Goal: Task Accomplishment & Management: Complete application form

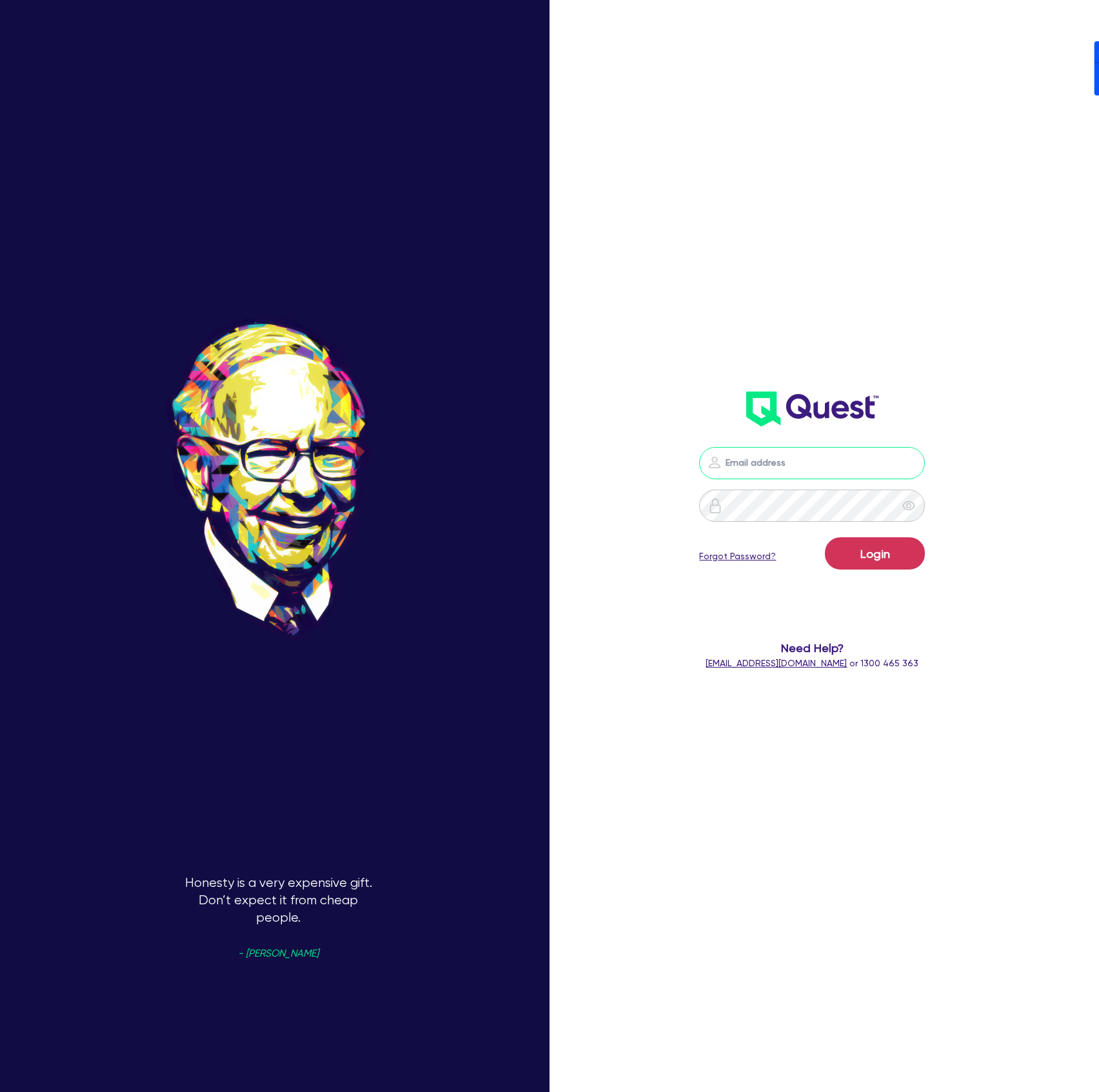
drag, startPoint x: 846, startPoint y: 456, endPoint x: 868, endPoint y: 392, distance: 67.7
click at [846, 456] on input "email" at bounding box center [811, 463] width 225 height 33
click at [935, 214] on div "Login Forgot Password? Need Help? [EMAIL_ADDRESS][DOMAIN_NAME] or 1300 465 363" at bounding box center [812, 342] width 316 height 683
click at [812, 483] on nordpass-icon at bounding box center [812, 483] width 0 height 0
click at [0, 1091] on nordpass-autofill-portal at bounding box center [0, 1092] width 0 height 0
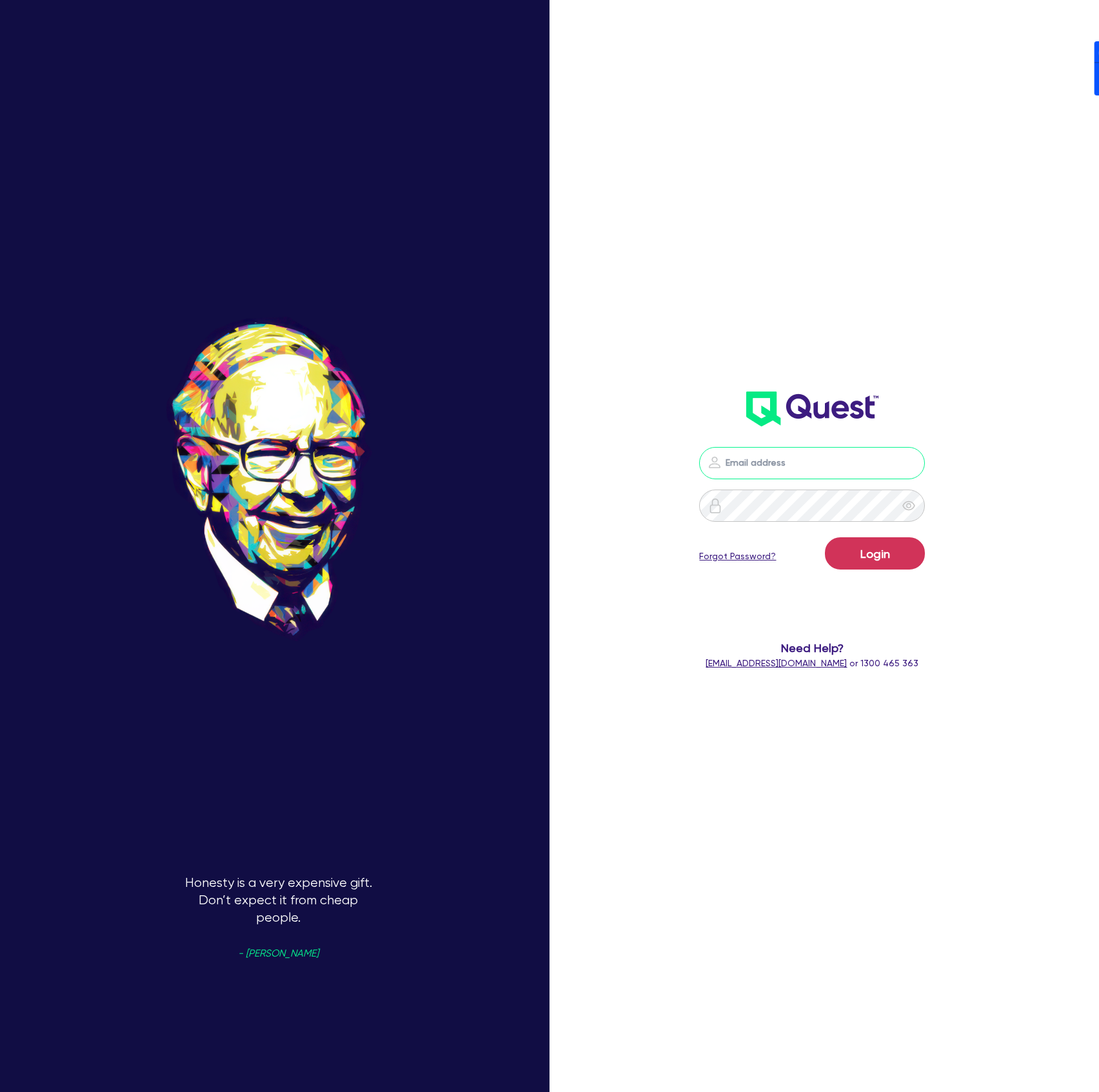
type input "[PERSON_NAME][EMAIL_ADDRESS][DOMAIN_NAME]"
click at [883, 548] on button "Login" at bounding box center [874, 553] width 100 height 33
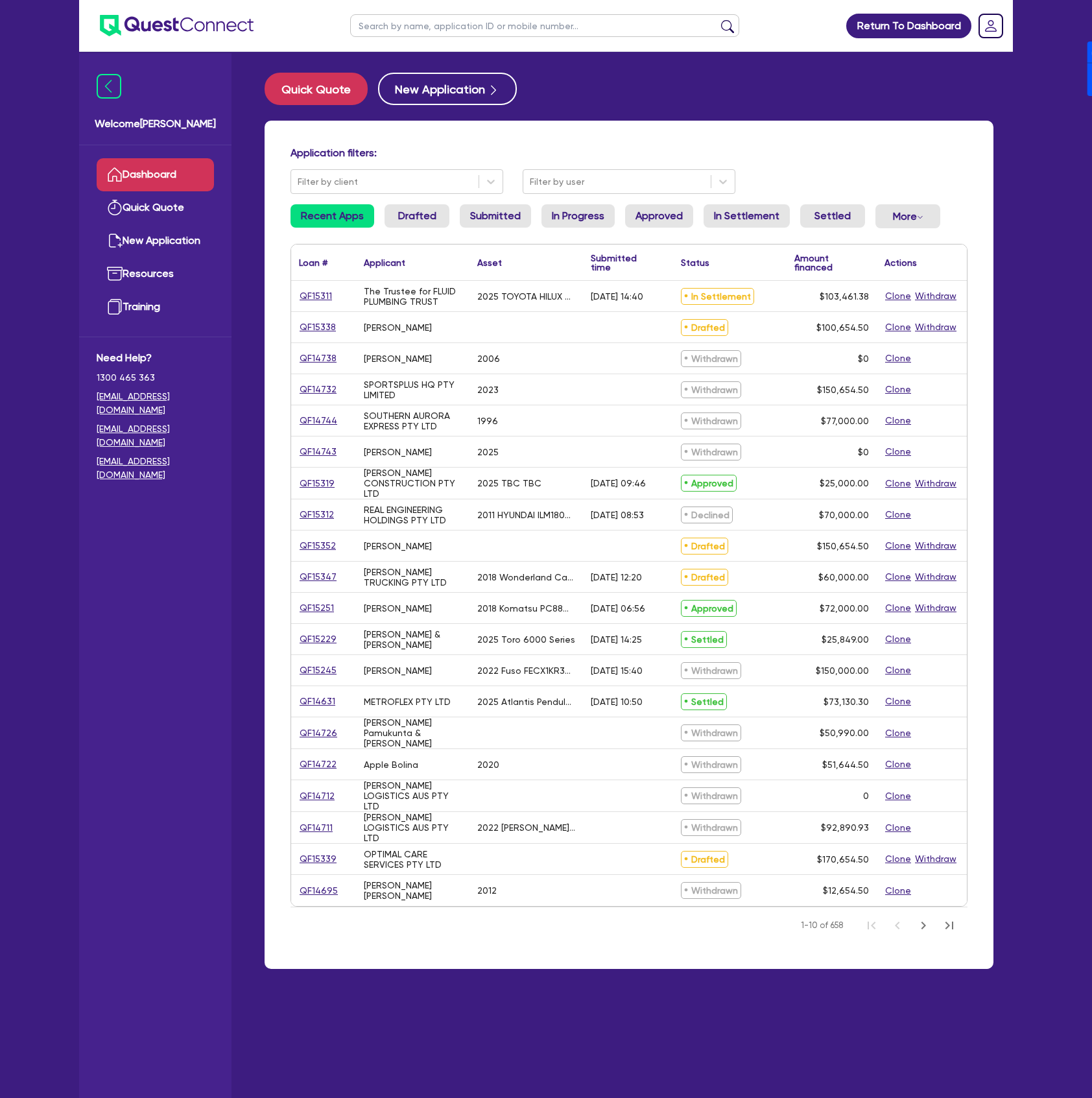
click at [507, 26] on input "text" at bounding box center [545, 25] width 389 height 23
type input "[PERSON_NAME]"
click at [717, 20] on button "submit" at bounding box center [727, 29] width 20 height 18
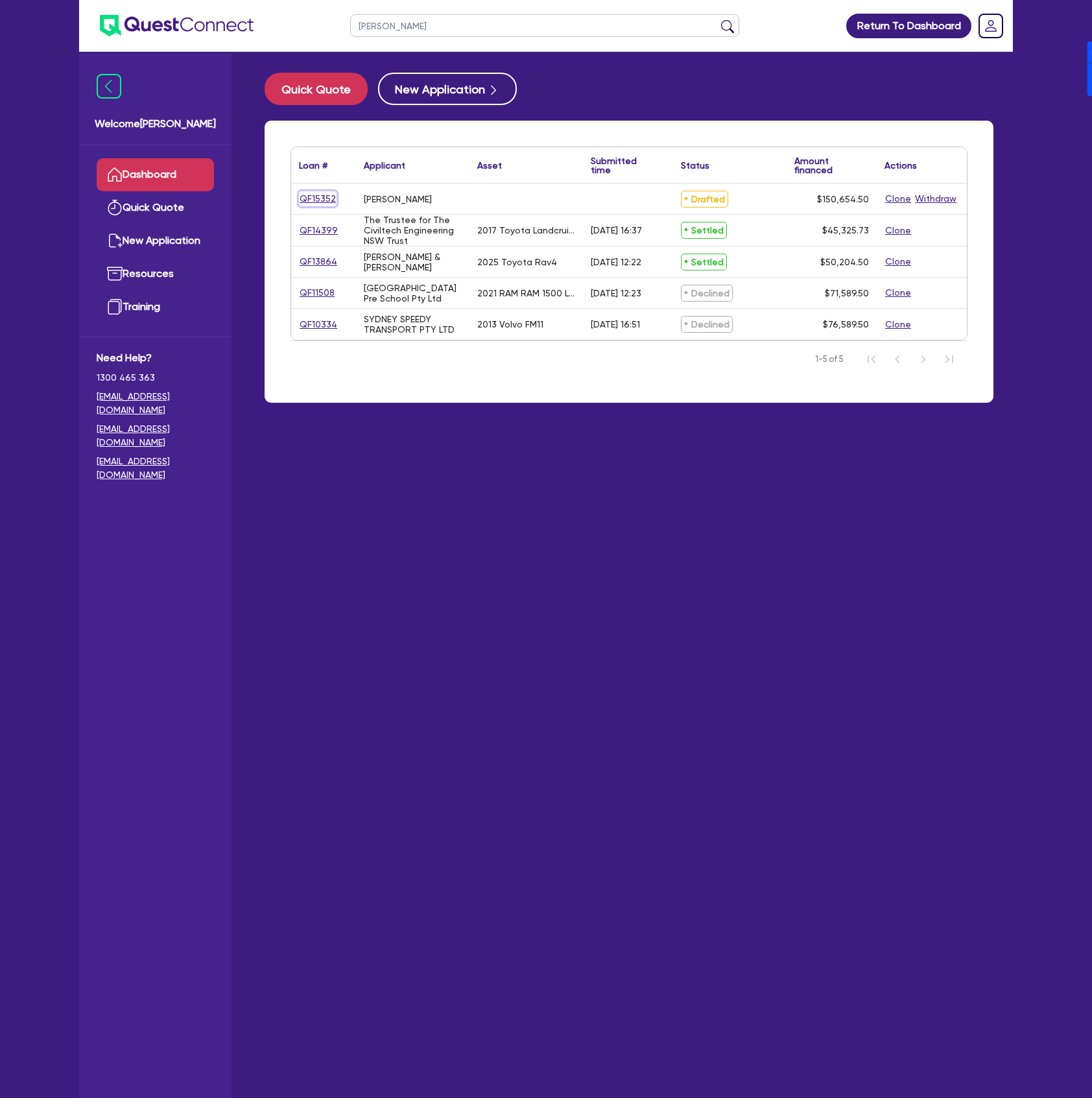
click at [327, 200] on link "QF15352" at bounding box center [317, 199] width 38 height 15
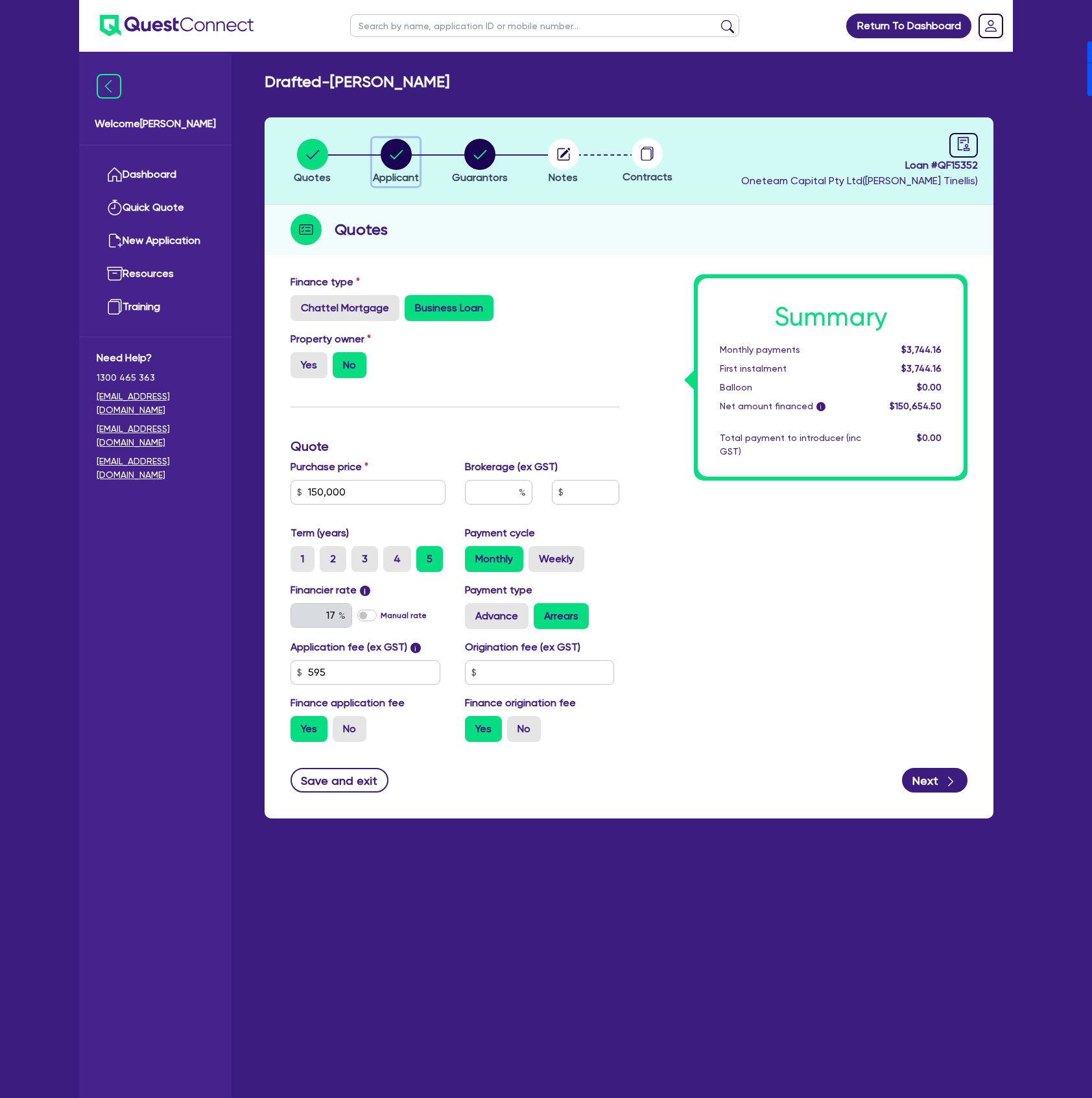
click at [392, 161] on circle "button" at bounding box center [396, 155] width 31 height 31
select select "SOLE_TRADER"
select select "ACCOMODATION_FOOD"
select select "HOTELS"
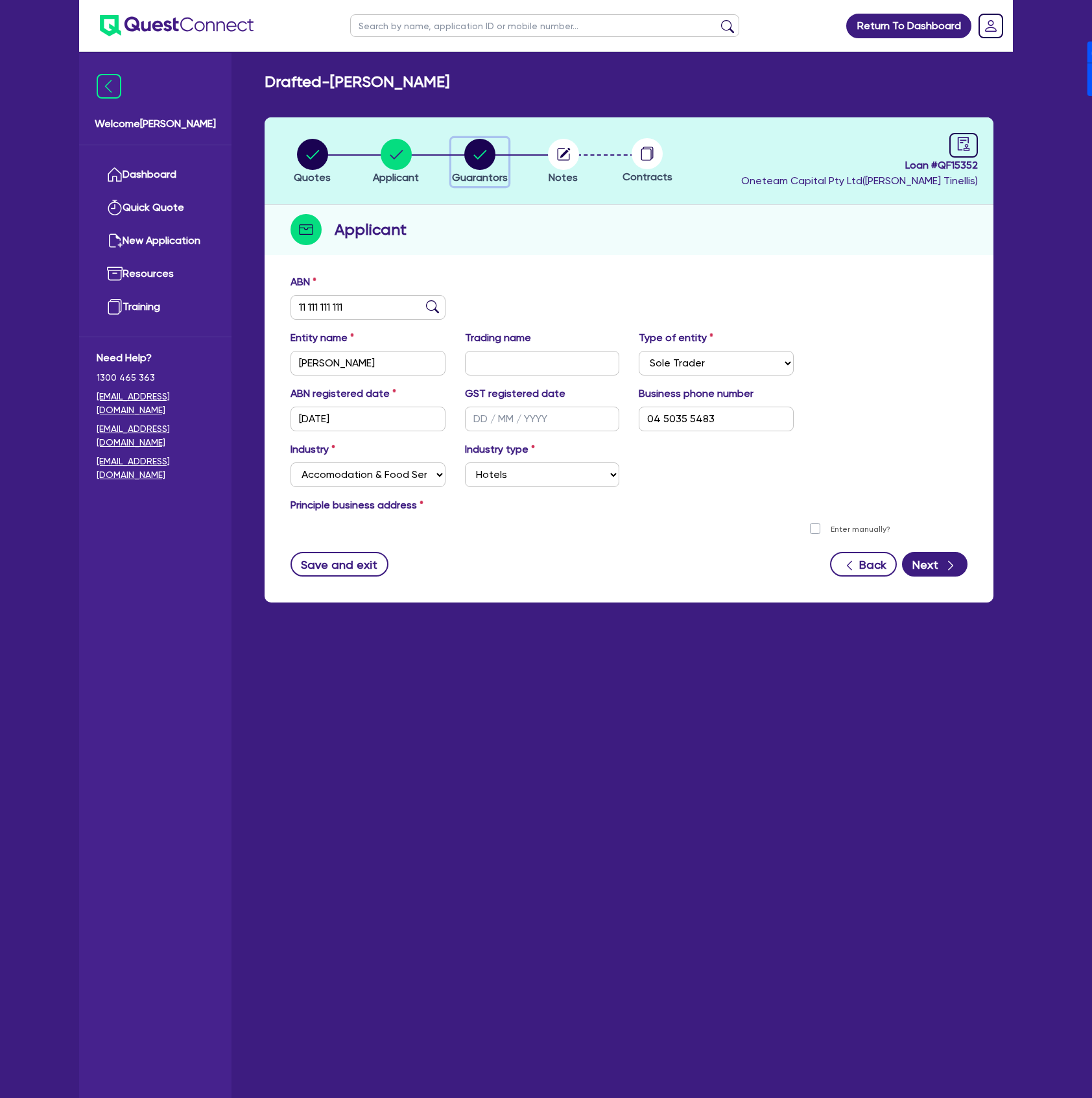
click at [477, 159] on circle "button" at bounding box center [479, 155] width 31 height 31
select select "MR"
select select "[GEOGRAPHIC_DATA]"
select select "SINGLE"
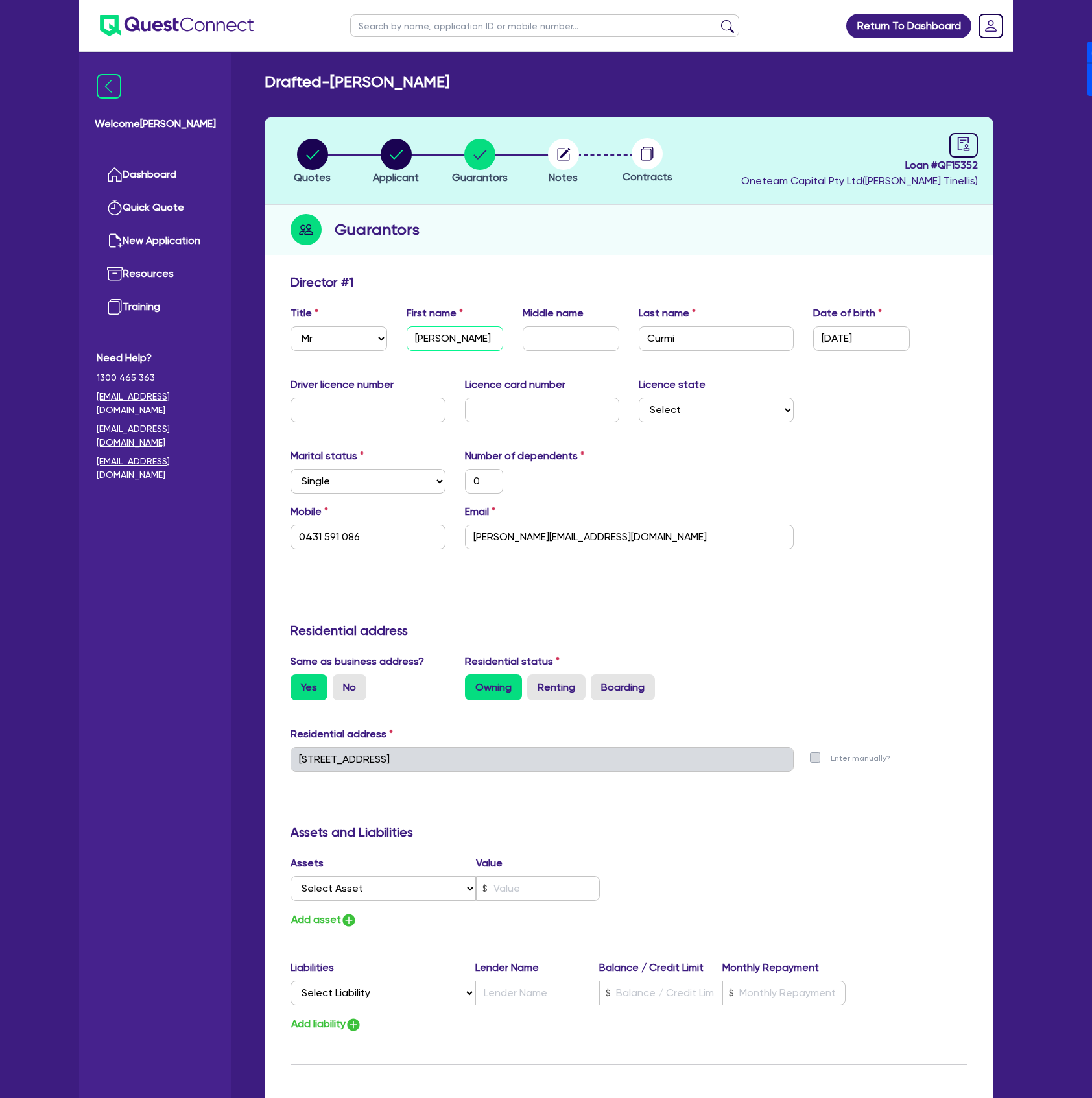
click at [458, 340] on input "[PERSON_NAME]" at bounding box center [455, 339] width 97 height 25
type input "M"
type input "0"
type input "0431 591 086"
type input "Ma"
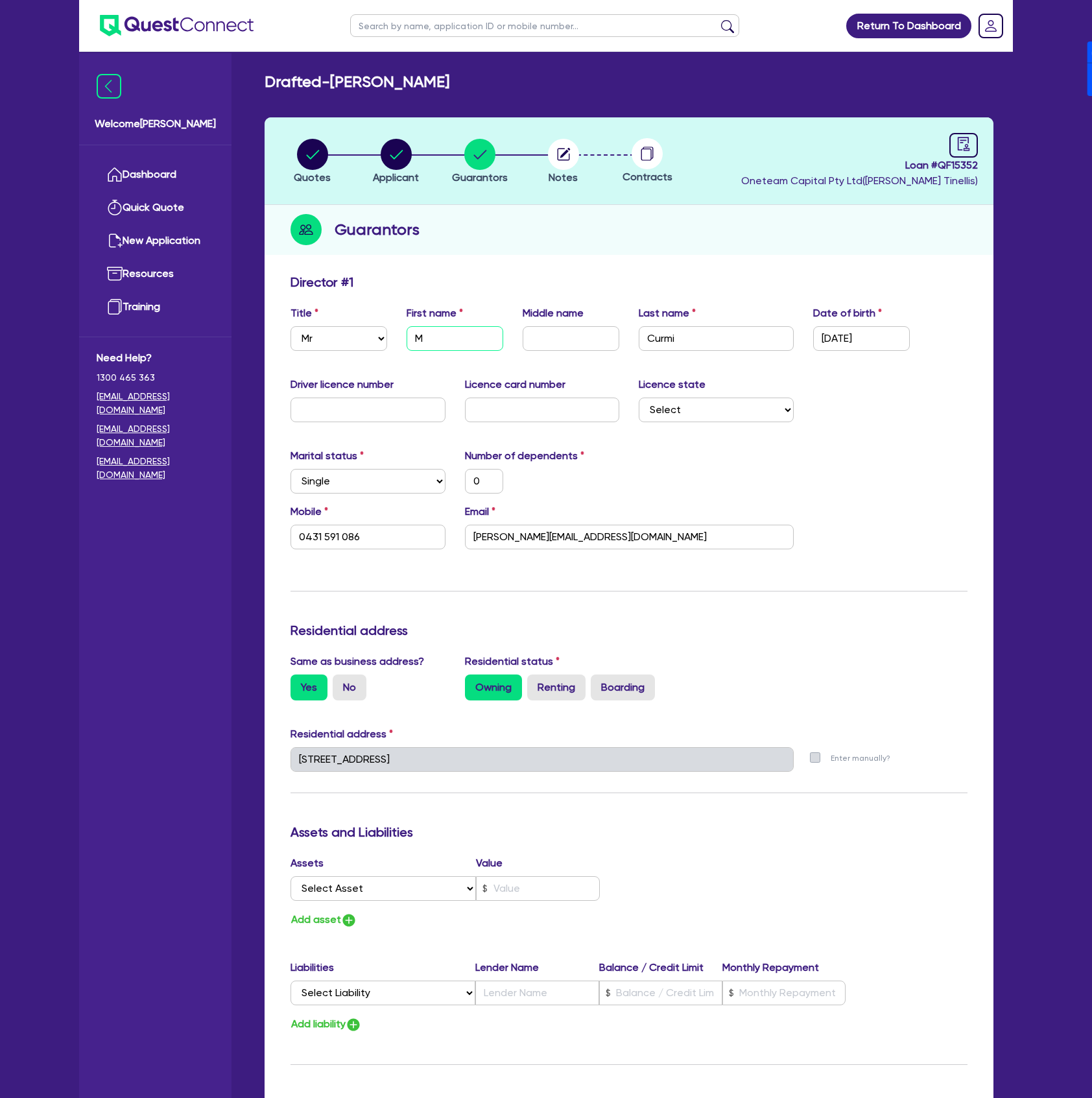
type input "0"
type input "0431 591 086"
type input "Mat"
type input "0"
type input "0431 591 086"
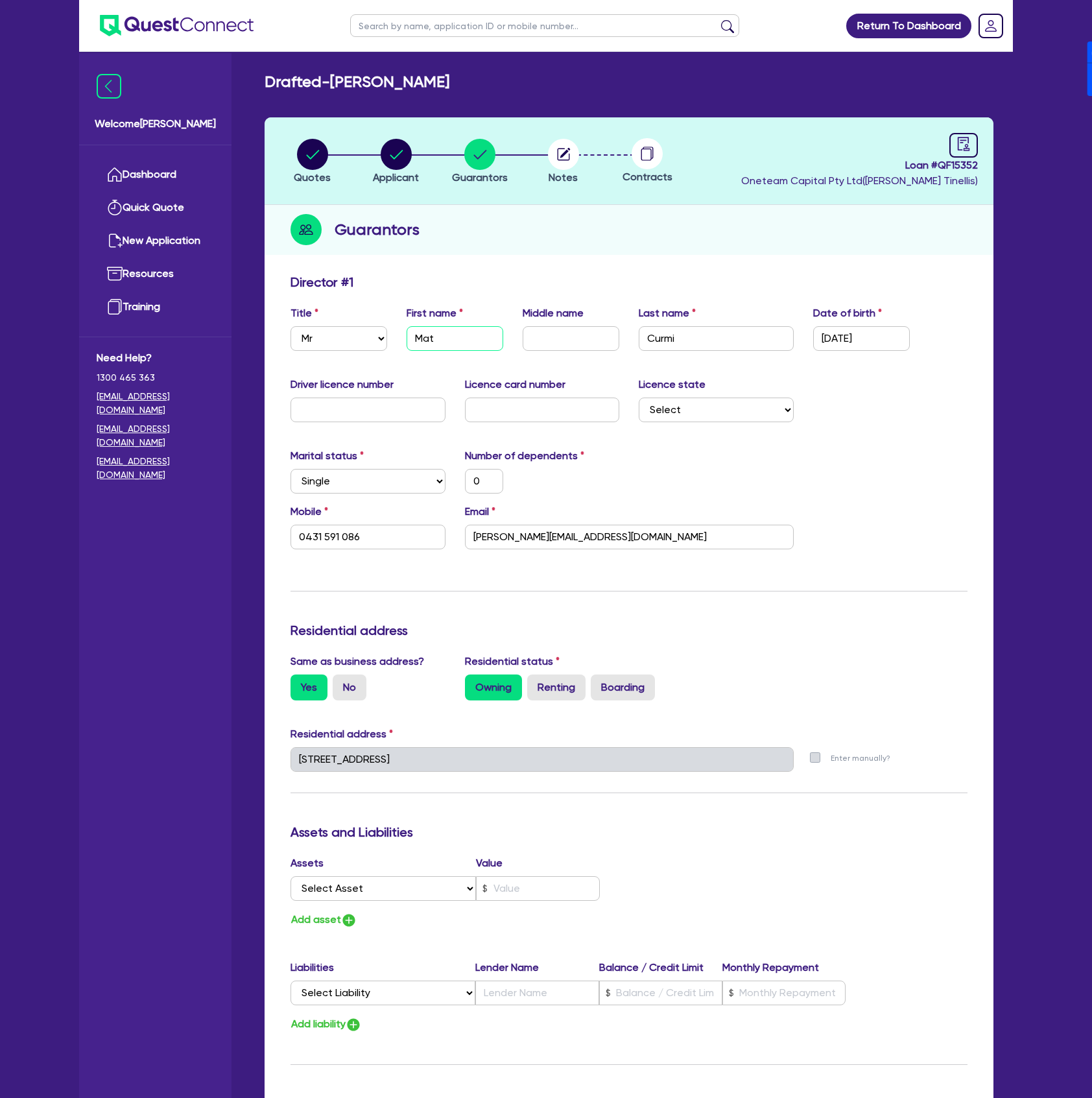
type input "Math"
type input "0"
type input "0431 591 086"
type input "Mathe"
type input "0"
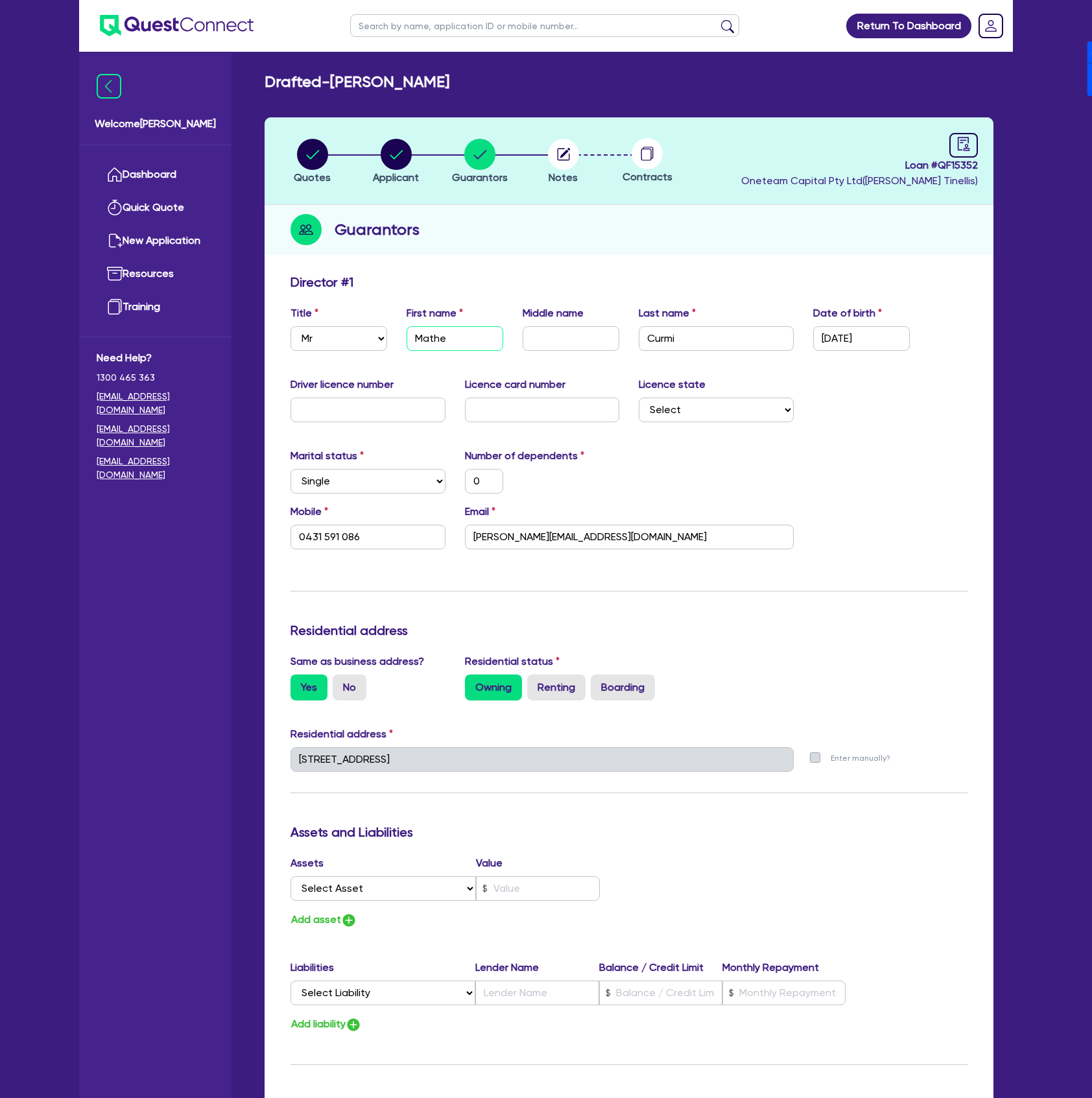
type input "0431 591 086"
type input "[PERSON_NAME]"
type input "0"
type input "0431 591 086"
type input "[PERSON_NAME]"
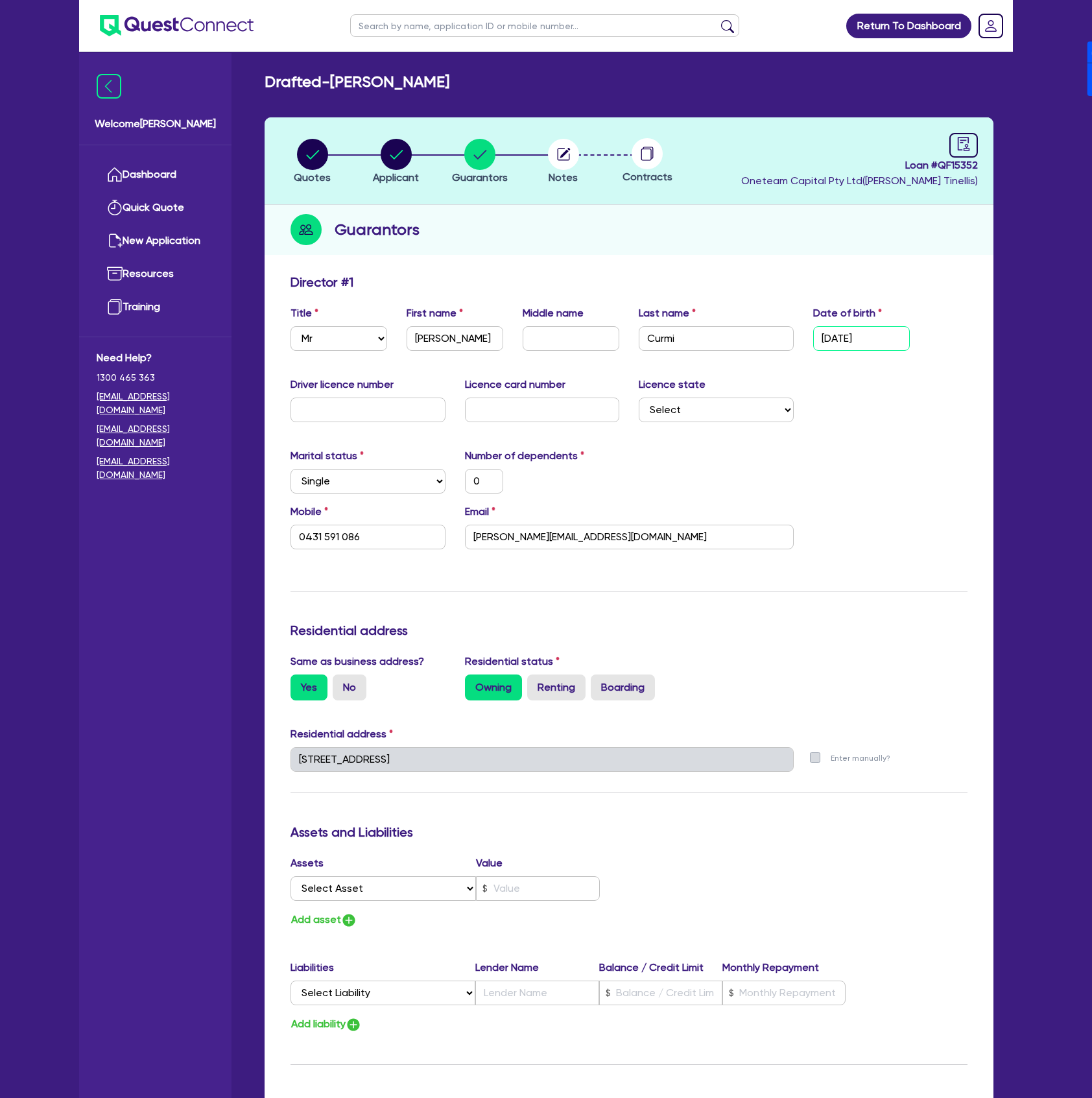
type input "2 / /"
type input "0"
type input "0431 591 086"
type input "23/ /"
type input "0"
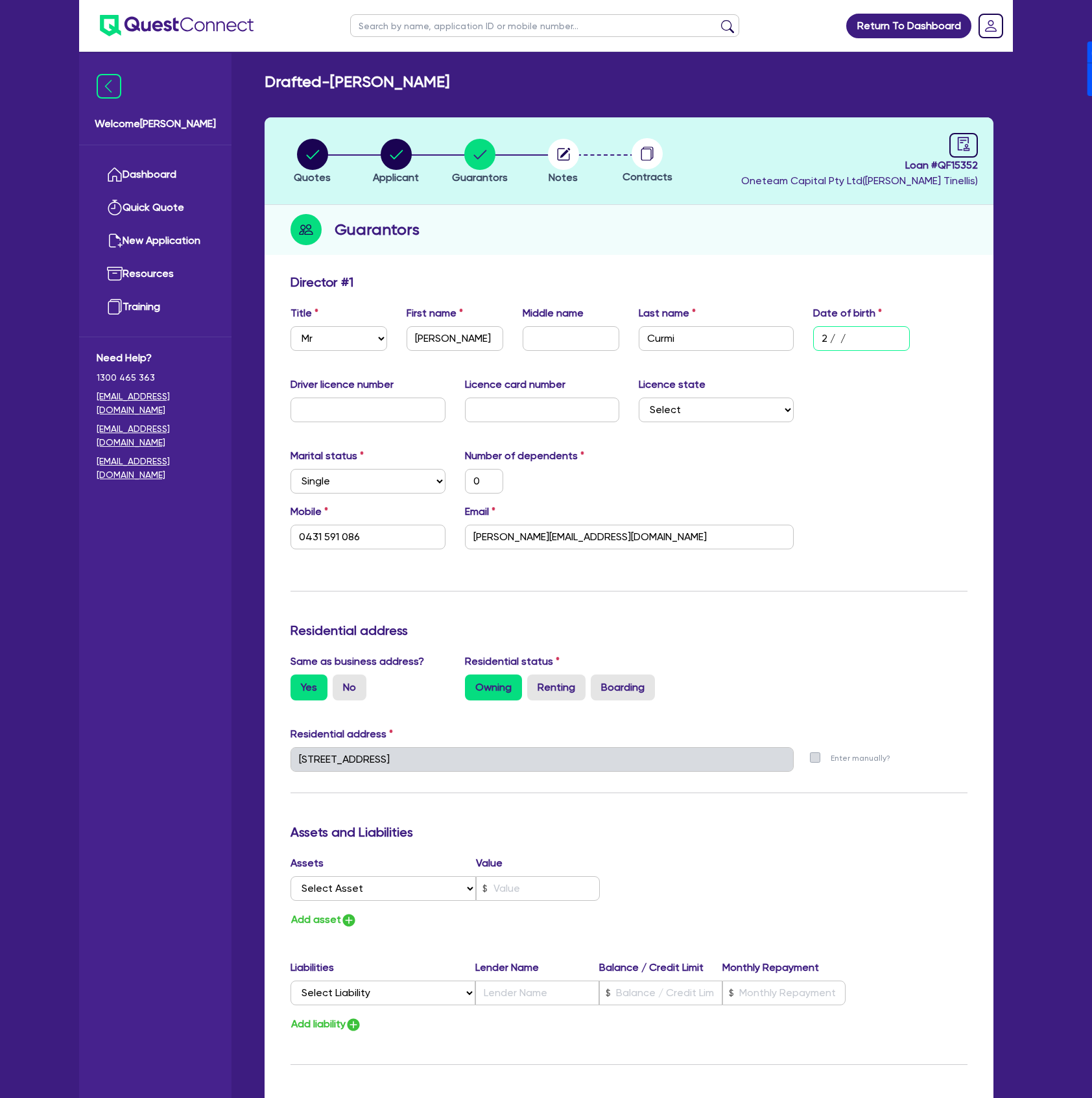
type input "0431 591 086"
type input "23/0 /"
type input "0"
type input "0431 591 086"
type input "23/03/"
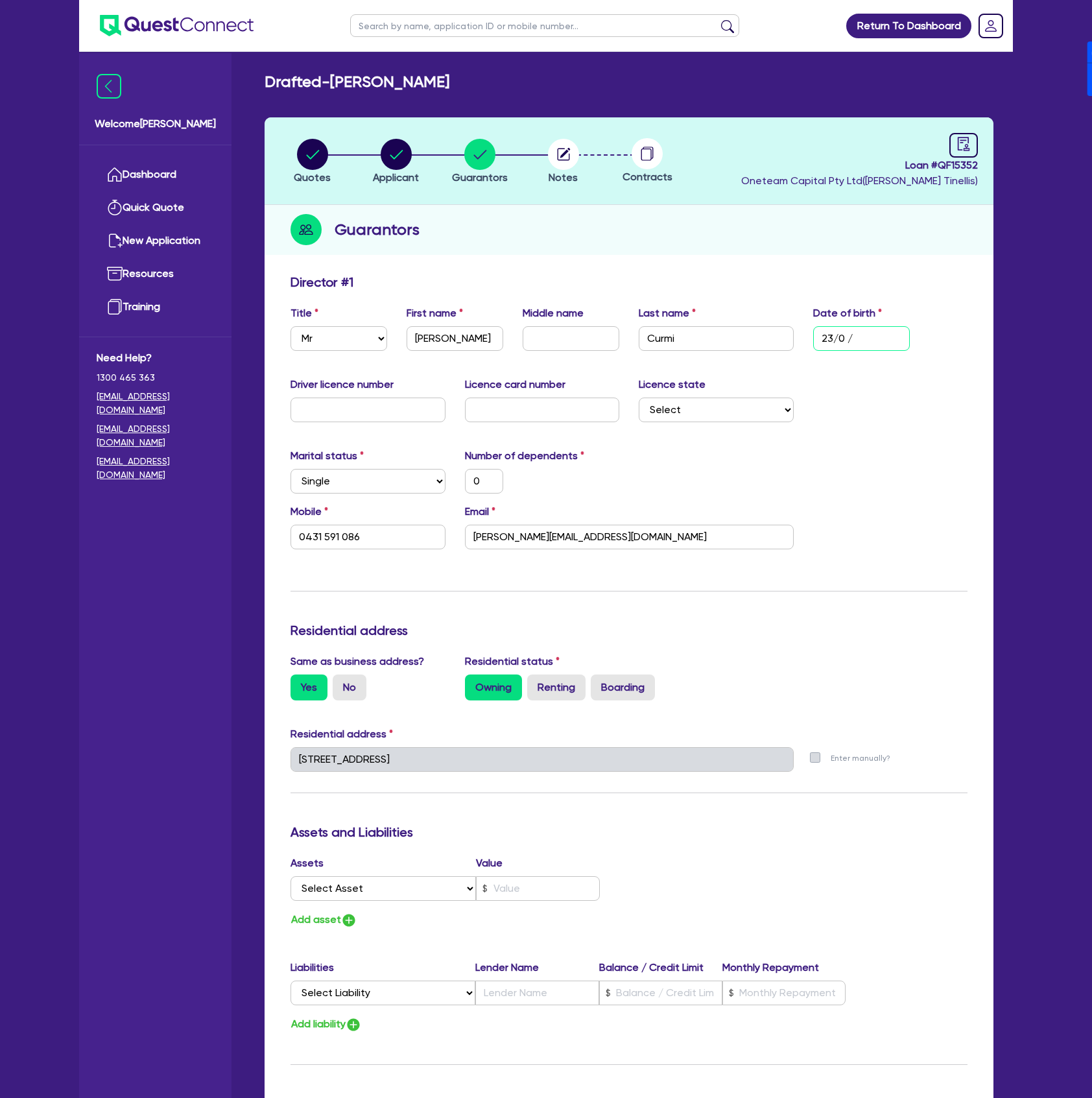
type input "0"
type input "0431 591 086"
type input "23/03/1"
type input "0"
type input "0431 591 086"
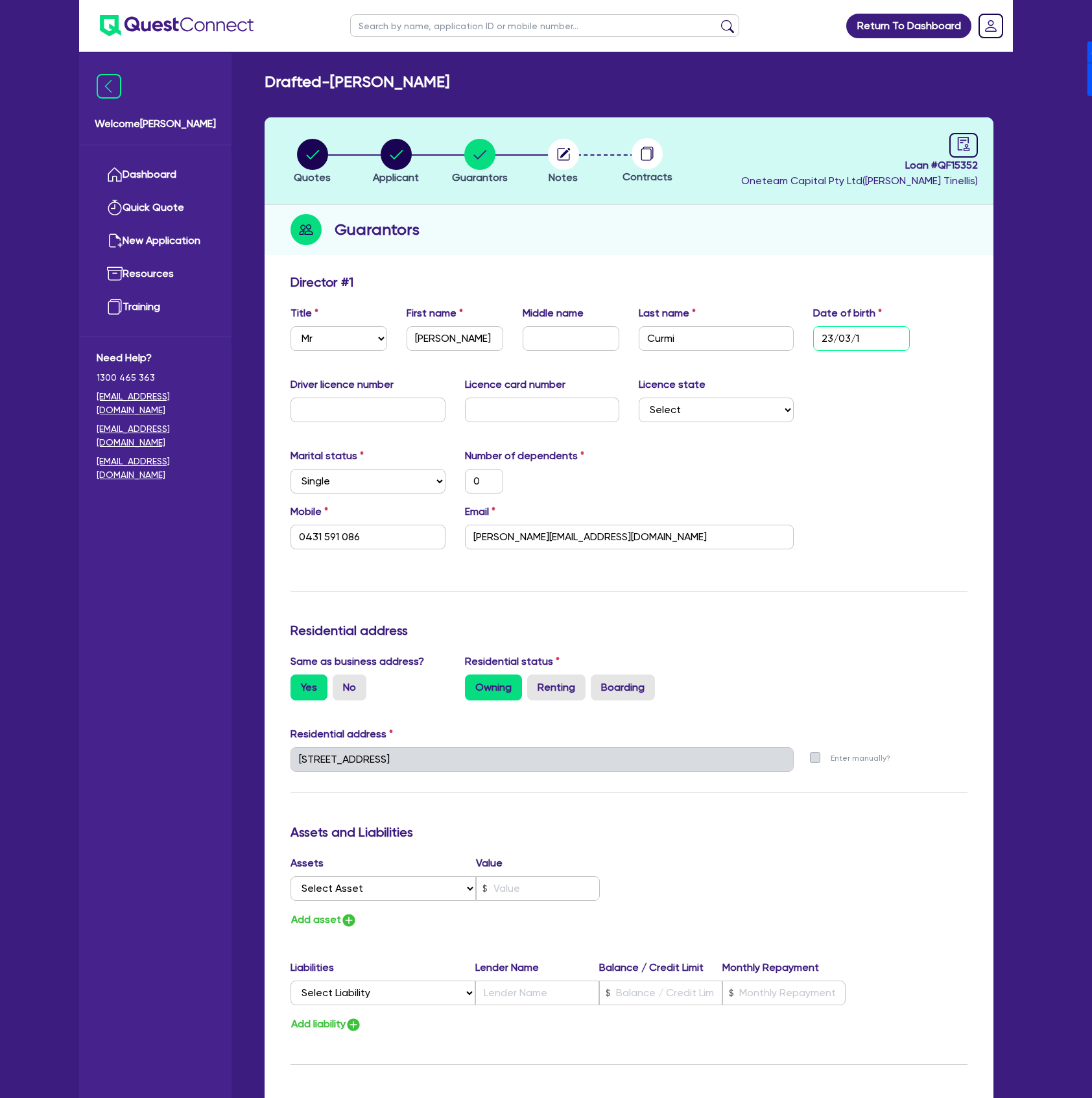
type input "[DATE]"
type input "0"
type input "0431 591 086"
type input "23/03/199"
type input "0"
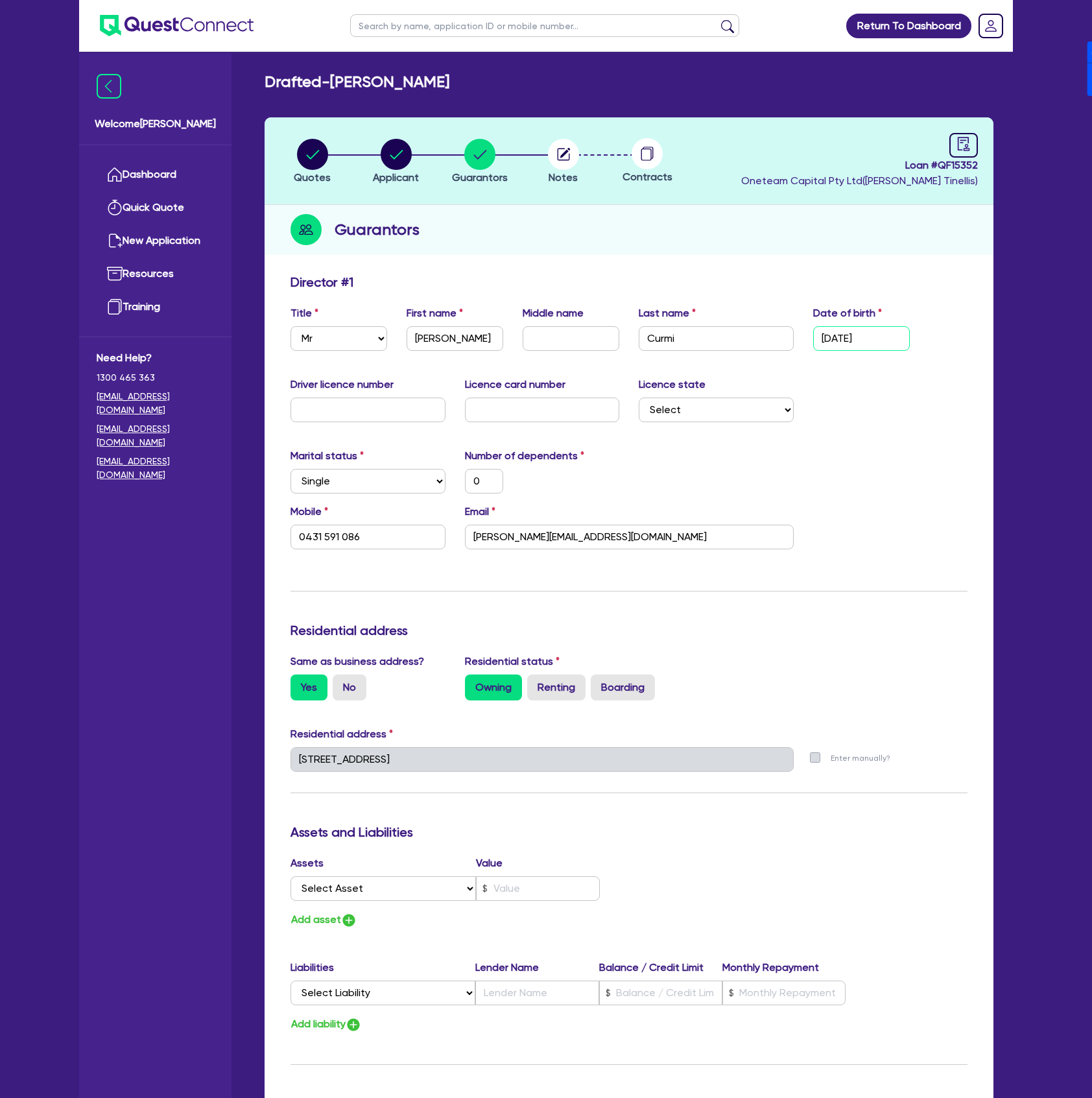
type input "0431 591 086"
type input "[DATE]"
type input "0"
type input "0431 591 086"
type input "[DATE]"
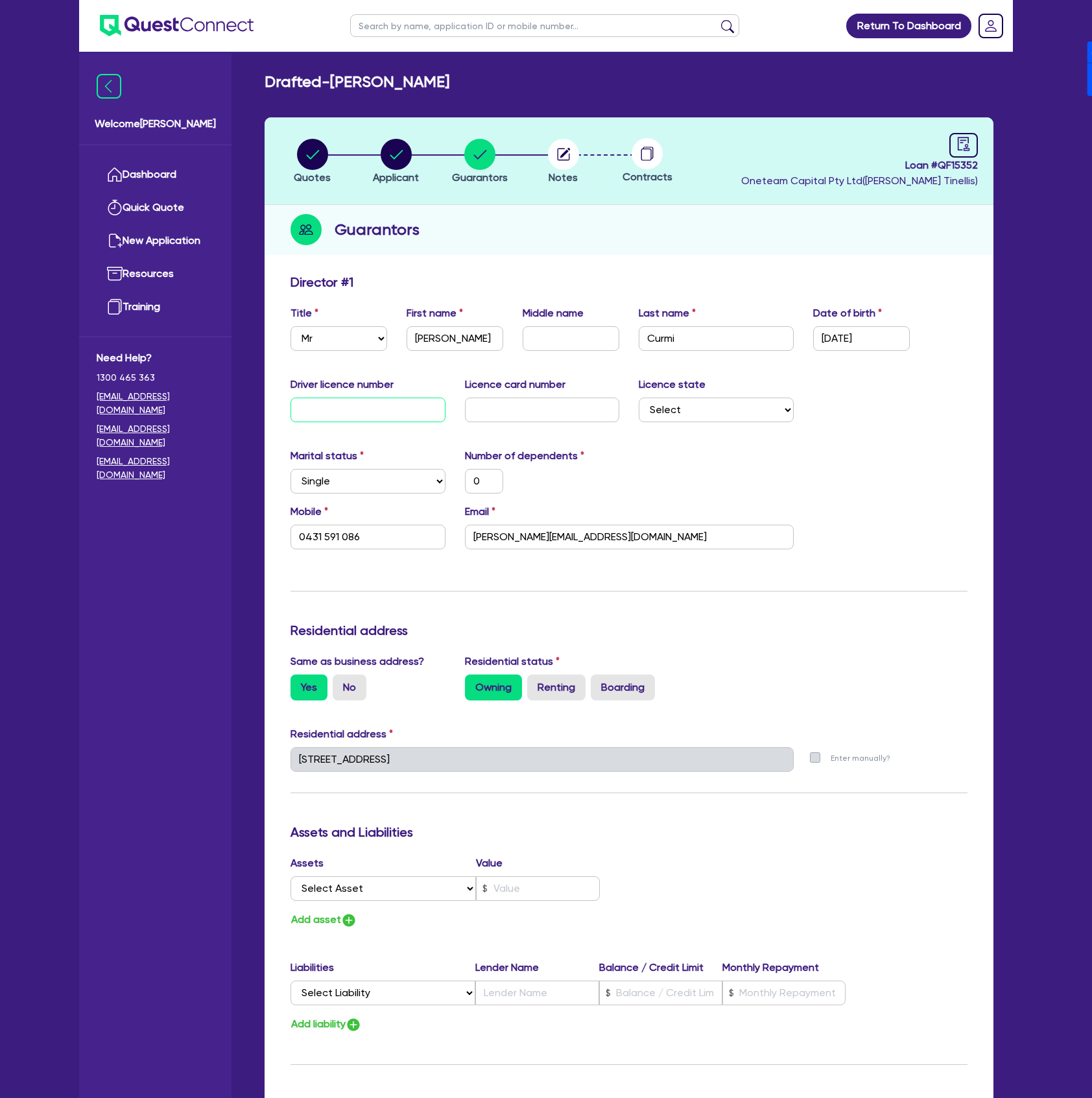
type input "1"
type input "0"
type input "0431 591 086"
type input "19"
type input "0"
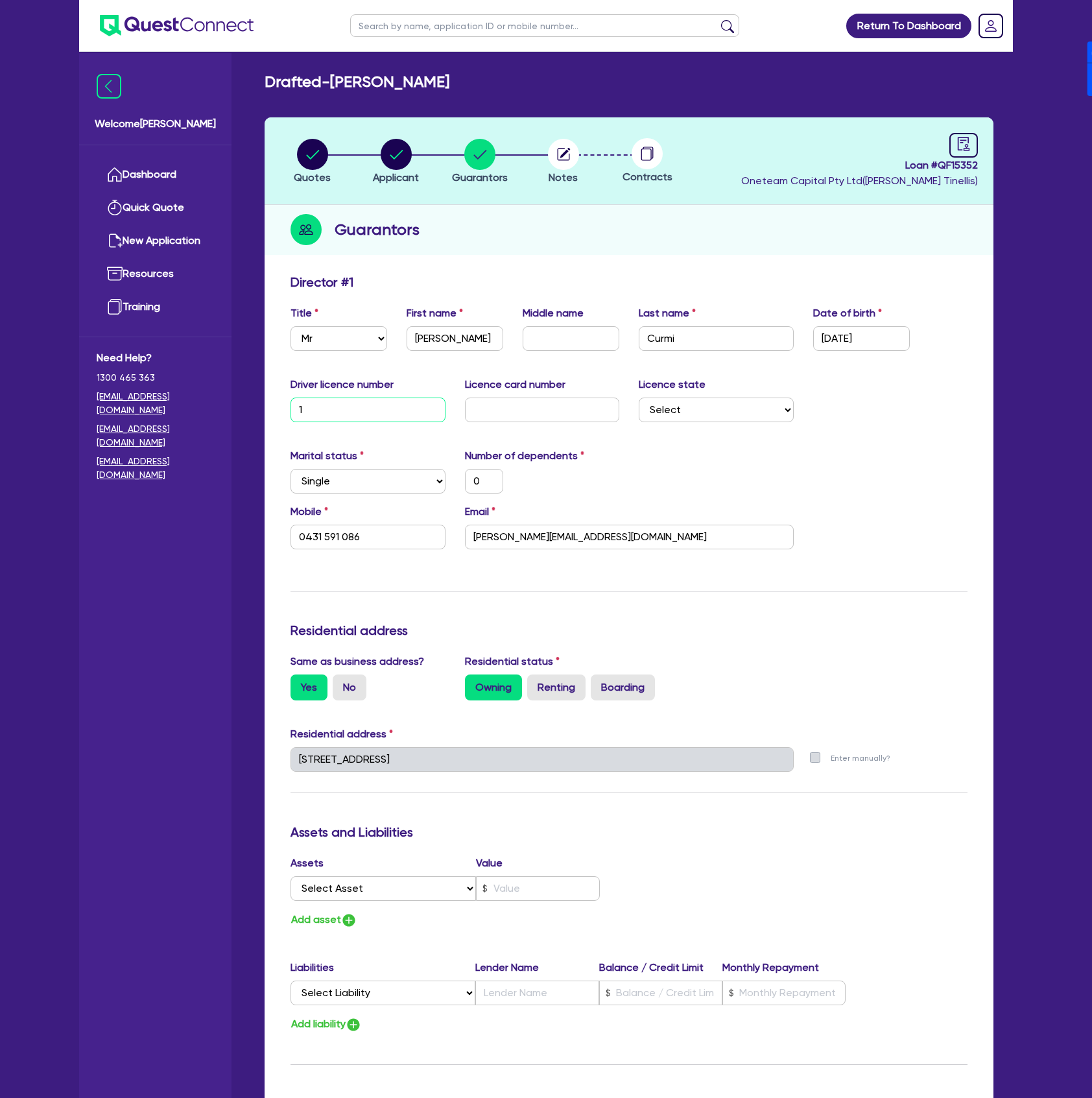
type input "0431 591 086"
type input "199"
type input "0"
type input "0431 591 086"
type input "1996"
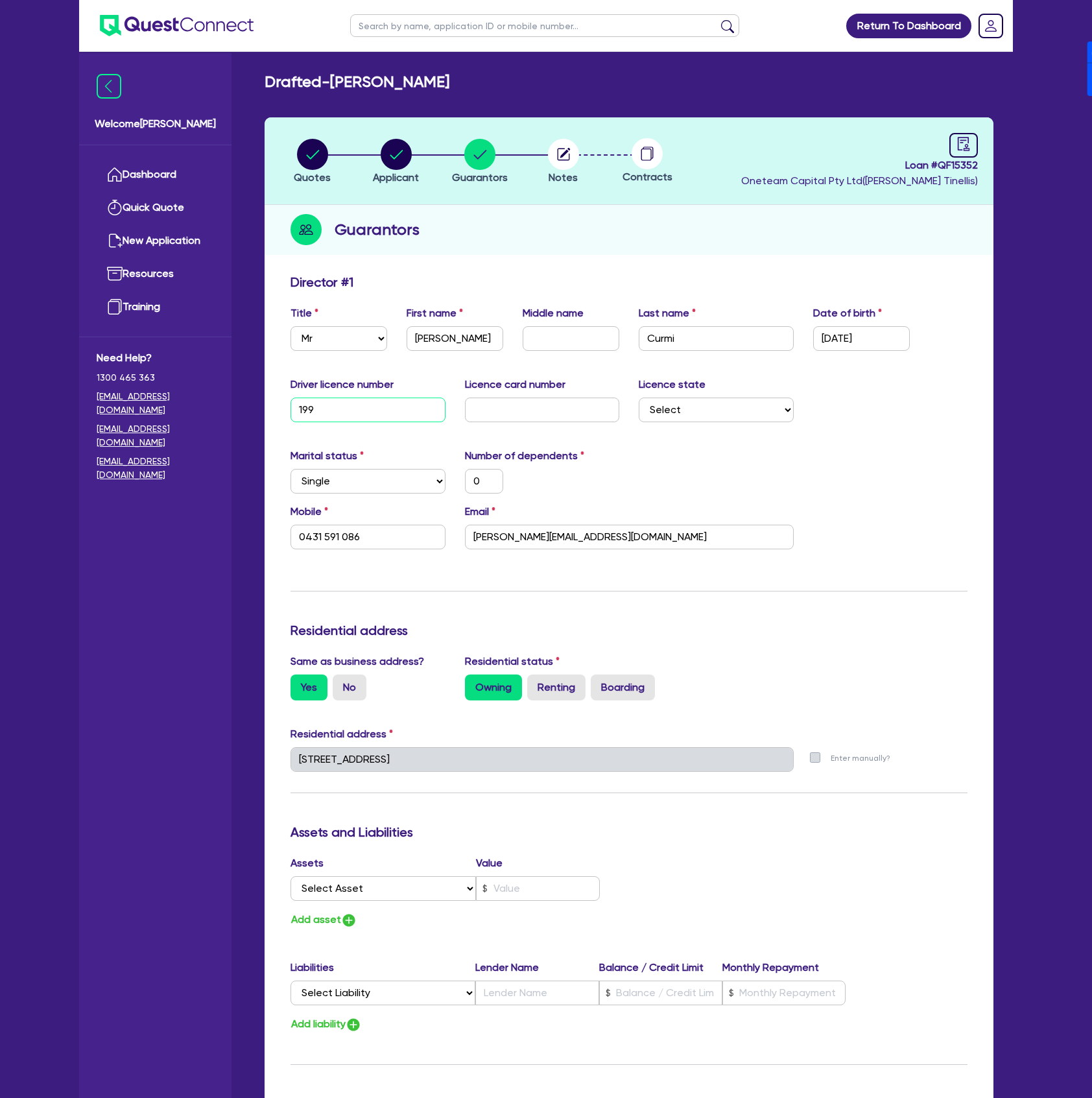
type input "0"
type input "0431 591 086"
type input "19960"
type input "0"
type input "0431 591 086"
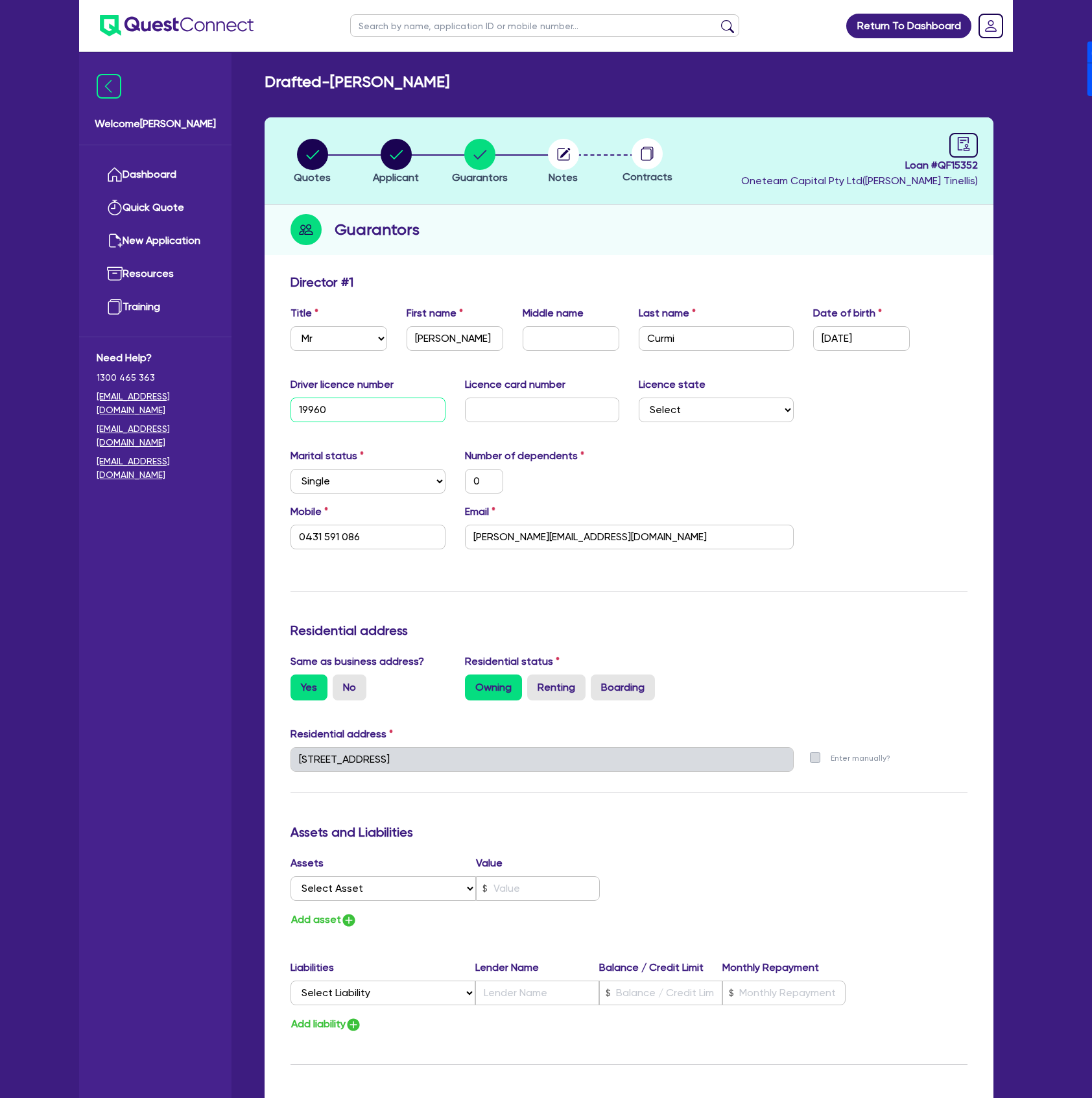
type input "199608"
type input "0"
type input "0431 591 086"
type input "1996089"
type input "0"
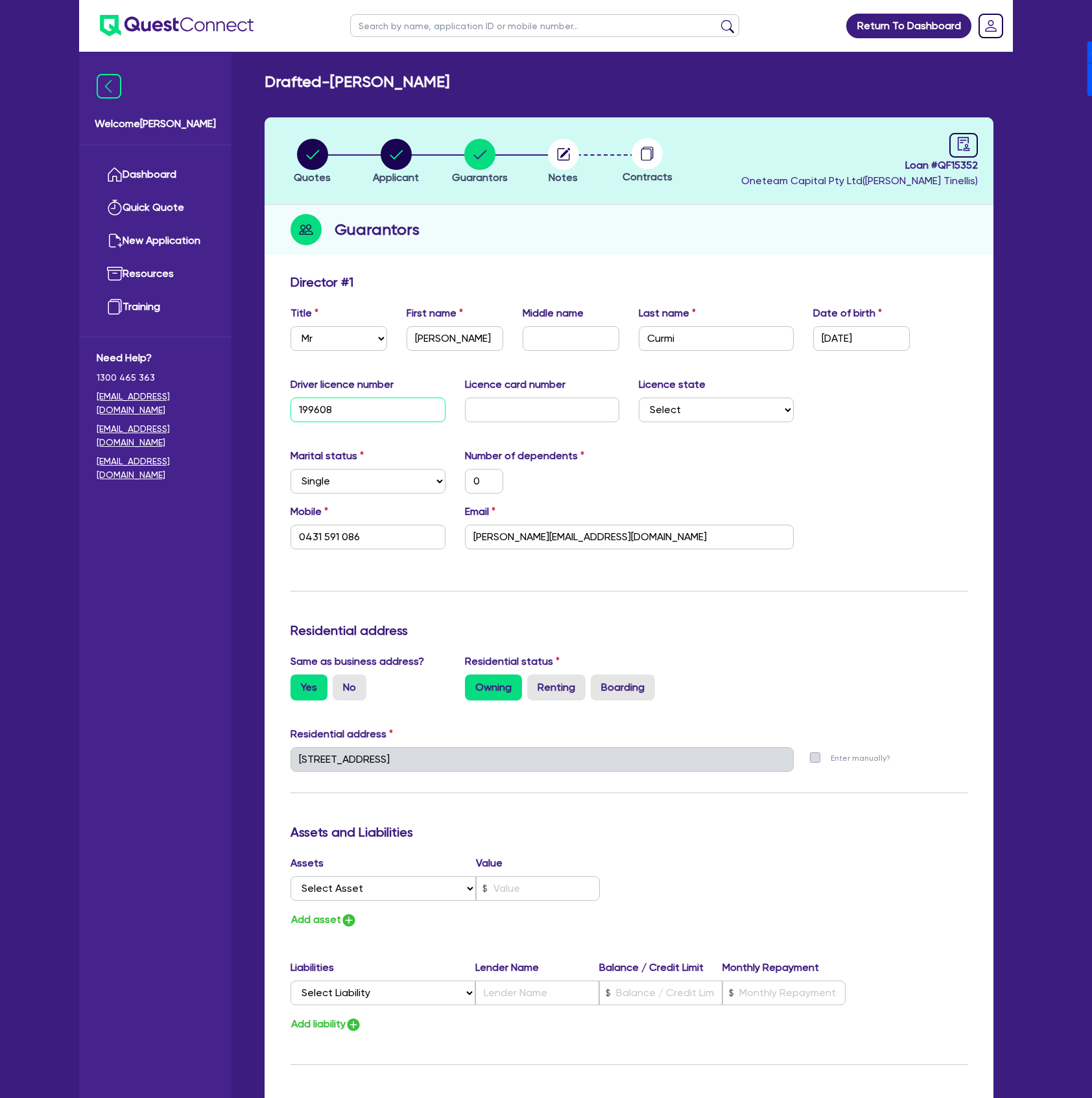
type input "0431 591 086"
type input "19960893"
type input "0"
type input "0431 591 086"
type input "19960893"
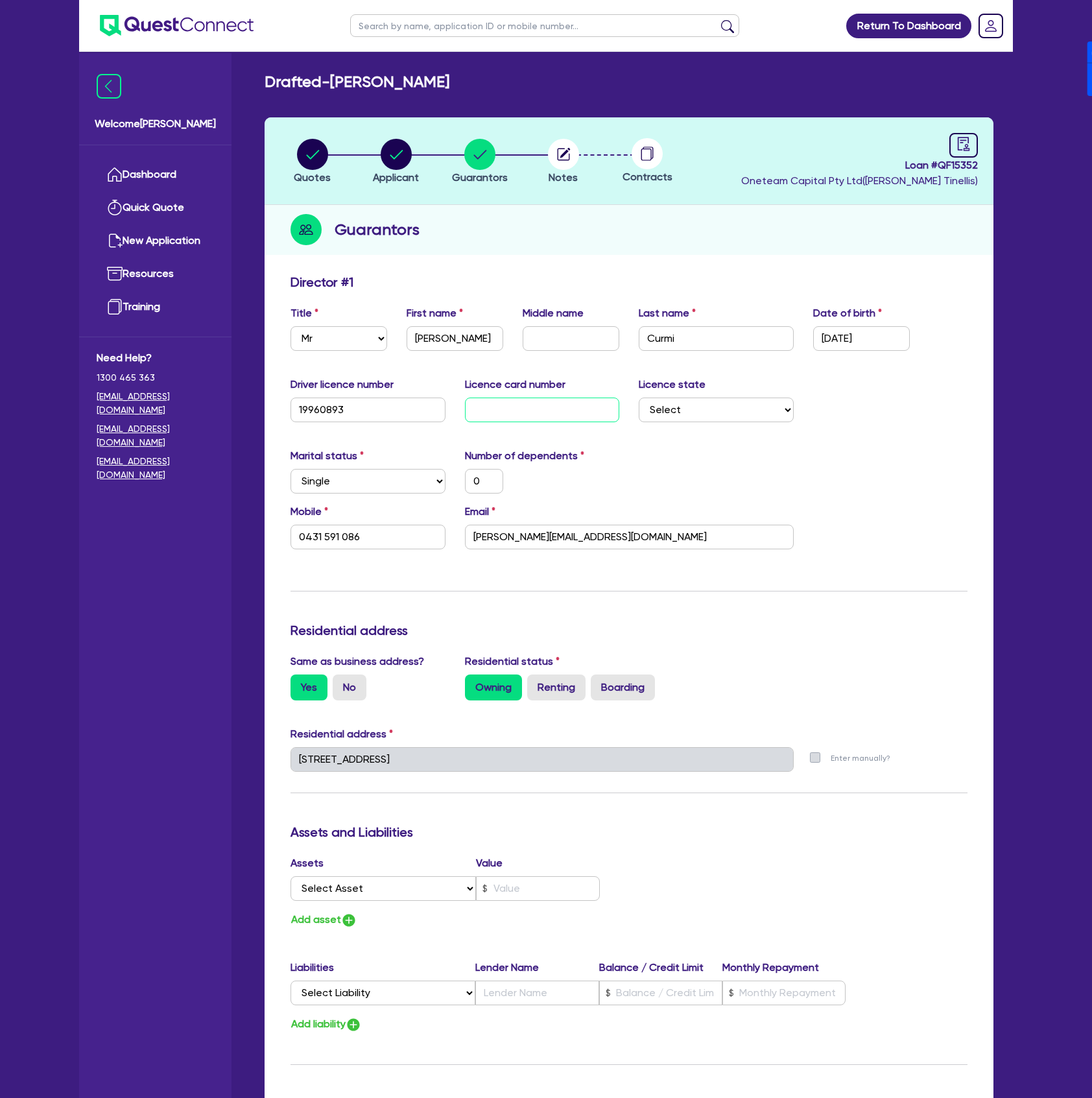
type input "2"
type input "0"
type input "0431 591 086"
type input "20"
type input "0"
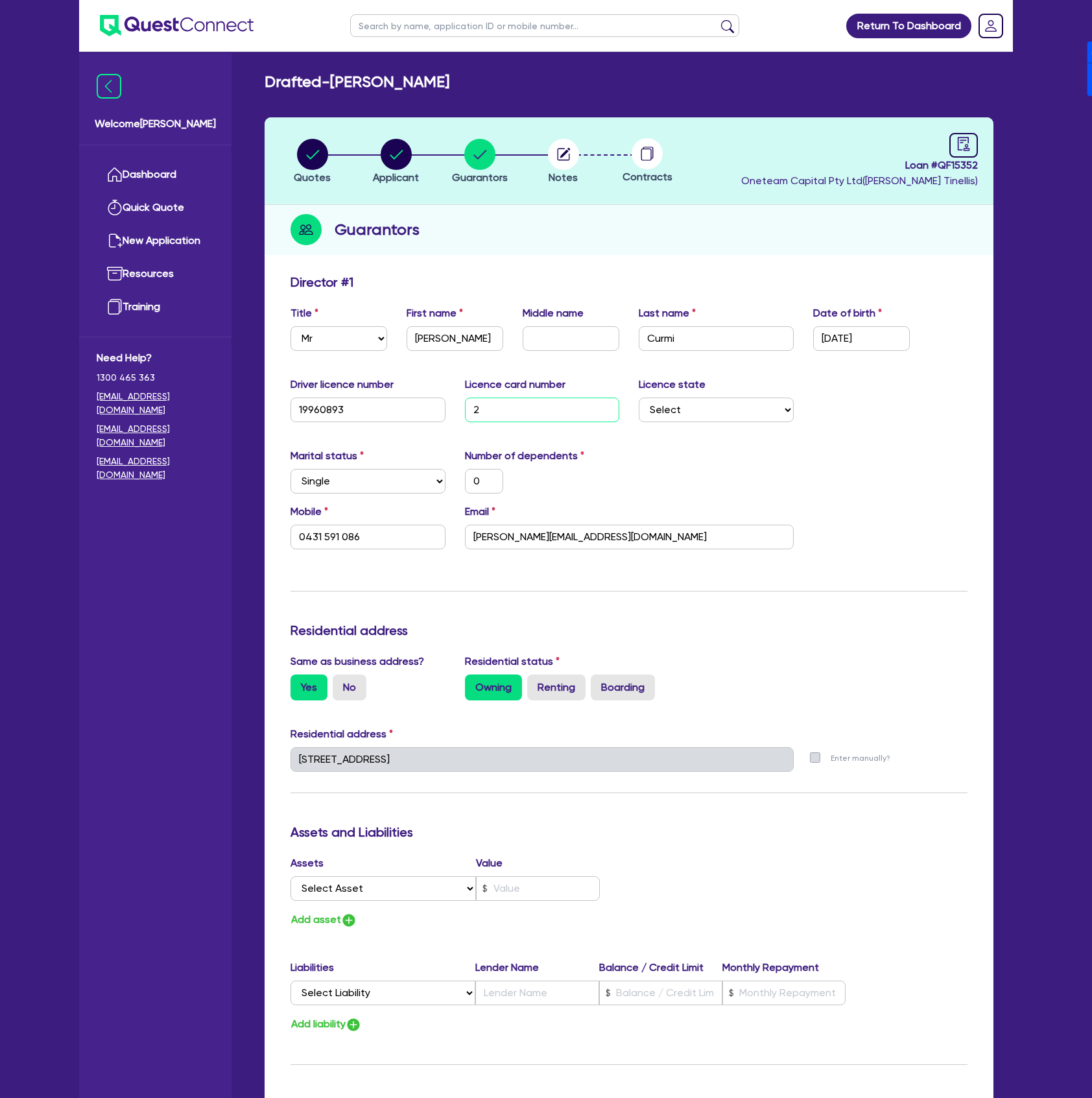
type input "0431 591 086"
type input "205"
type input "0"
type input "0431 591 086"
type input "2055"
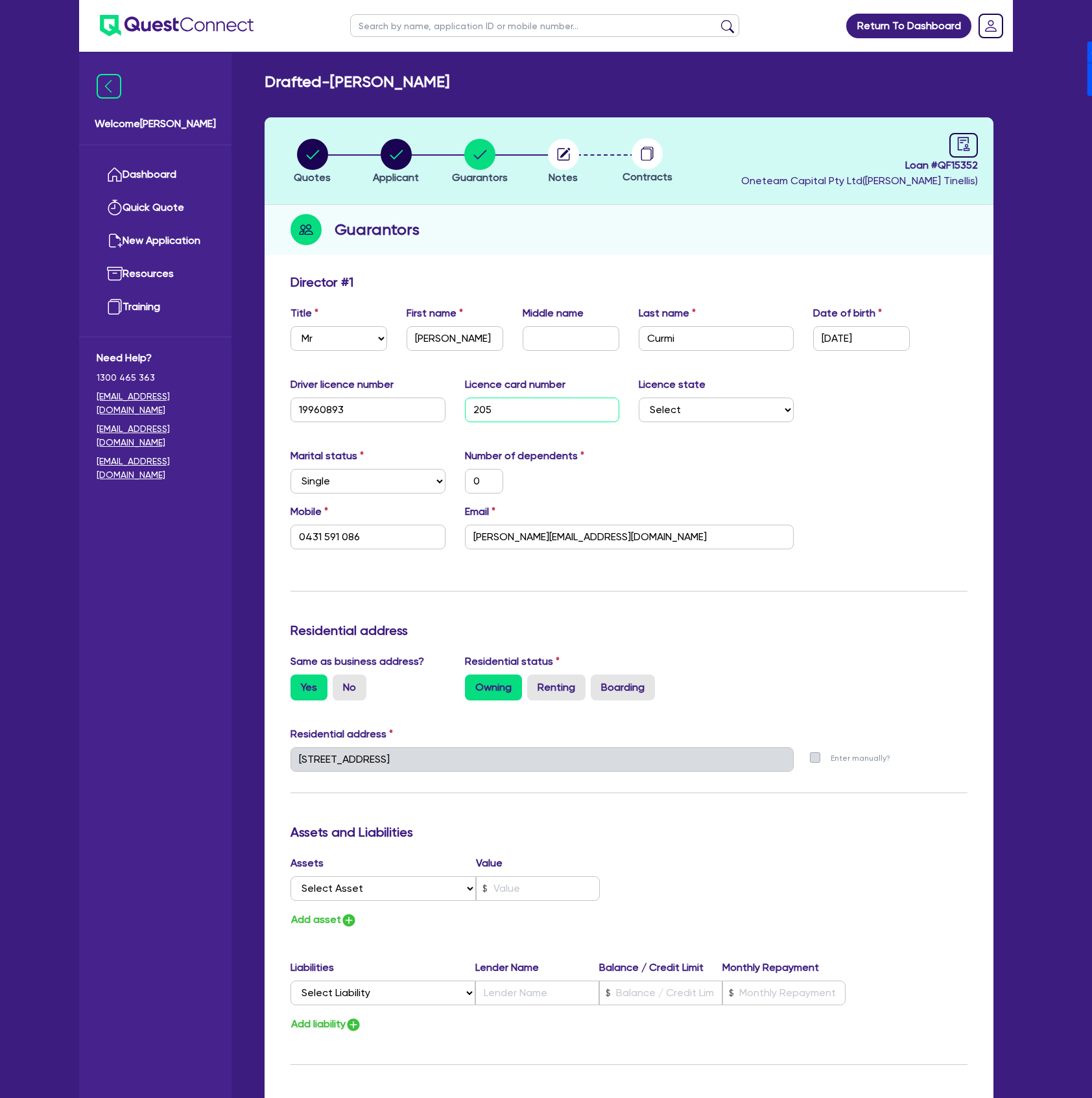
type input "0"
type input "0431 591 086"
type input "20550"
type input "0"
type input "0431 591 086"
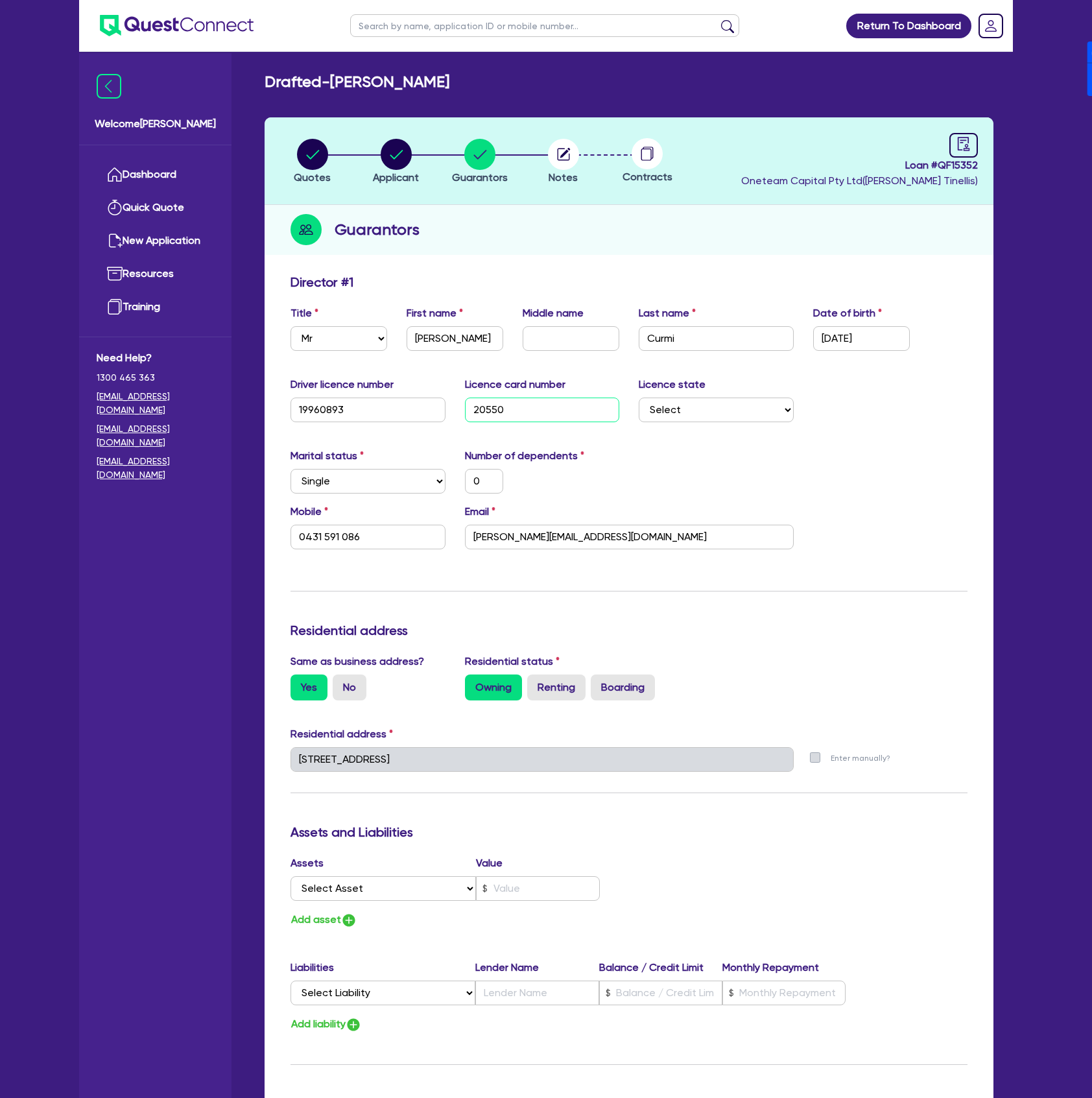
type input "205504"
type input "0"
type input "0431 591 086"
type input "2055041"
type input "0"
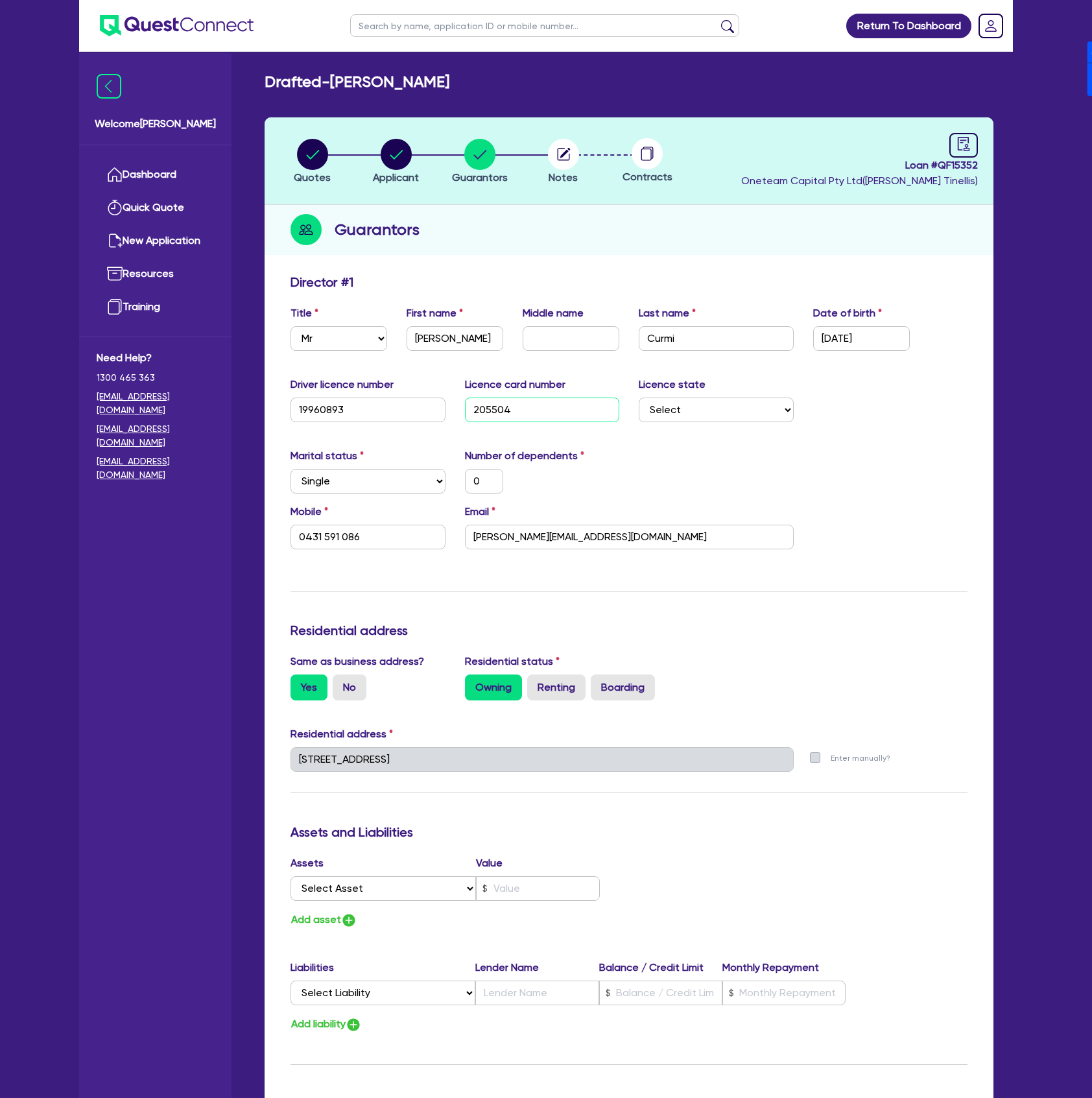
type input "0431 591 086"
type input "20550419"
type input "0"
type input "0431 591 086"
type input "205504196"
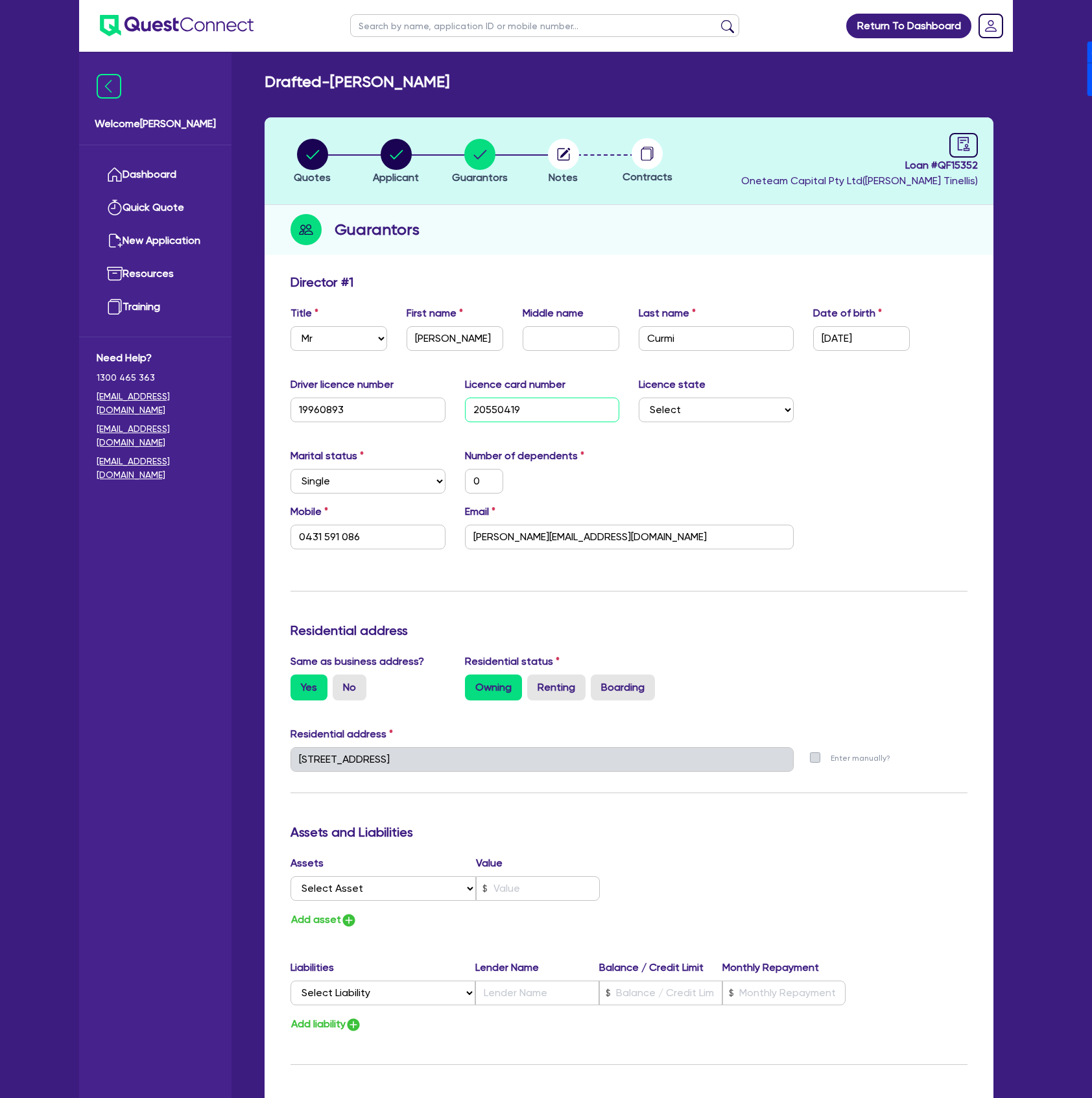
type input "0"
type input "0431 591 086"
type input "2055041966"
type input "0"
type input "0431 591 086"
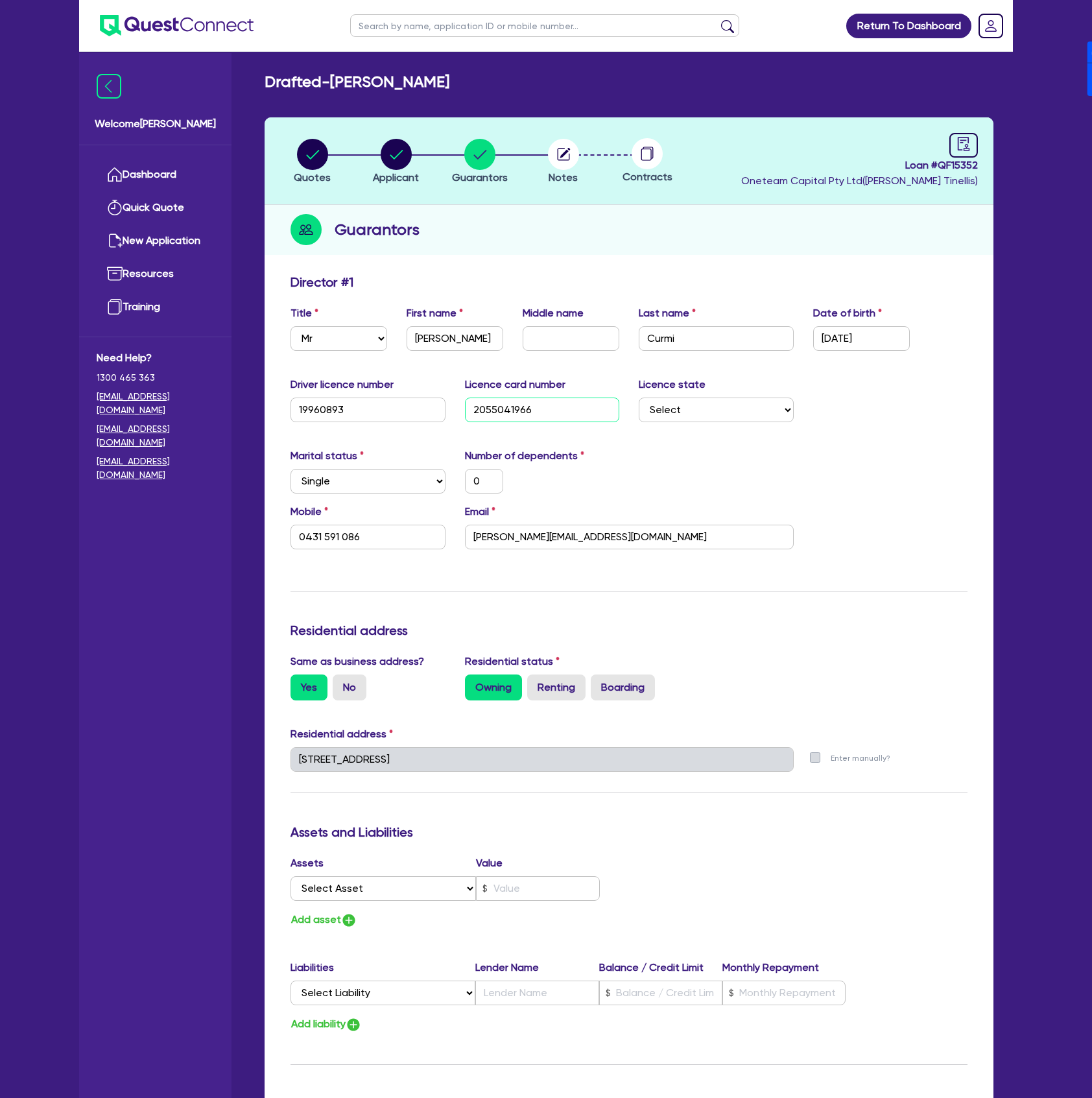
type input "2055041966"
click at [402, 155] on circle "button" at bounding box center [396, 155] width 31 height 31
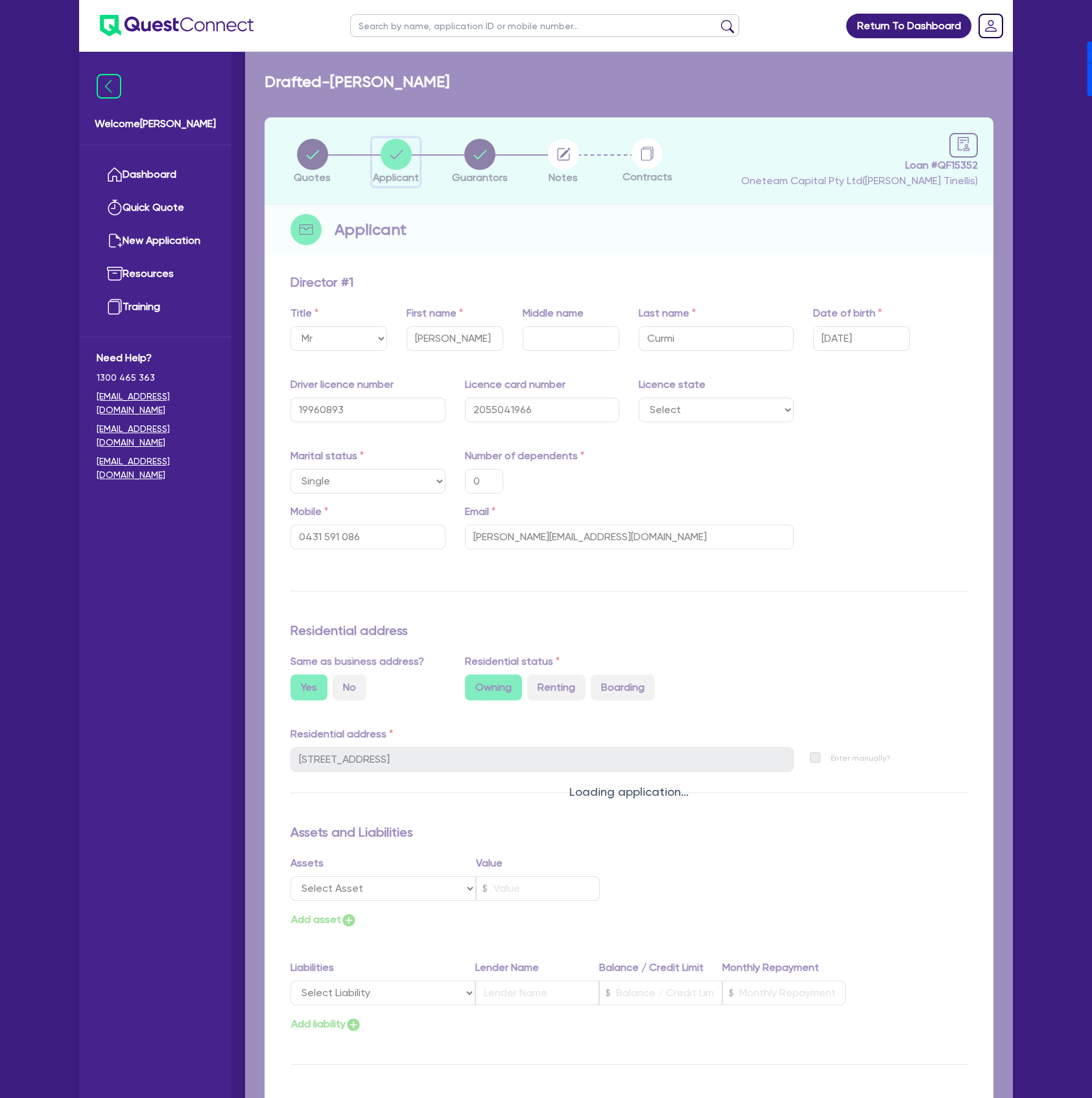
select select "SOLE_TRADER"
select select "ACCOMODATION_FOOD"
select select "HOTELS"
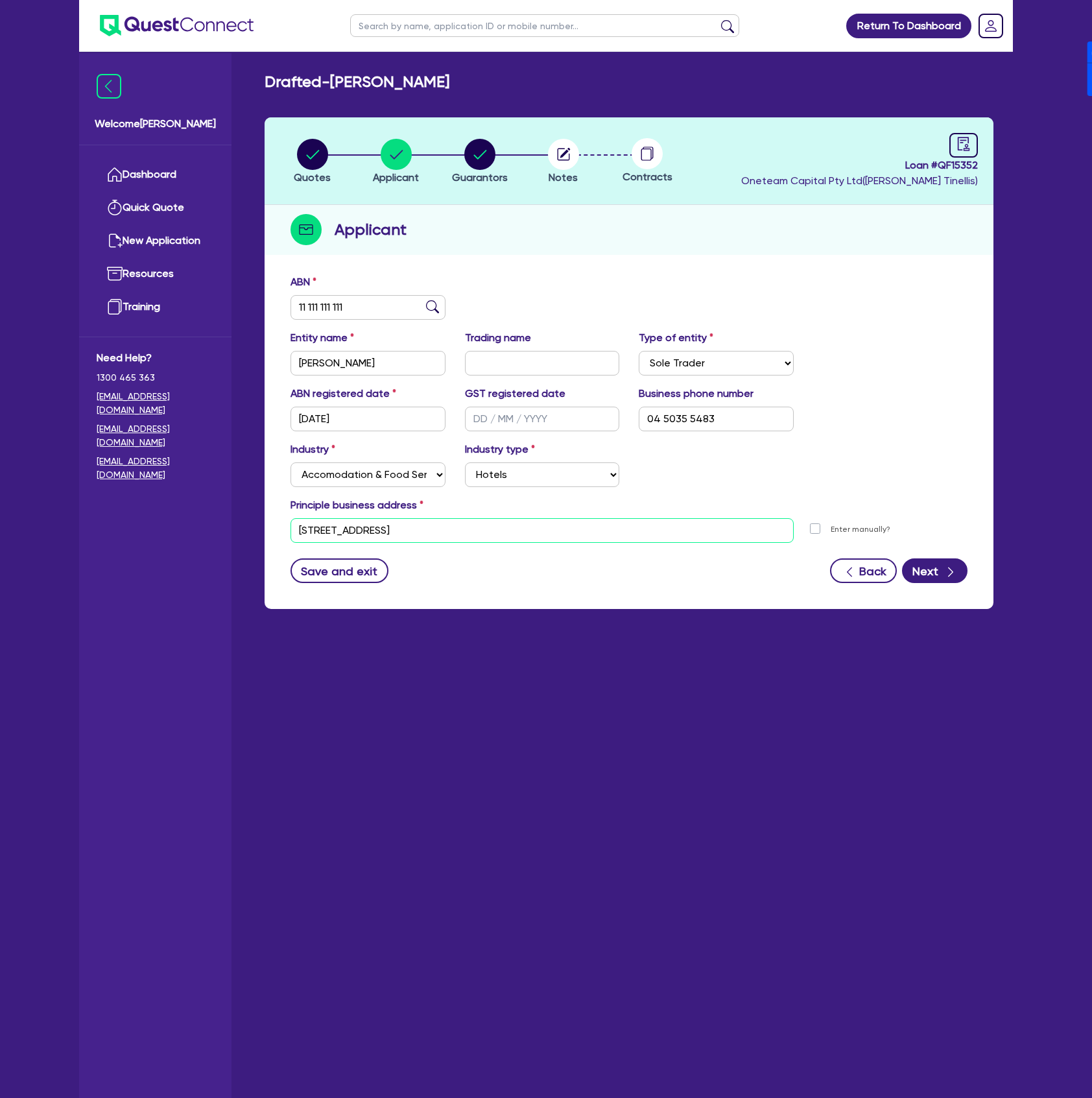
click at [558, 533] on input "[STREET_ADDRESS]" at bounding box center [542, 530] width 503 height 25
drag, startPoint x: 470, startPoint y: 539, endPoint x: 452, endPoint y: 564, distance: 30.8
click at [470, 541] on ul "[STREET_ADDRESS]" at bounding box center [538, 552] width 496 height 24
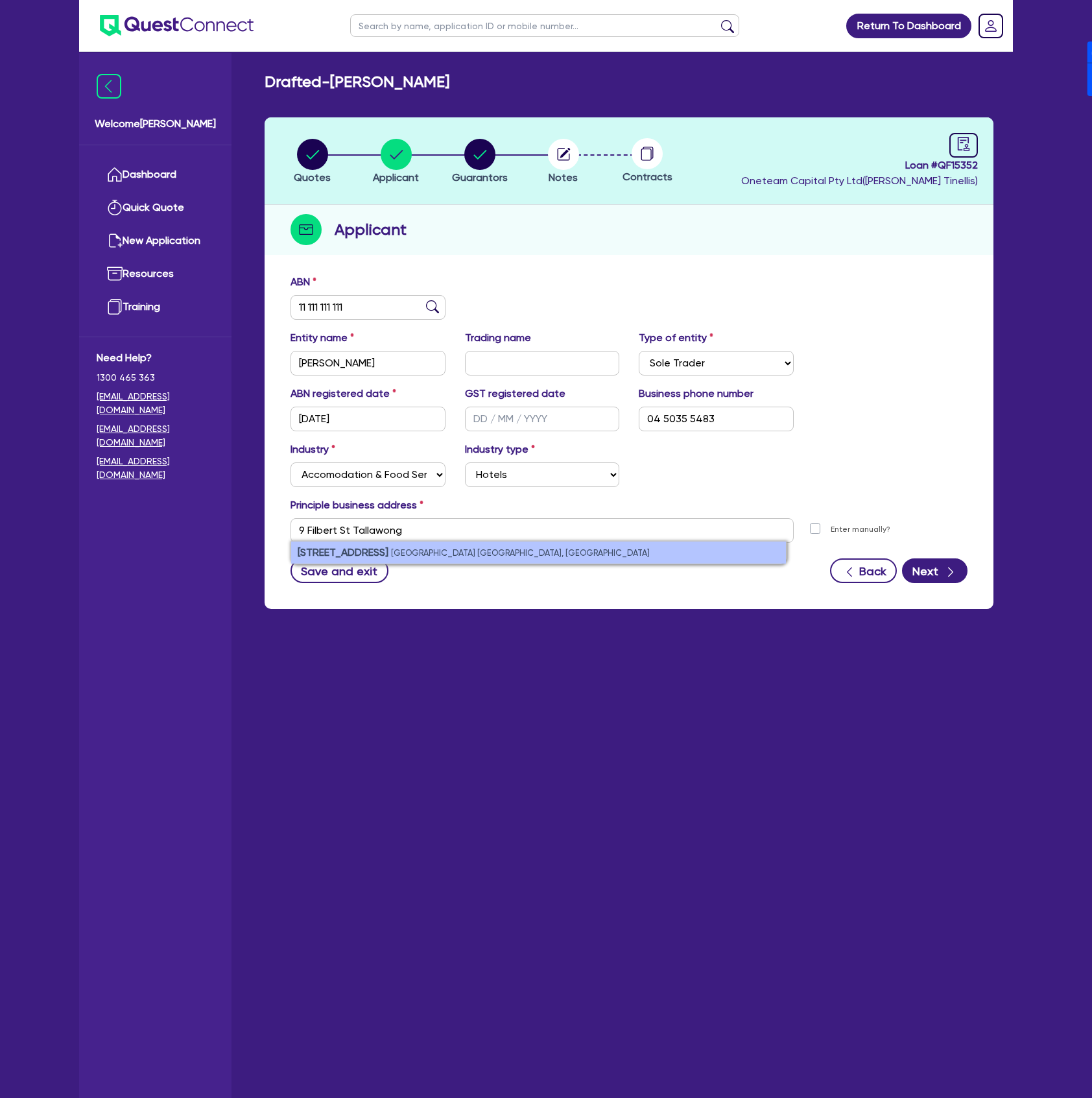
click at [452, 556] on li "[STREET_ADDRESS]" at bounding box center [538, 552] width 495 height 22
type input "[STREET_ADDRESS]"
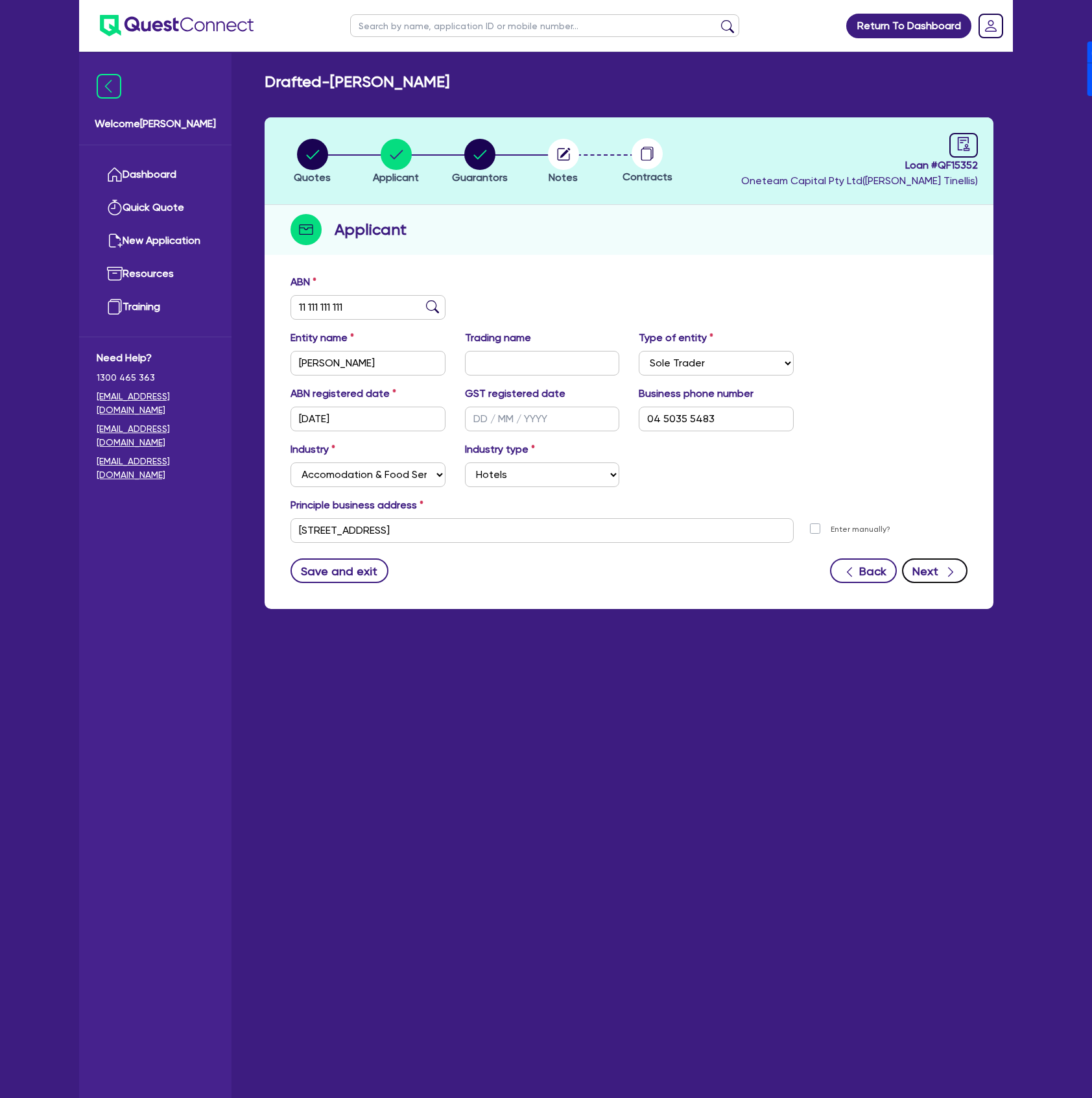
click at [961, 561] on button "Next" at bounding box center [935, 570] width 65 height 25
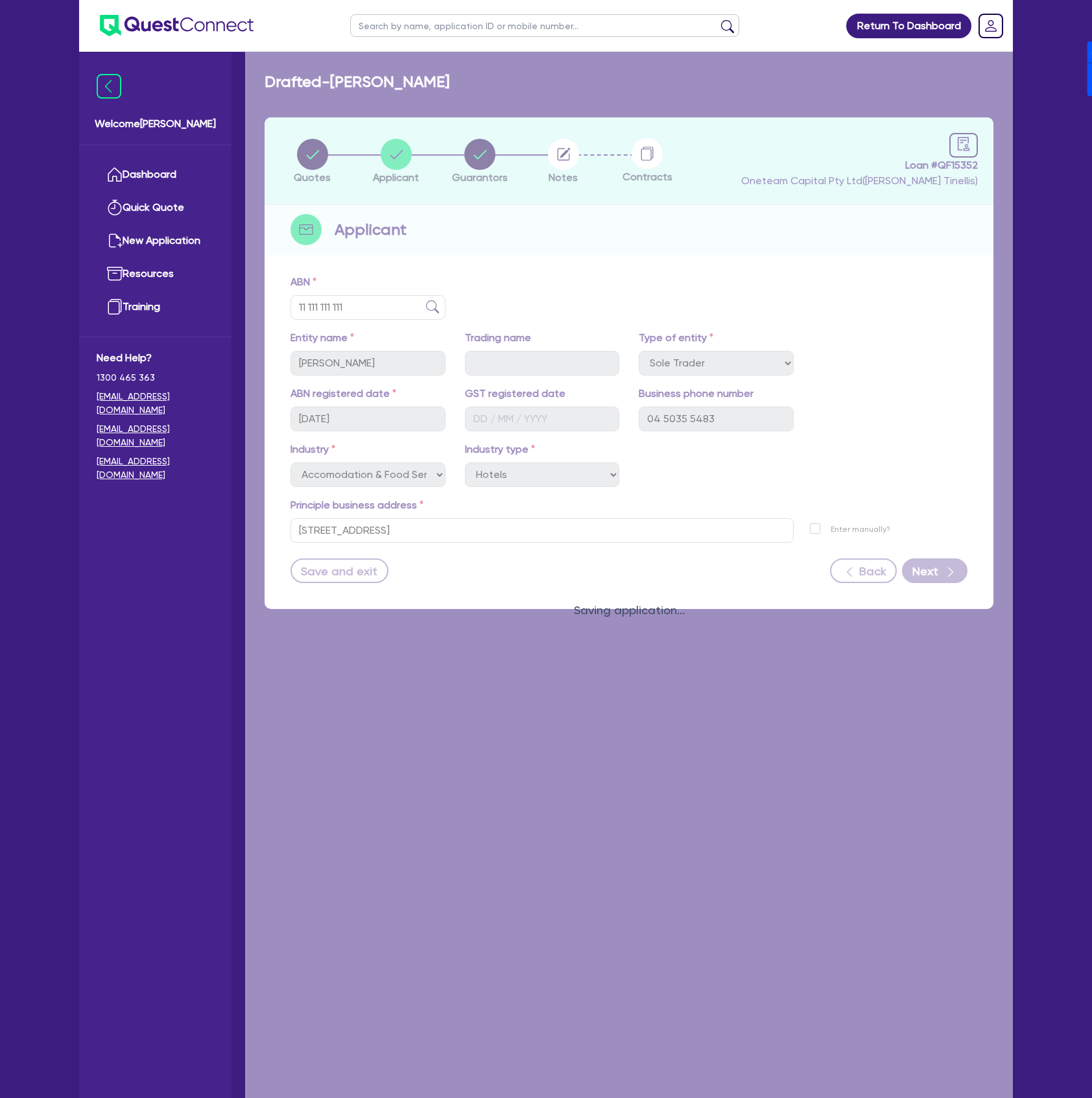
select select "MR"
select select "[GEOGRAPHIC_DATA]"
select select "SINGLE"
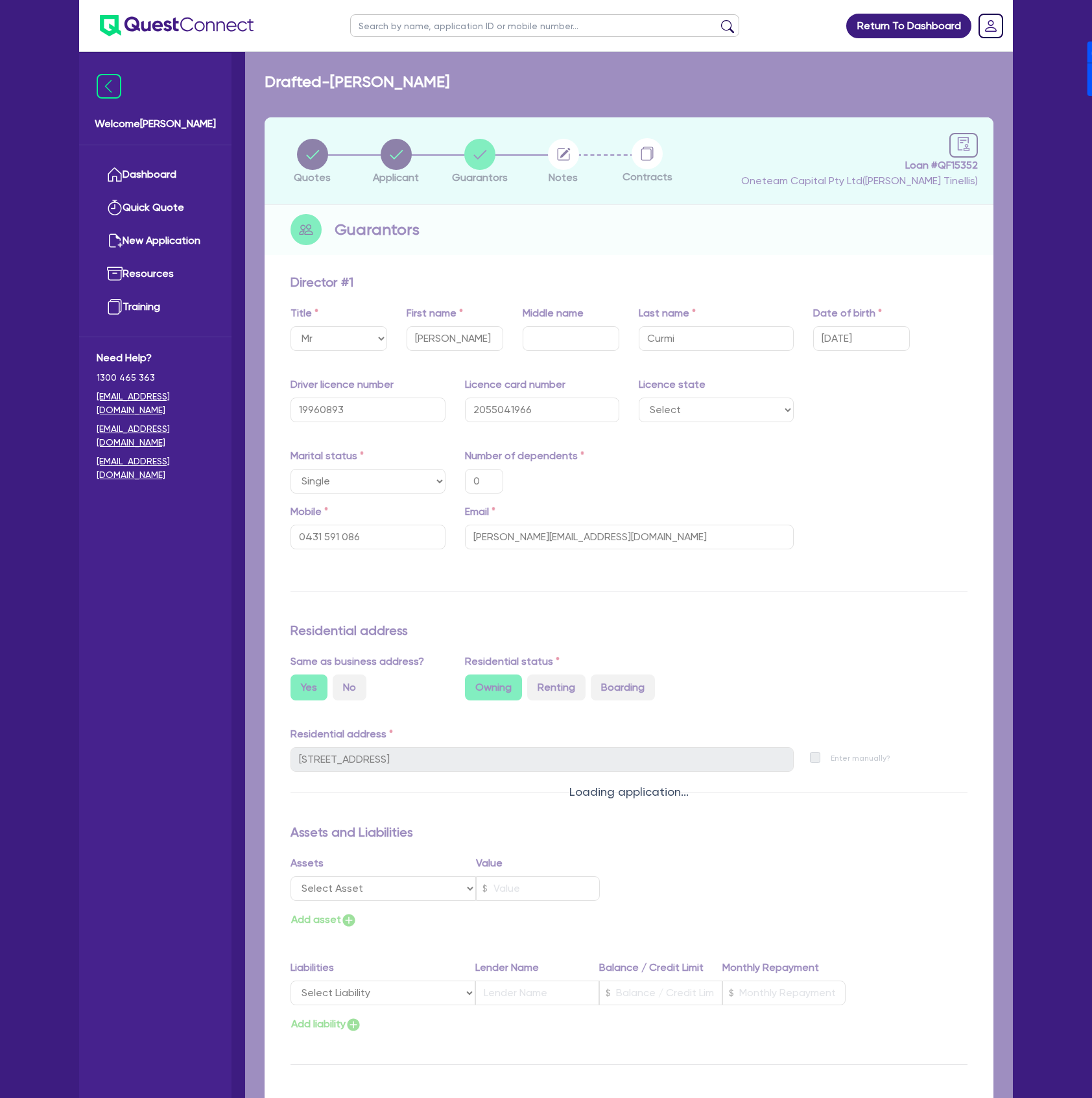
type input "0"
type input "0431 591 086"
type input "[STREET_ADDRESS]"
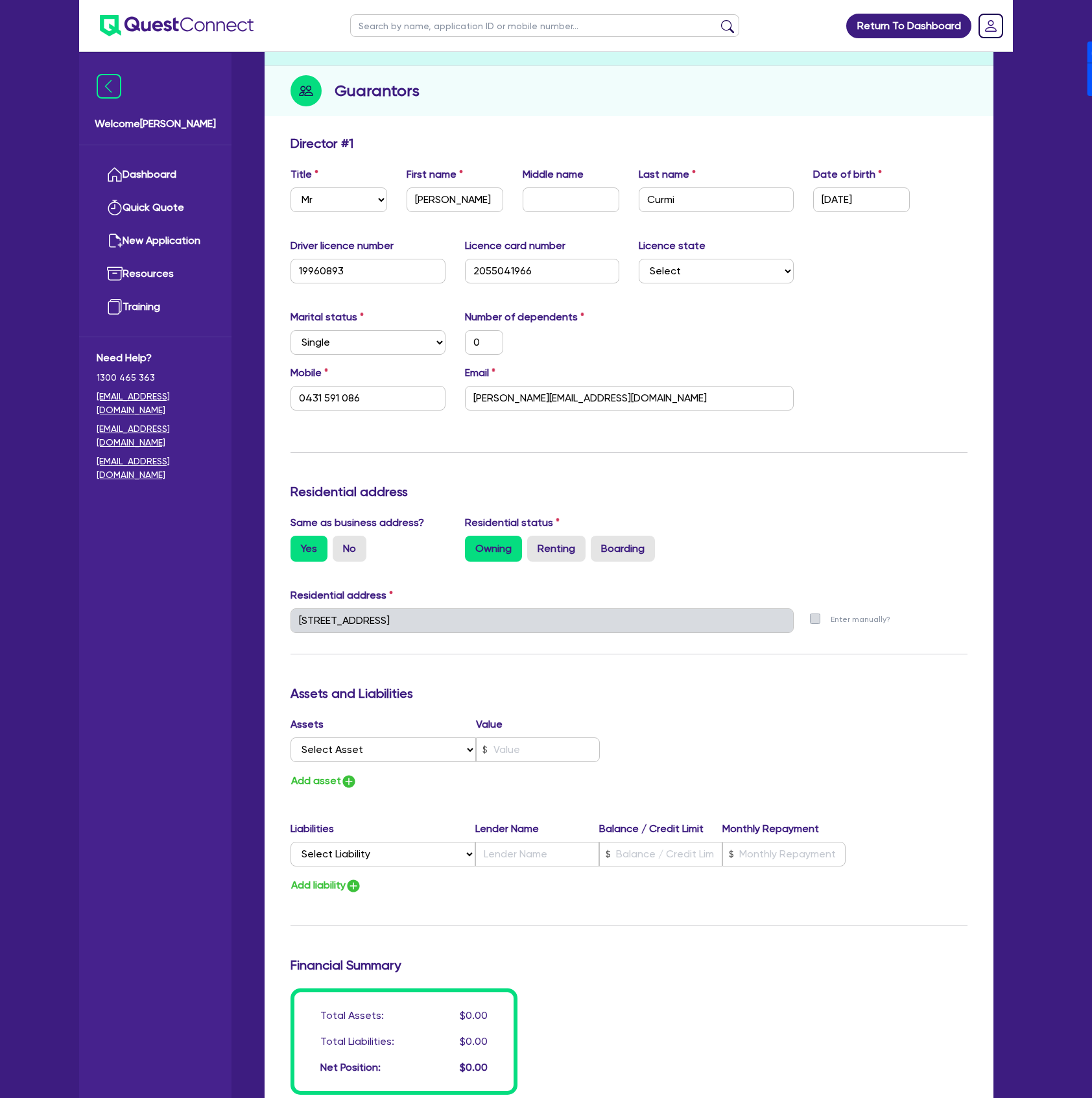
scroll to position [416, 0]
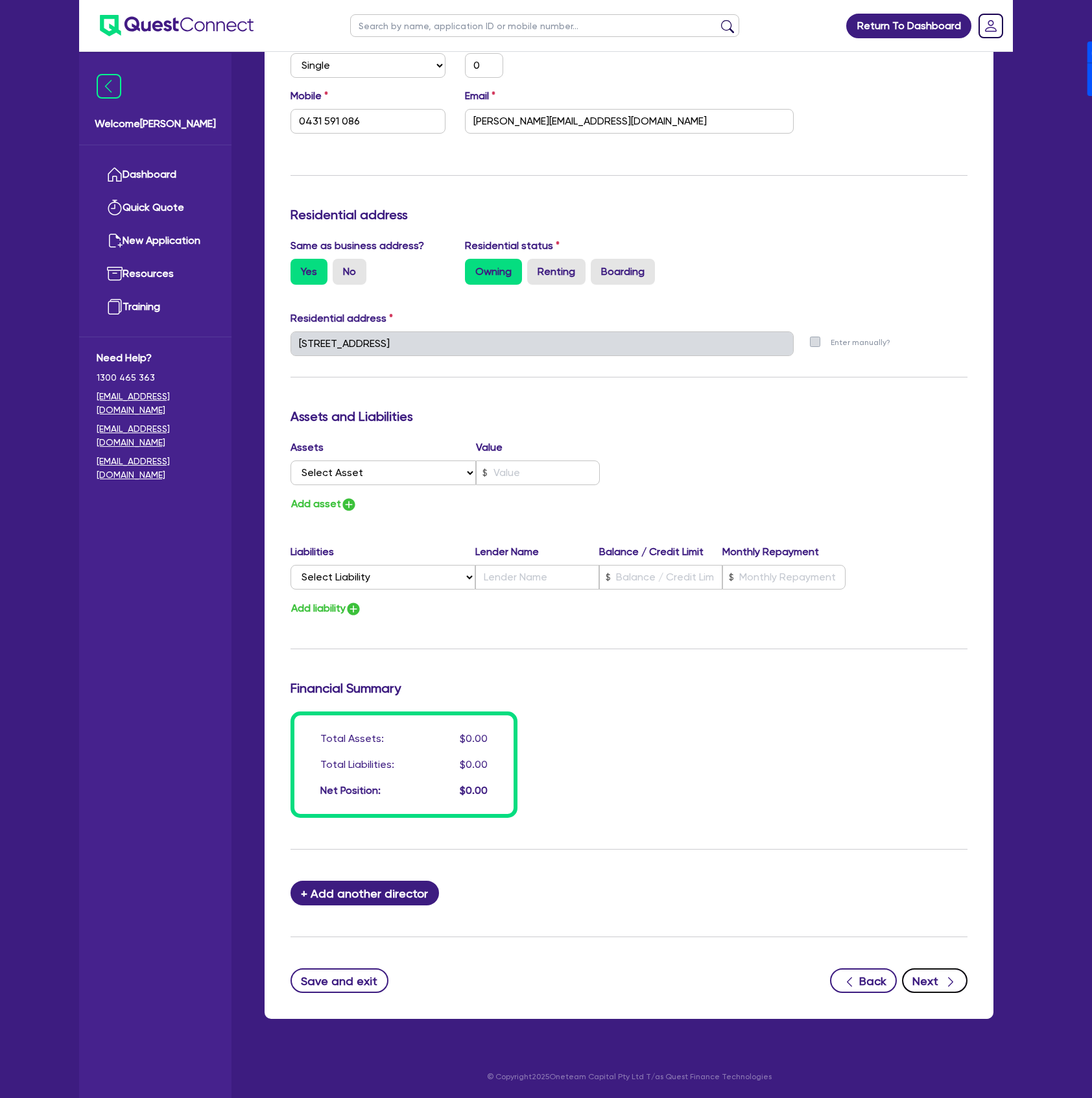
click at [929, 982] on button "Next" at bounding box center [935, 980] width 65 height 25
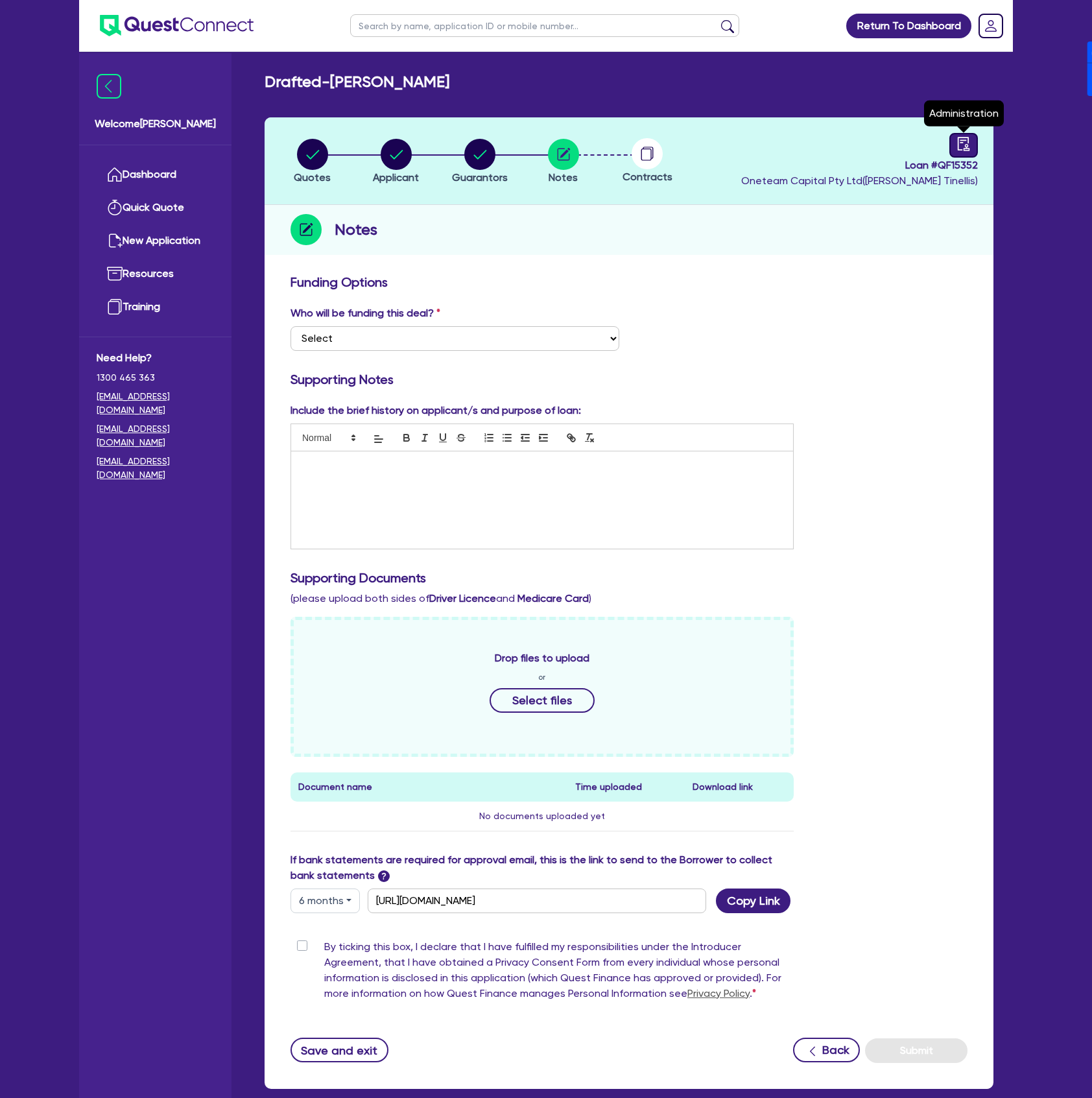
click at [956, 142] on icon "audit" at bounding box center [963, 143] width 14 height 14
select select "DRAFTED_NEW"
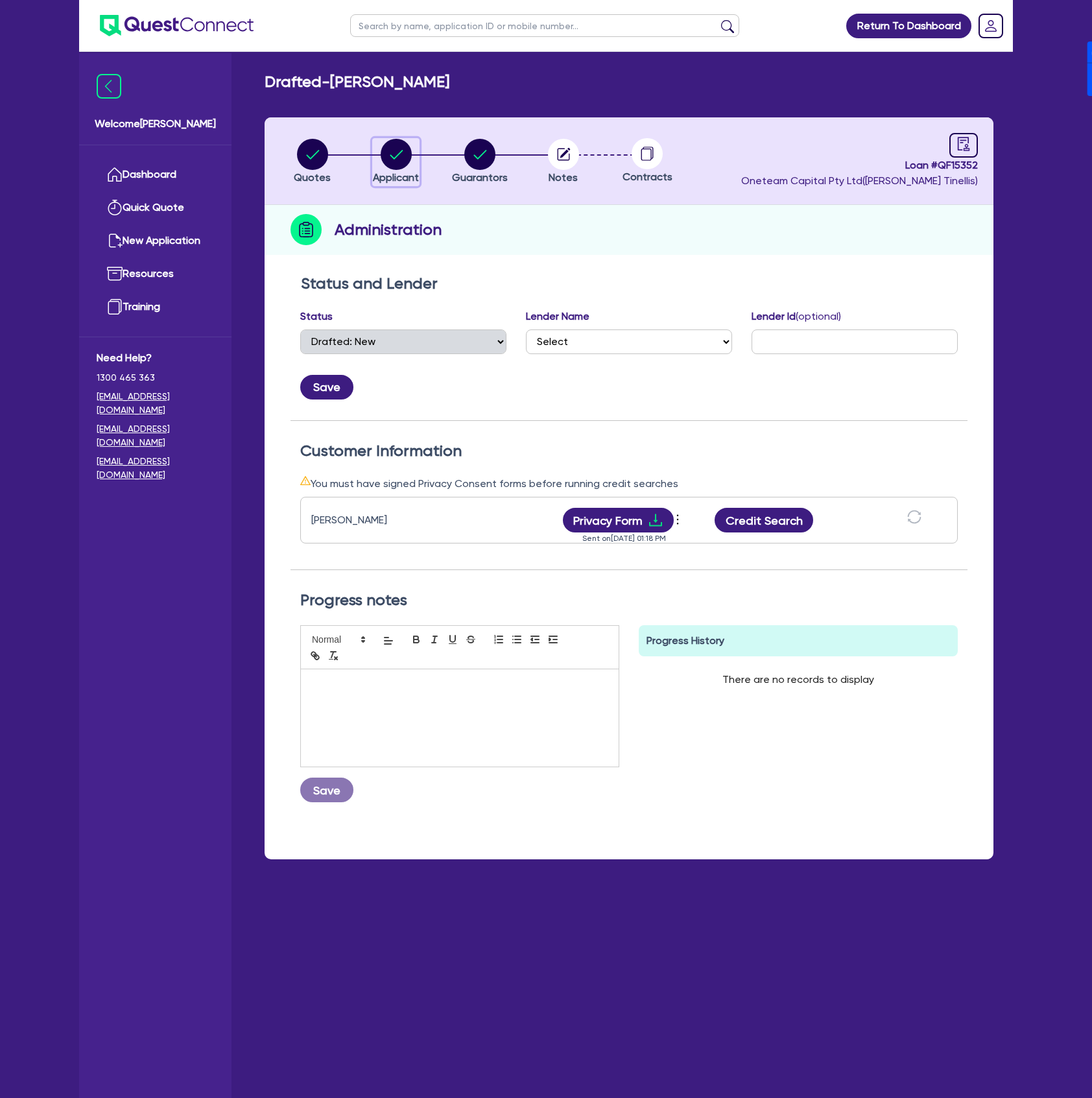
click at [400, 156] on circle "button" at bounding box center [396, 155] width 31 height 31
select select "SOLE_TRADER"
select select "ACCOMODATION_FOOD"
select select "HOTELS"
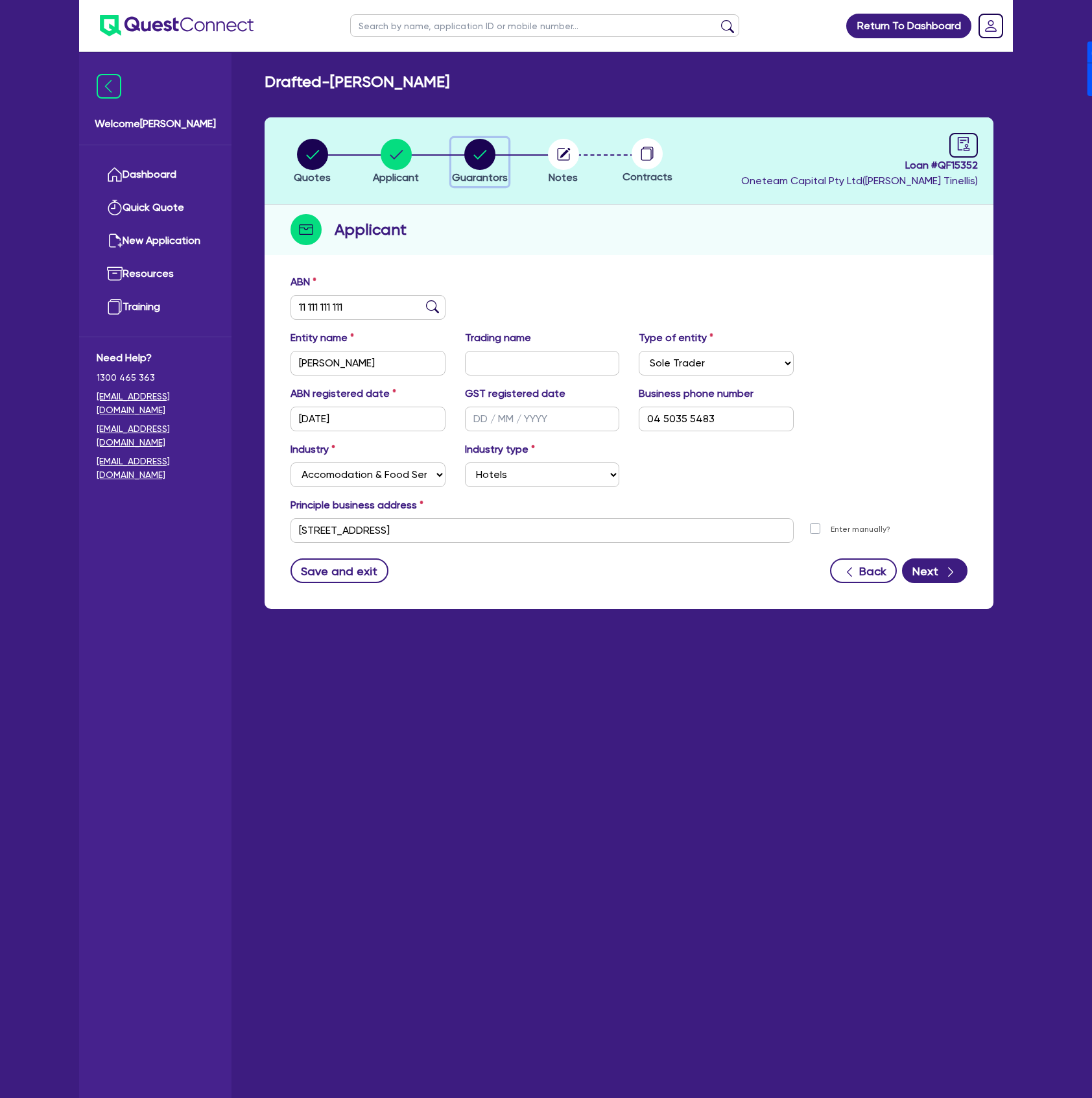
click at [467, 156] on circle "button" at bounding box center [479, 155] width 31 height 31
select select "MR"
select select "[GEOGRAPHIC_DATA]"
select select "SINGLE"
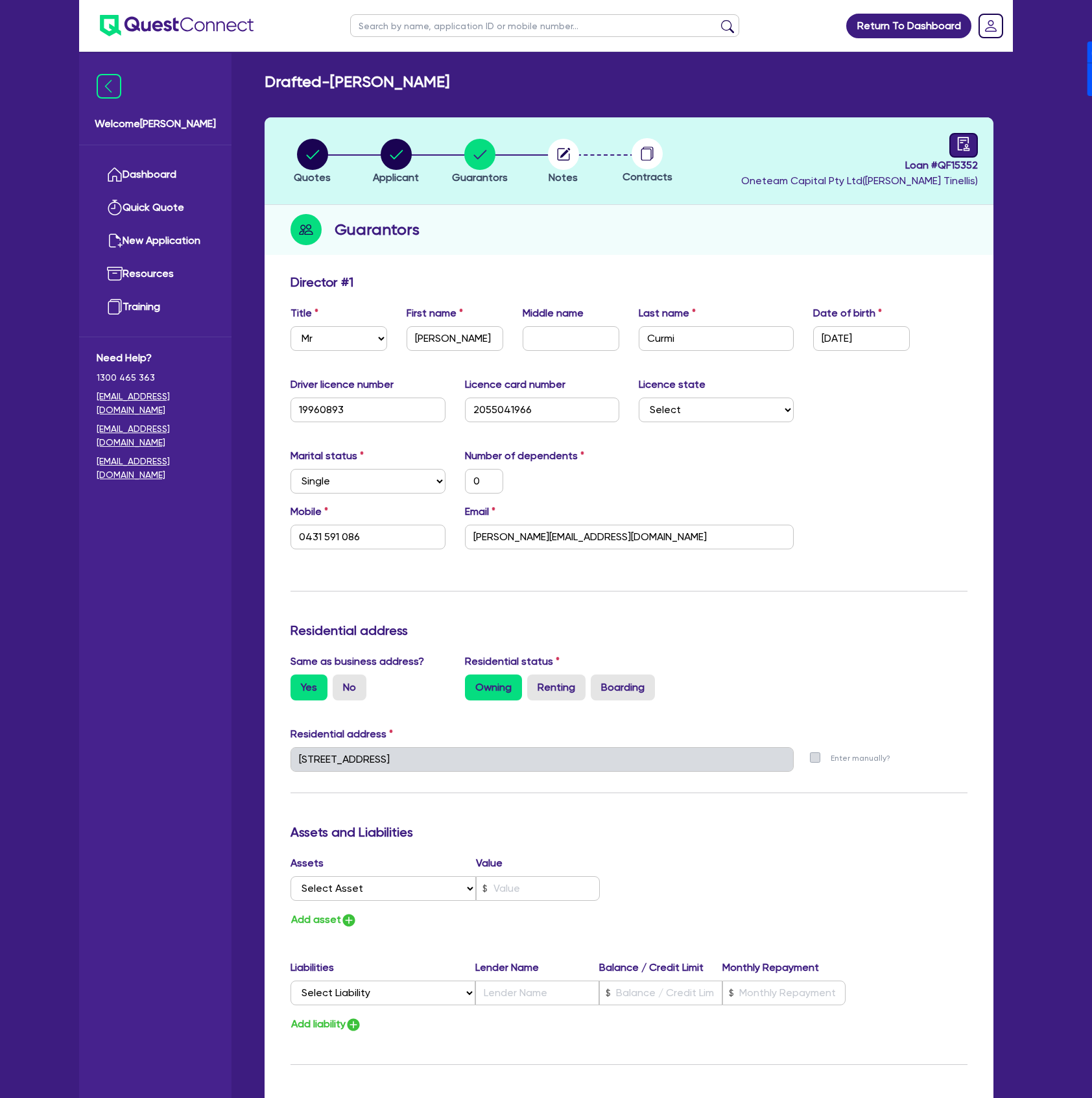
click at [952, 155] on link at bounding box center [963, 145] width 29 height 25
select select "DRAFTED_NEW"
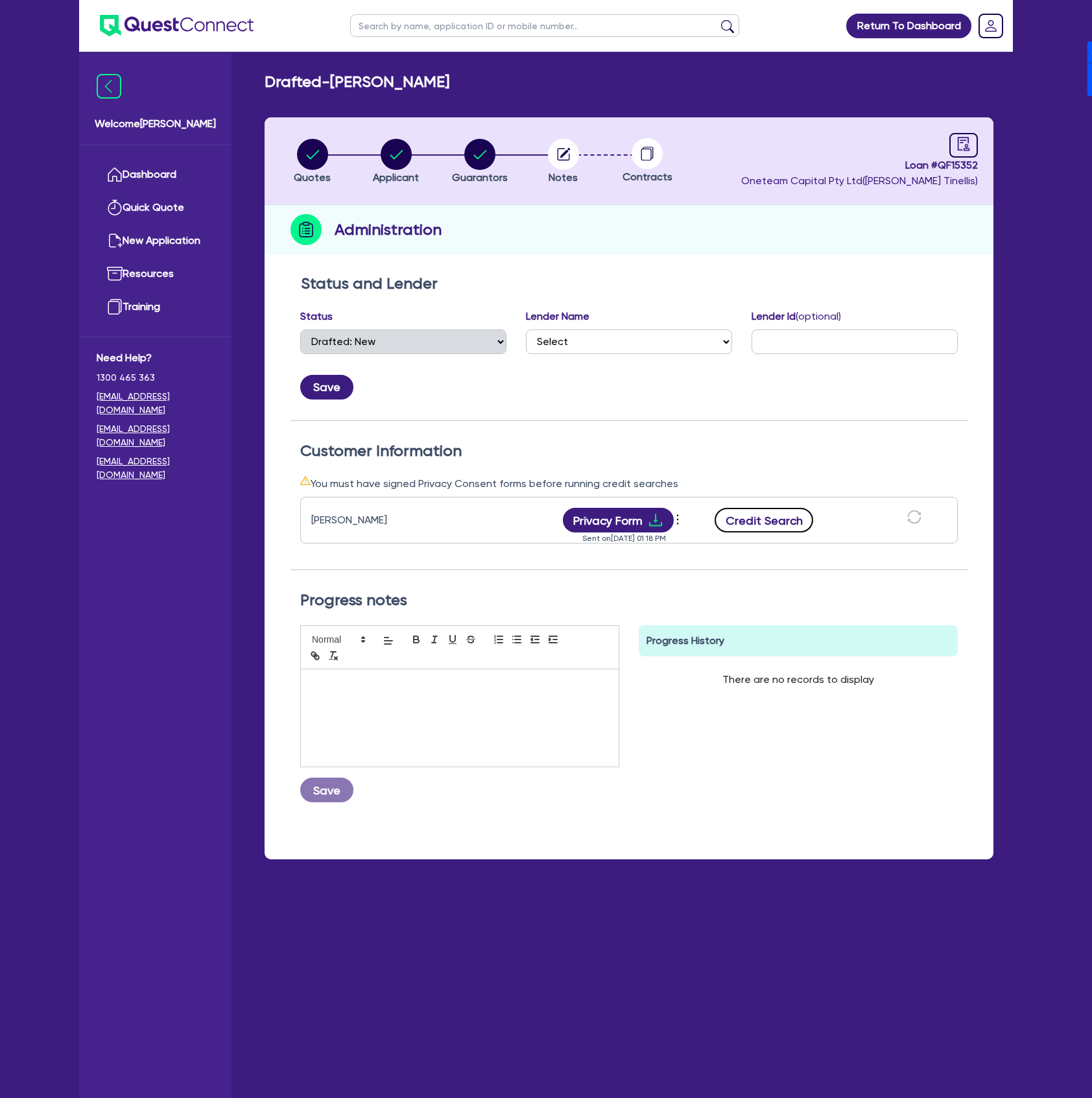
click at [775, 516] on button "Credit Search" at bounding box center [763, 520] width 98 height 25
click at [640, 508] on button "Privacy Form" at bounding box center [618, 520] width 111 height 25
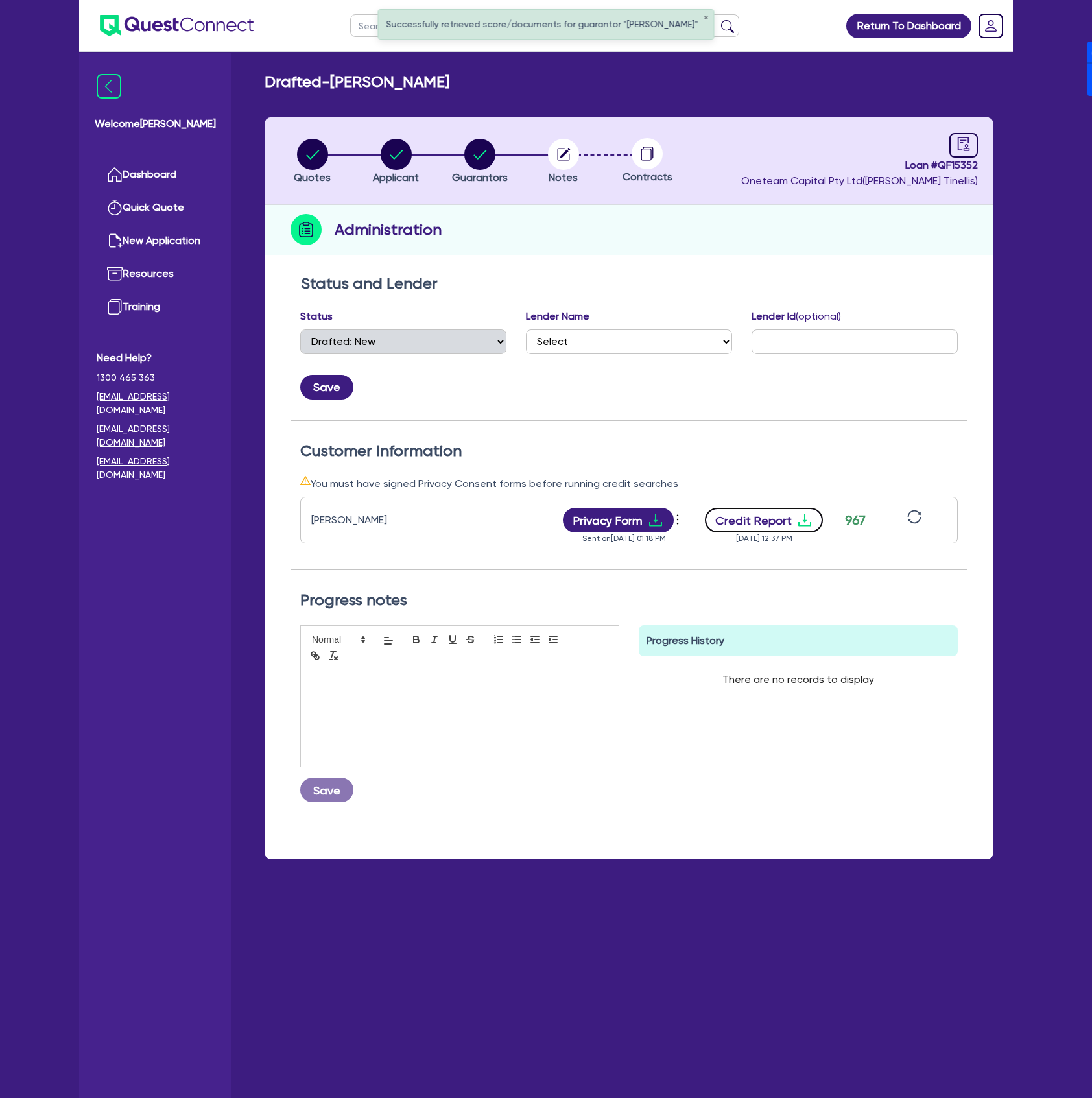
click at [776, 520] on button "Credit Report" at bounding box center [764, 520] width 119 height 25
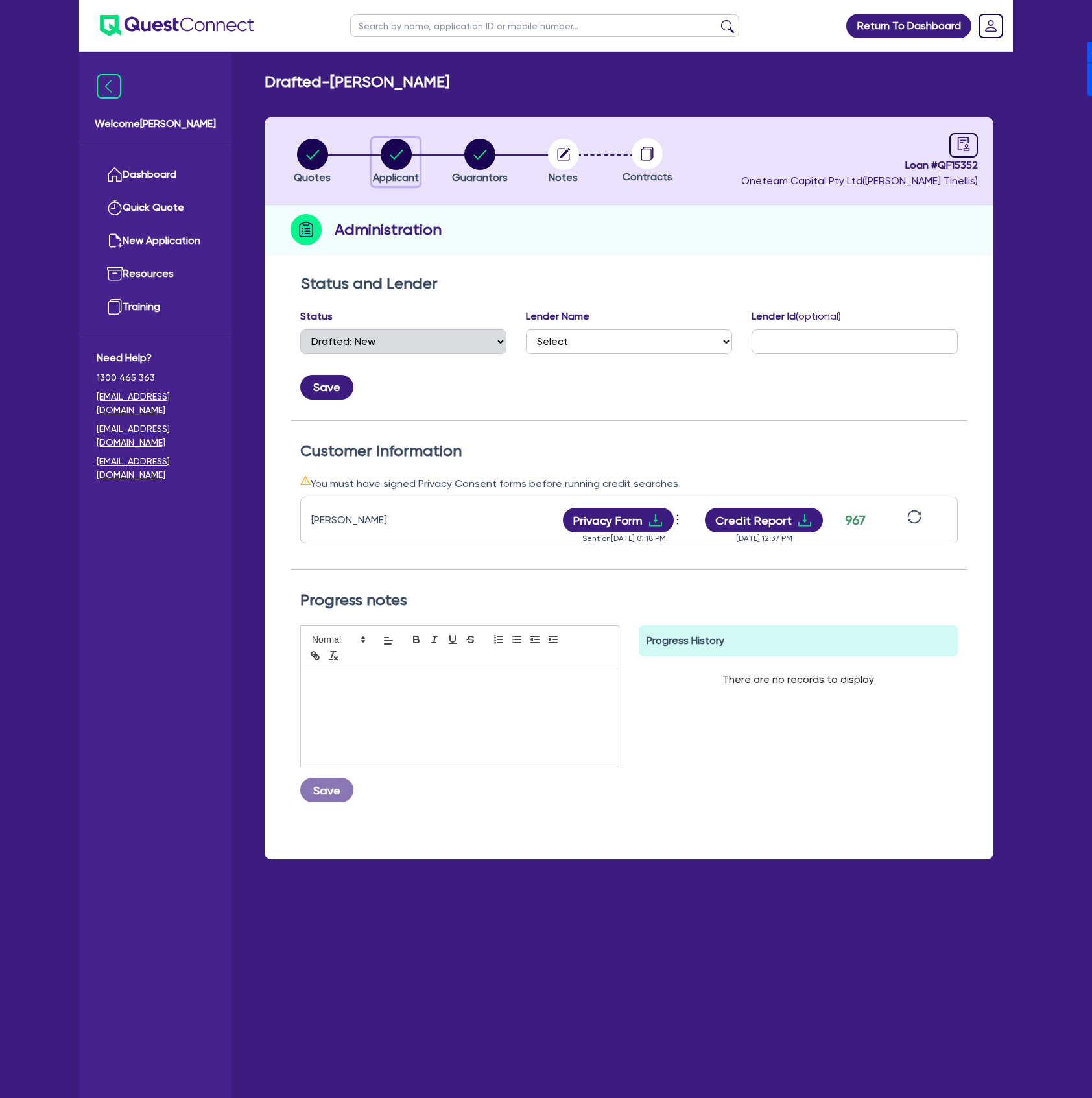
click at [385, 154] on circle "button" at bounding box center [396, 155] width 31 height 31
select select "SOLE_TRADER"
select select "ACCOMODATION_FOOD"
select select "HOTELS"
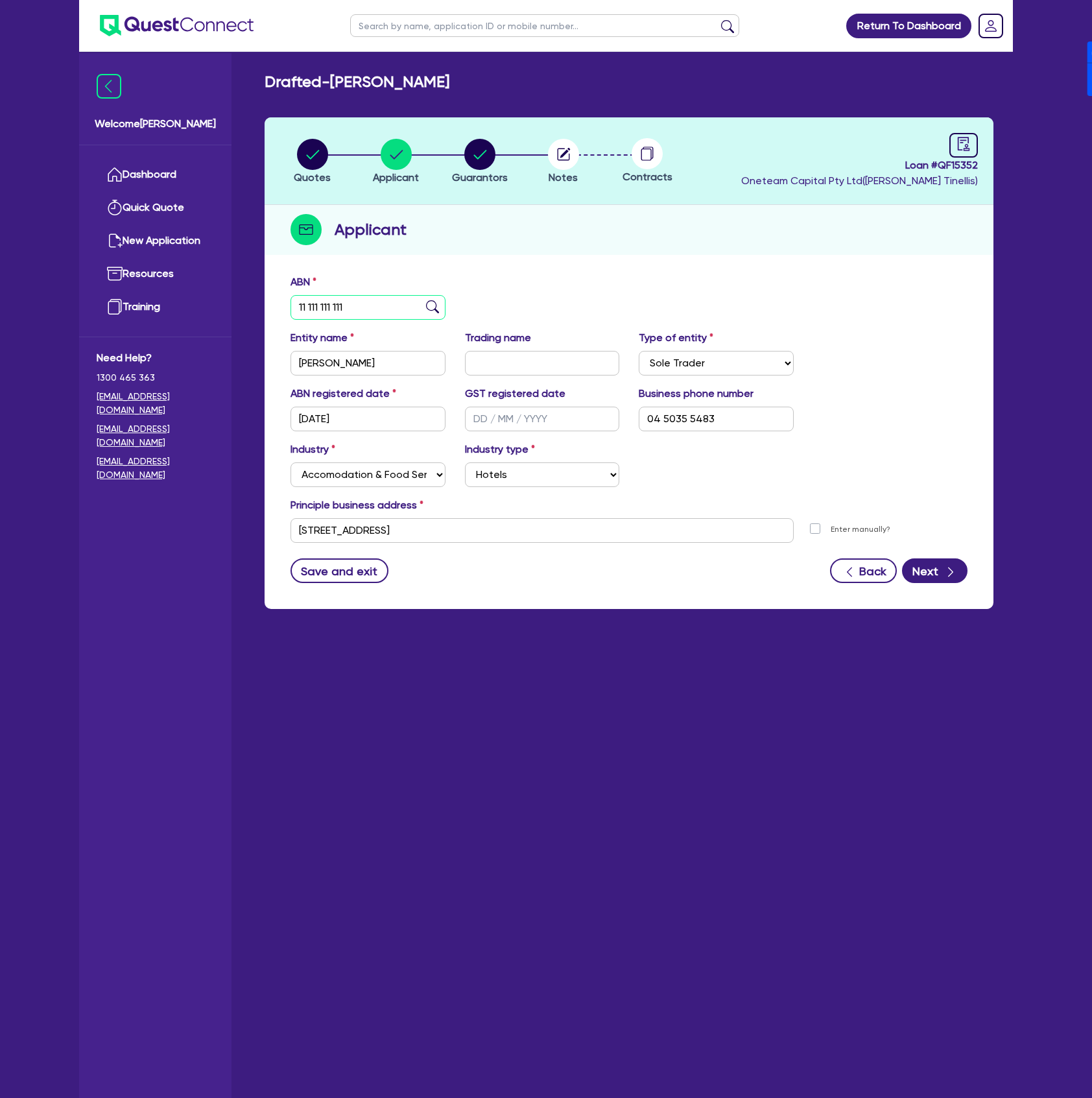
click at [380, 315] on input "11 111 111 111" at bounding box center [367, 308] width 155 height 25
paste input "28 621 937 353"
type input "28 621 937 353"
click at [724, 289] on div "ABN 28 621 937 353" at bounding box center [628, 302] width 696 height 56
type input "NEXT GEN METAL ROOFING PTY LTD"
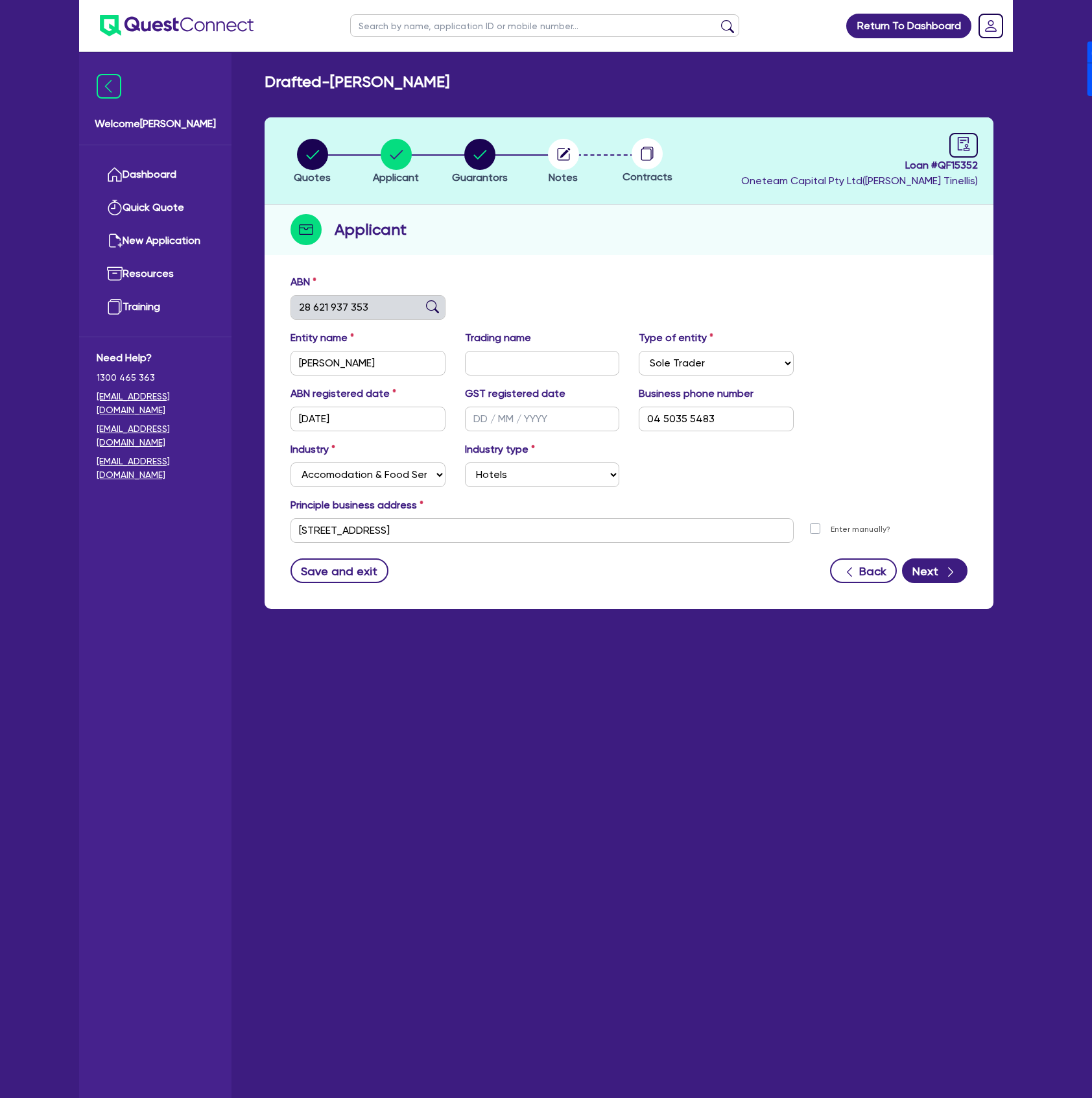
select select "COMPANY"
type input "[DATE]"
click at [942, 581] on button "Next" at bounding box center [935, 570] width 65 height 25
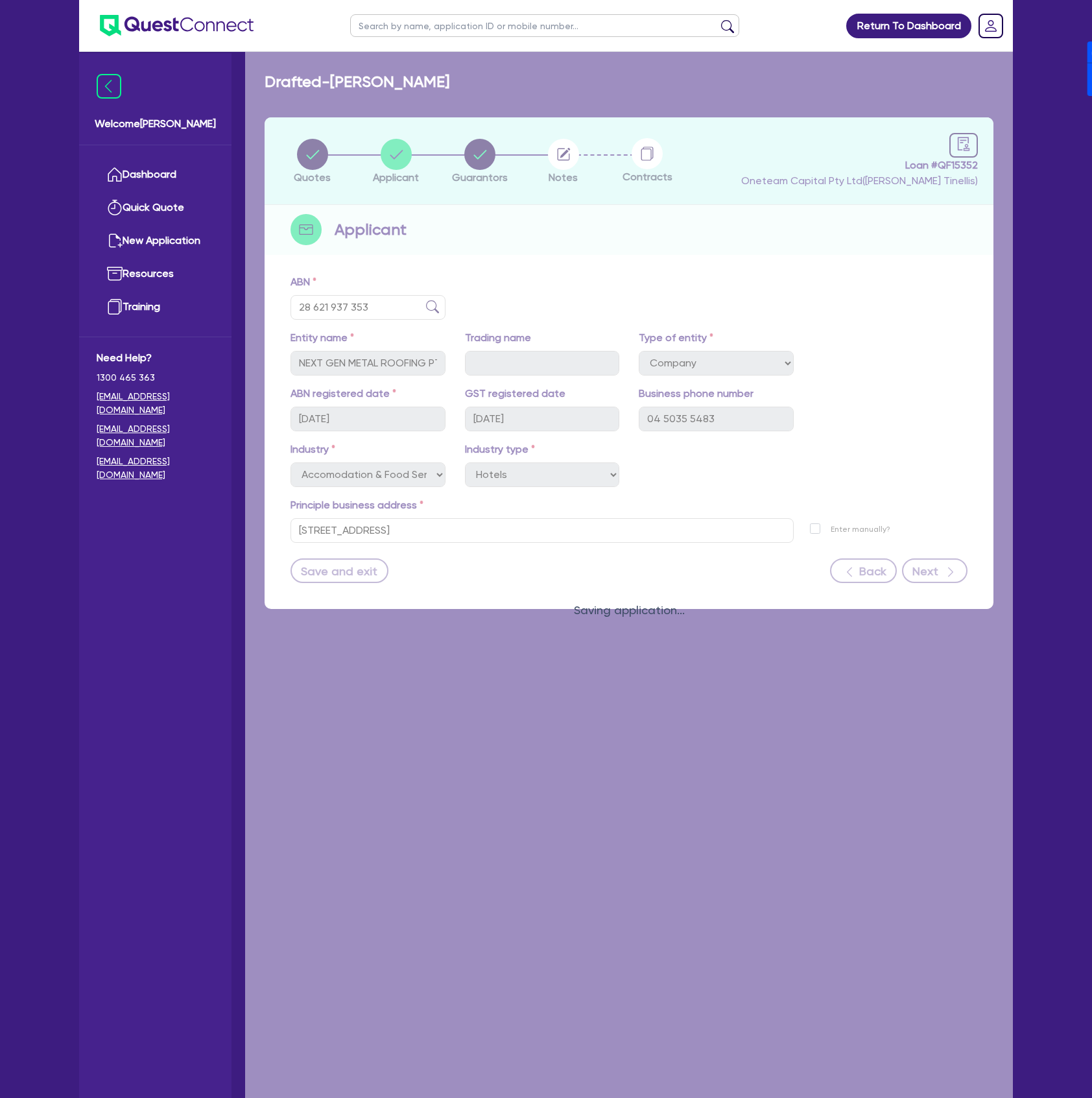
select select "MR"
select select "[GEOGRAPHIC_DATA]"
select select "SINGLE"
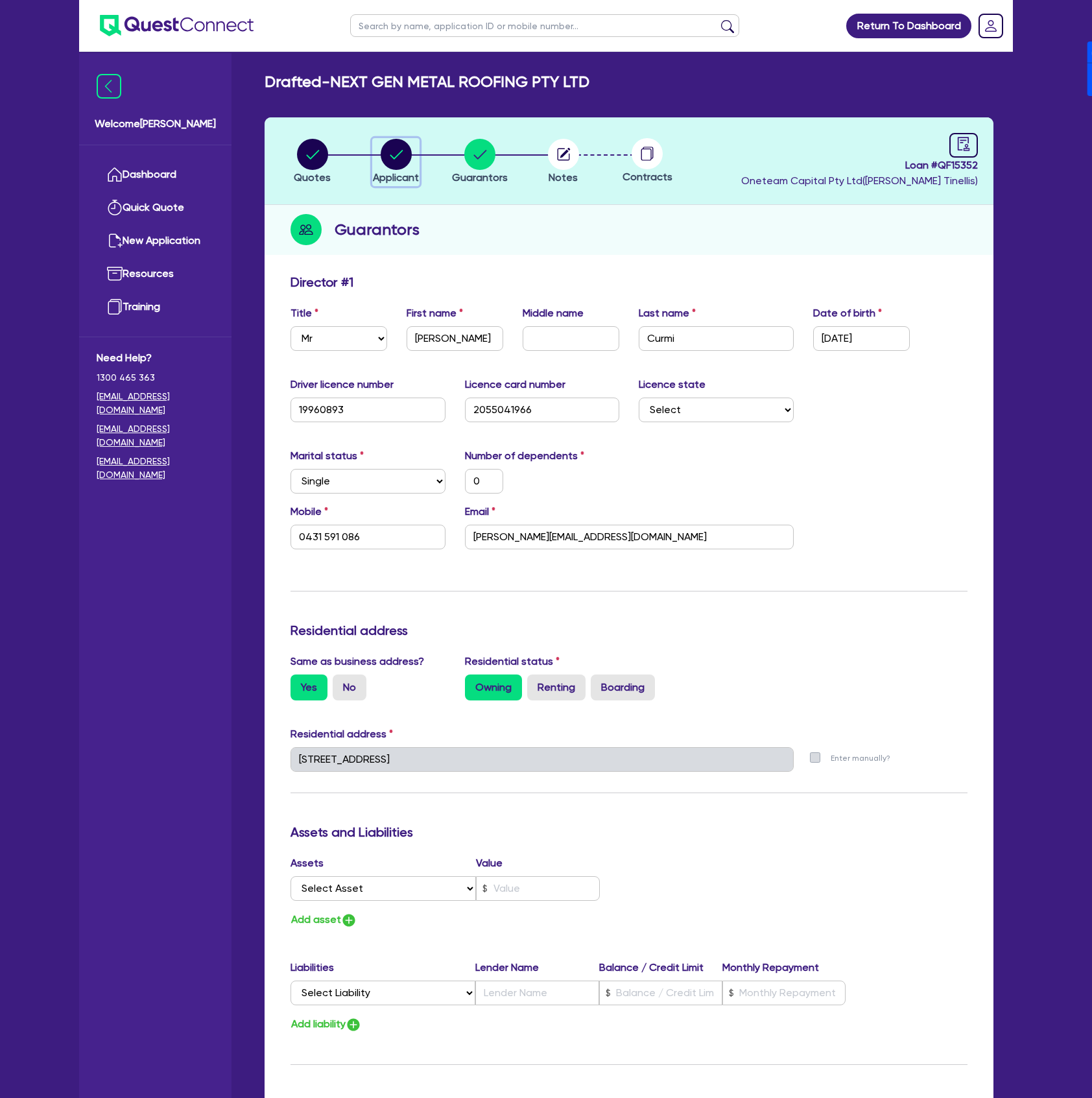
click at [394, 160] on circle "button" at bounding box center [396, 155] width 31 height 31
select select "COMPANY"
select select "ACCOMODATION_FOOD"
select select "HOTELS"
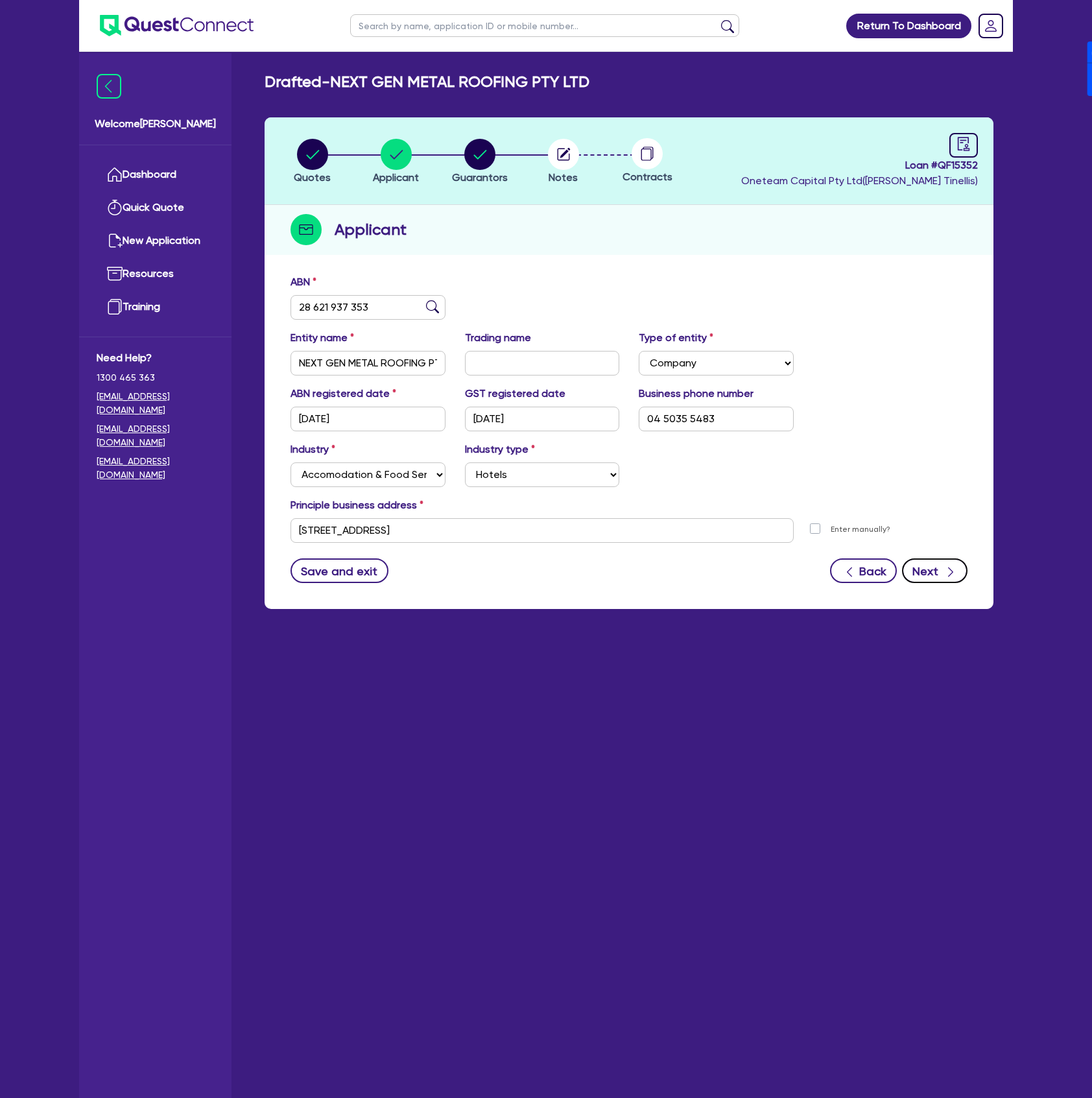
click at [937, 558] on button "Next" at bounding box center [935, 570] width 65 height 25
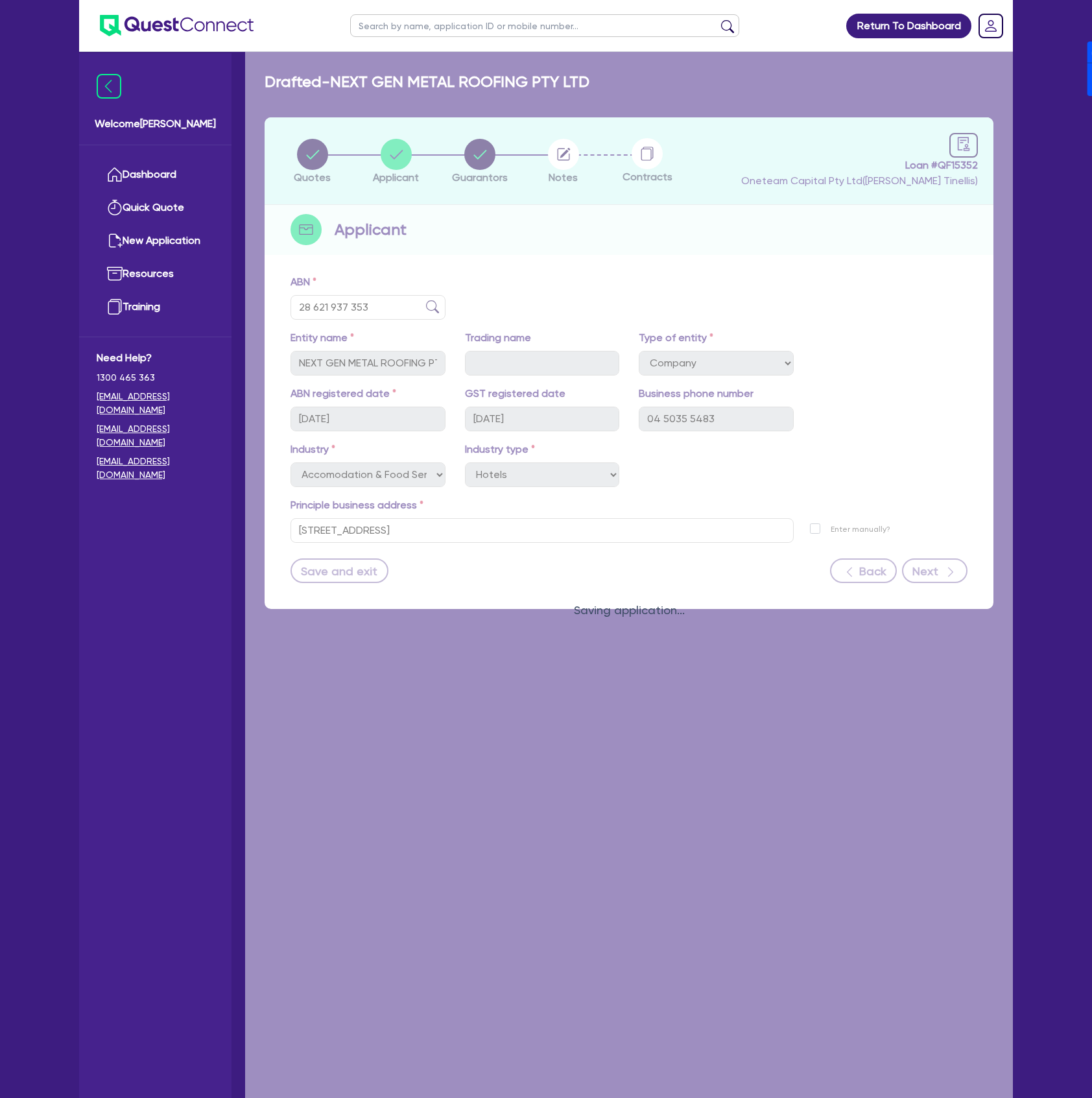
select select "MR"
select select "[GEOGRAPHIC_DATA]"
select select "SINGLE"
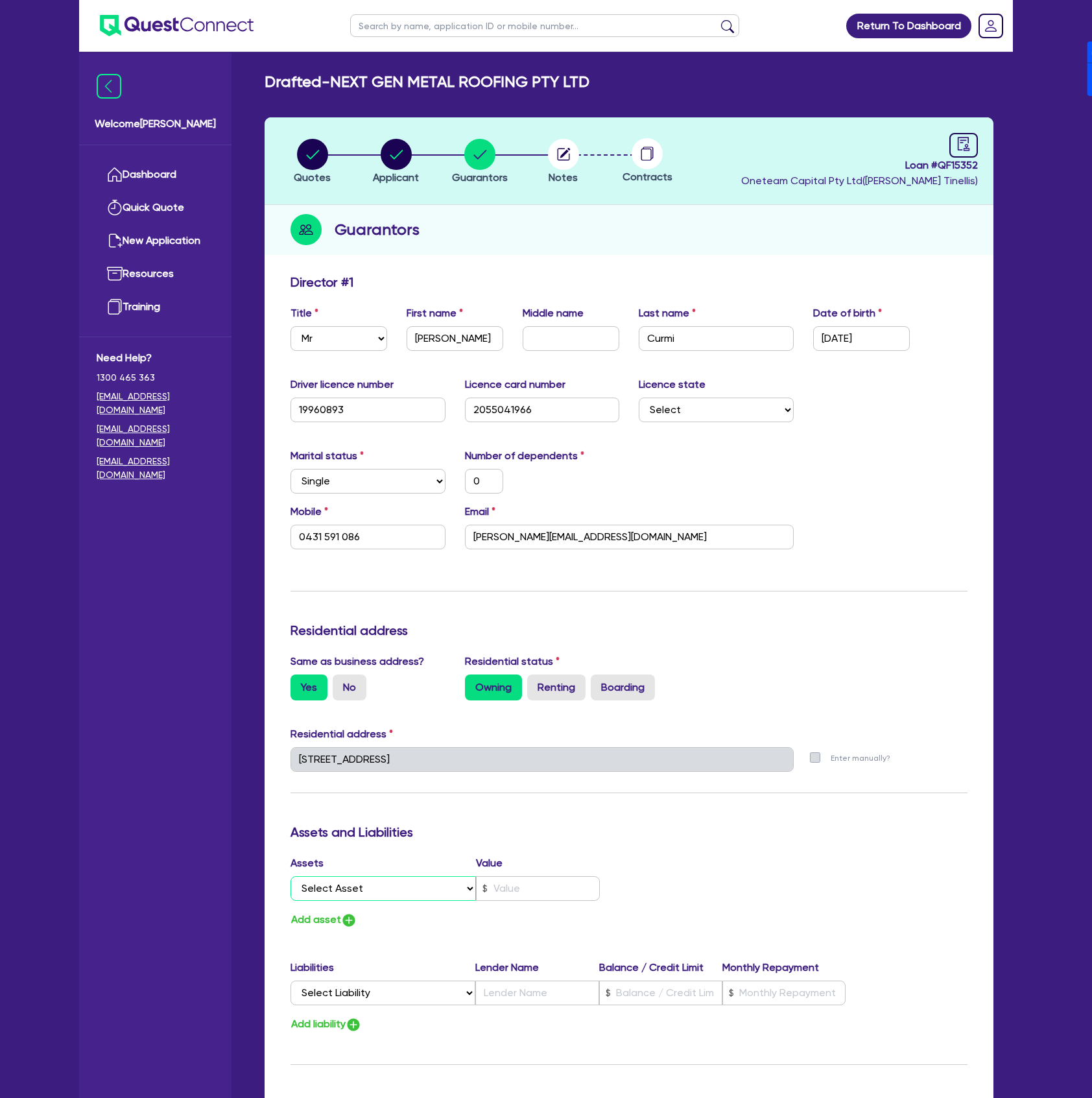
drag, startPoint x: 423, startPoint y: 882, endPoint x: 405, endPoint y: 902, distance: 26.9
click at [423, 882] on select "Select Asset Cash Property Investment property Vehicle Truck Trailer Equipment …" at bounding box center [383, 889] width 186 height 25
select select "PROPERTY"
click at [290, 876] on select "Select Asset Cash Property Investment property Vehicle Truck Trailer Equipment …" at bounding box center [383, 889] width 186 height 25
type input "0"
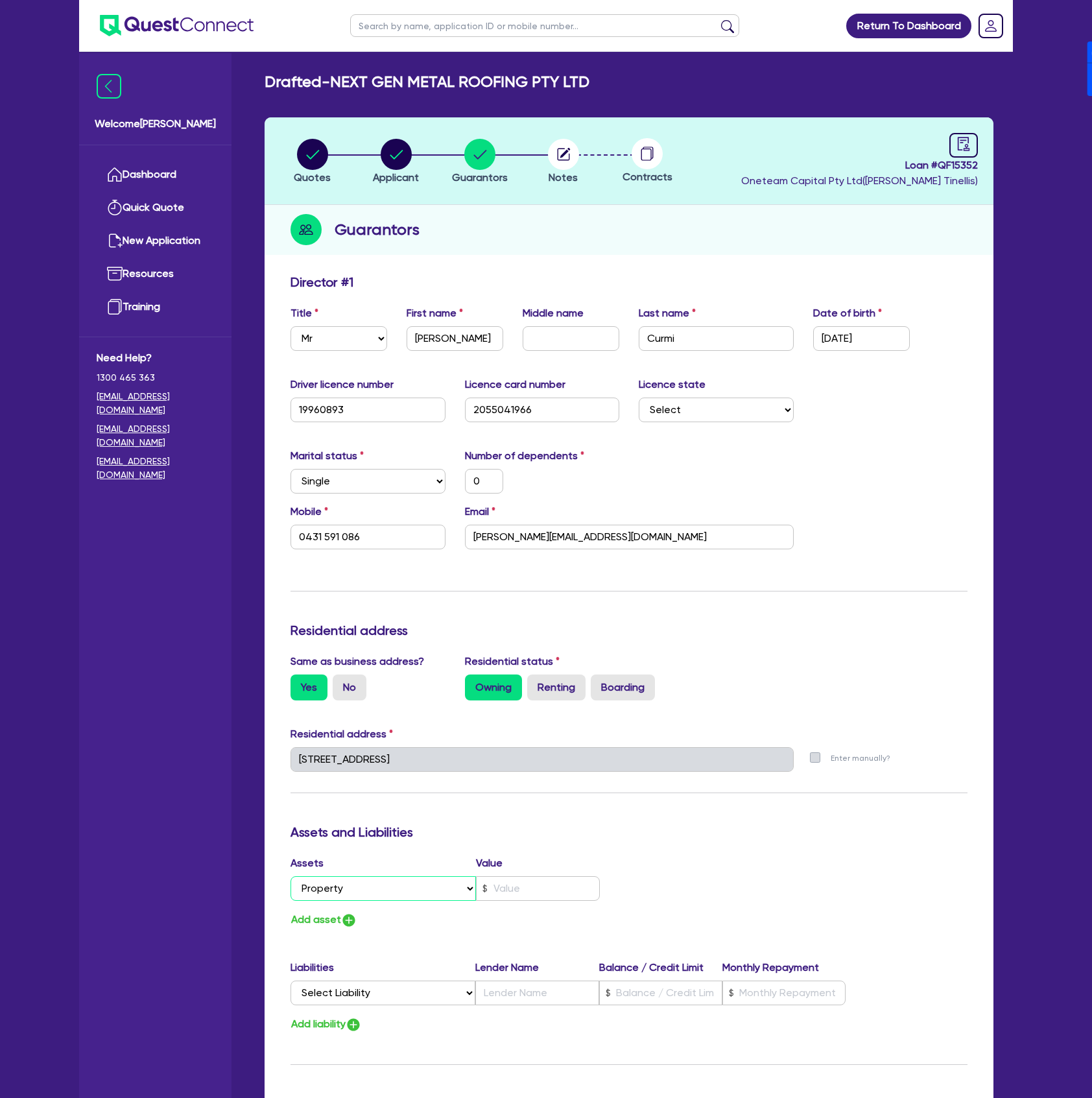
type input "0431 591 086"
click at [523, 902] on div "Assets Value Select Asset Cash Property Investment property Vehicle Truck Trail…" at bounding box center [455, 880] width 348 height 51
click at [528, 891] on input "text" at bounding box center [537, 889] width 124 height 25
type input "0"
type input "0431 591 086"
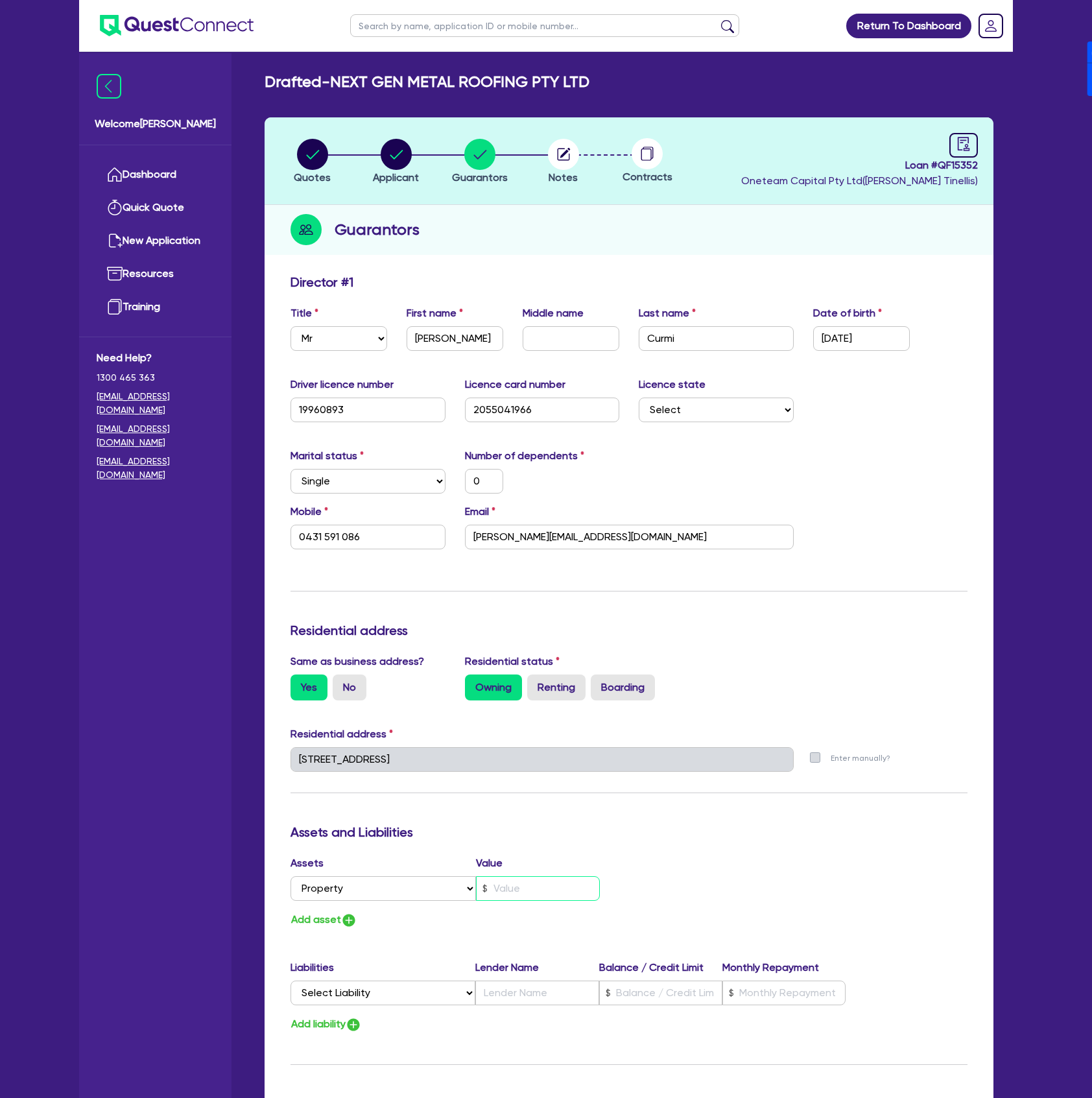
type input "7"
type input "0"
type input "0431 591 086"
type input "70"
type input "0"
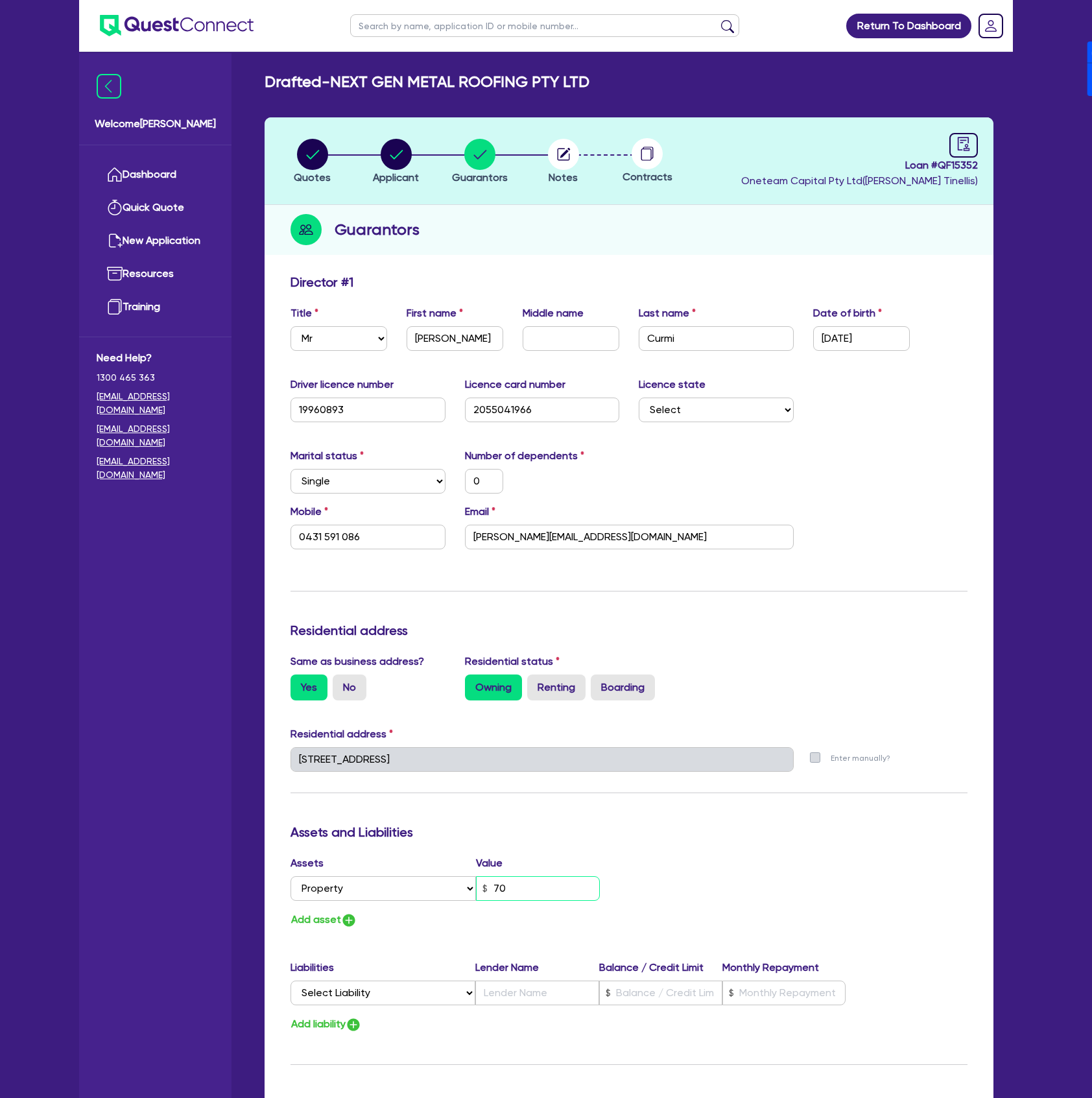
type input "0431 591 086"
type input "700"
type input "0"
type input "0431 591 086"
type input "7,000"
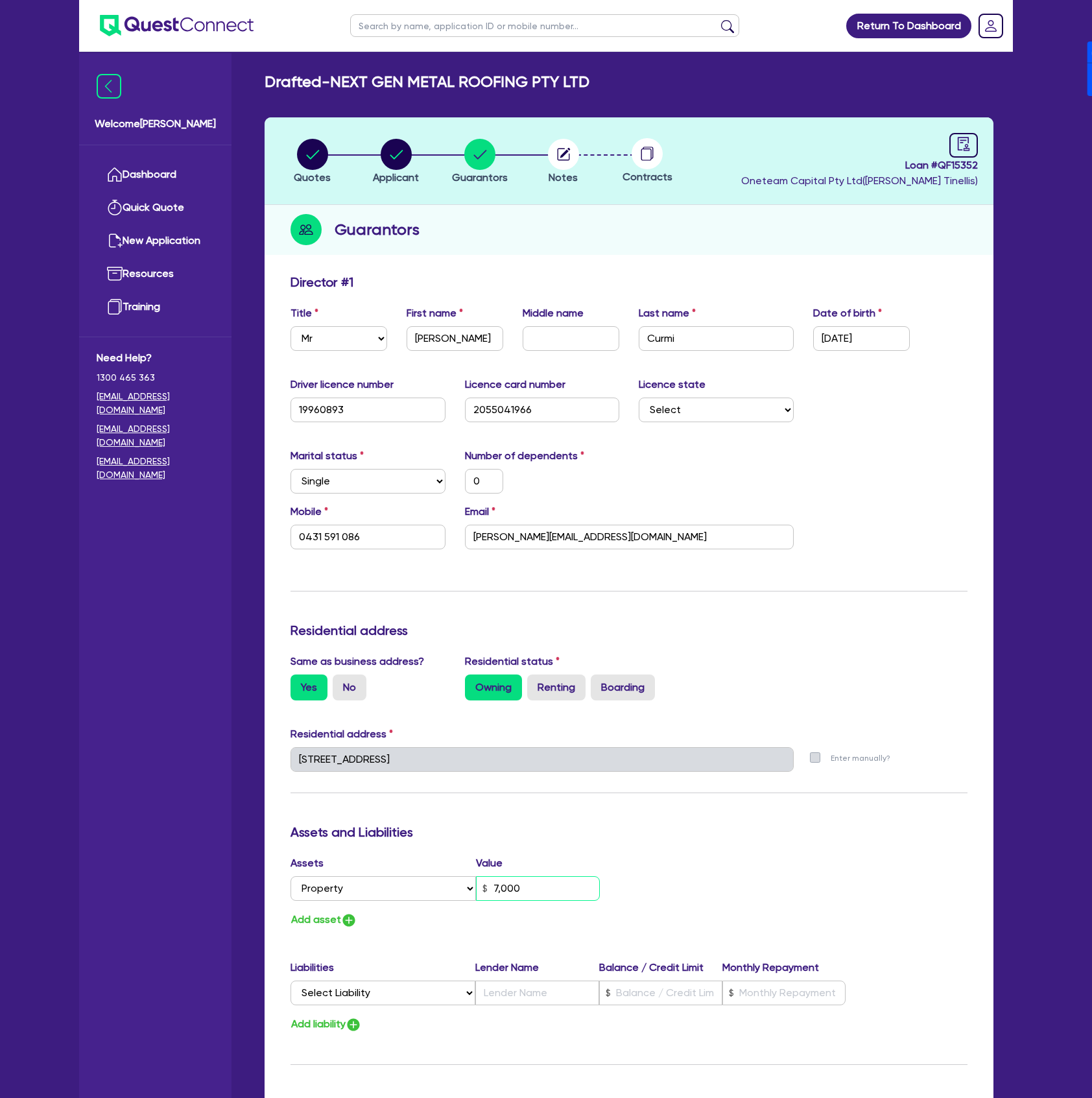
type input "0"
type input "0431 591 086"
type input "70,000"
type input "0"
type input "0431 591 086"
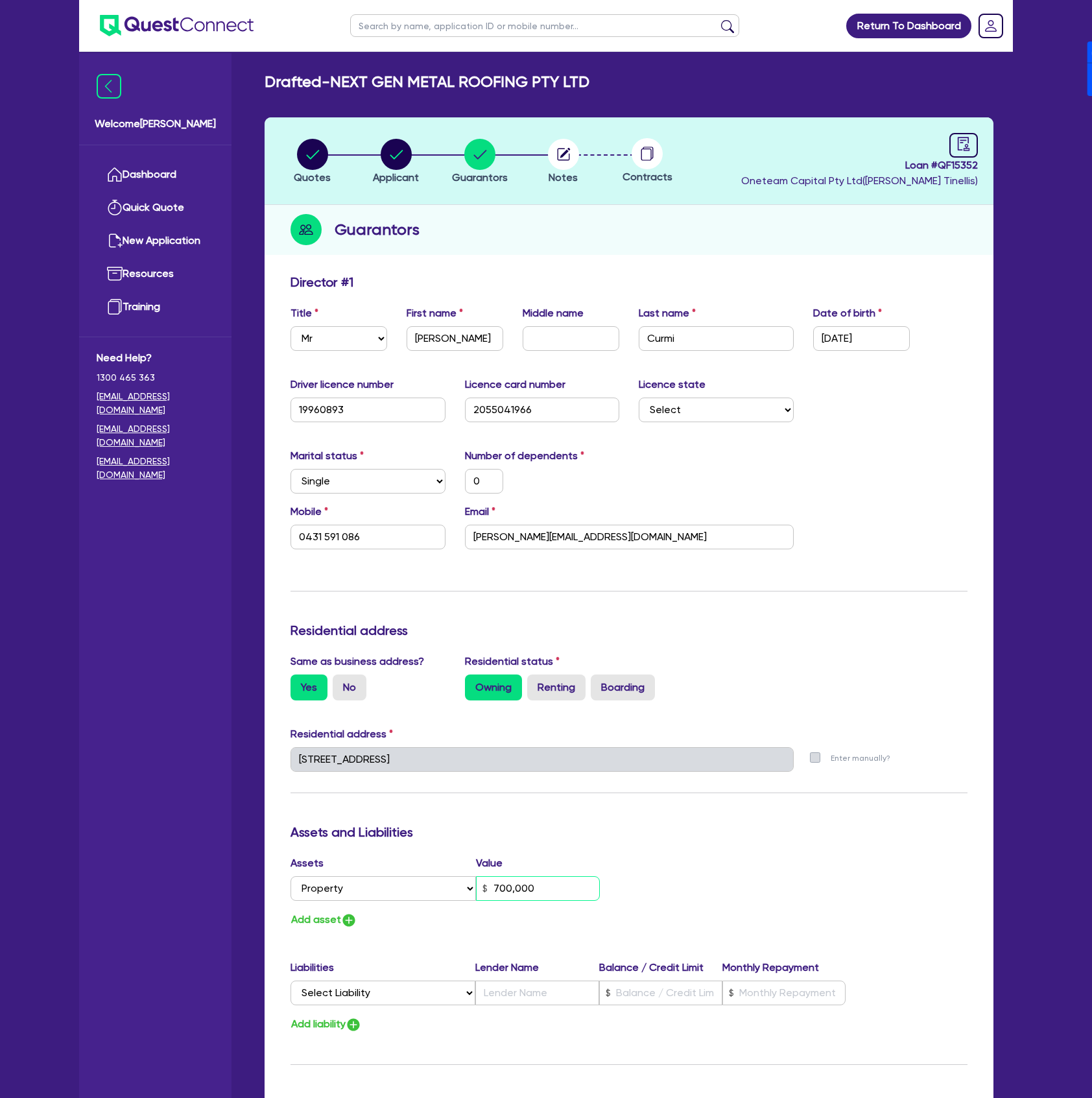
type input "700,000"
click at [335, 918] on button "Add asset" at bounding box center [324, 920] width 67 height 17
type input "0"
type input "0431 591 086"
type input "700,000"
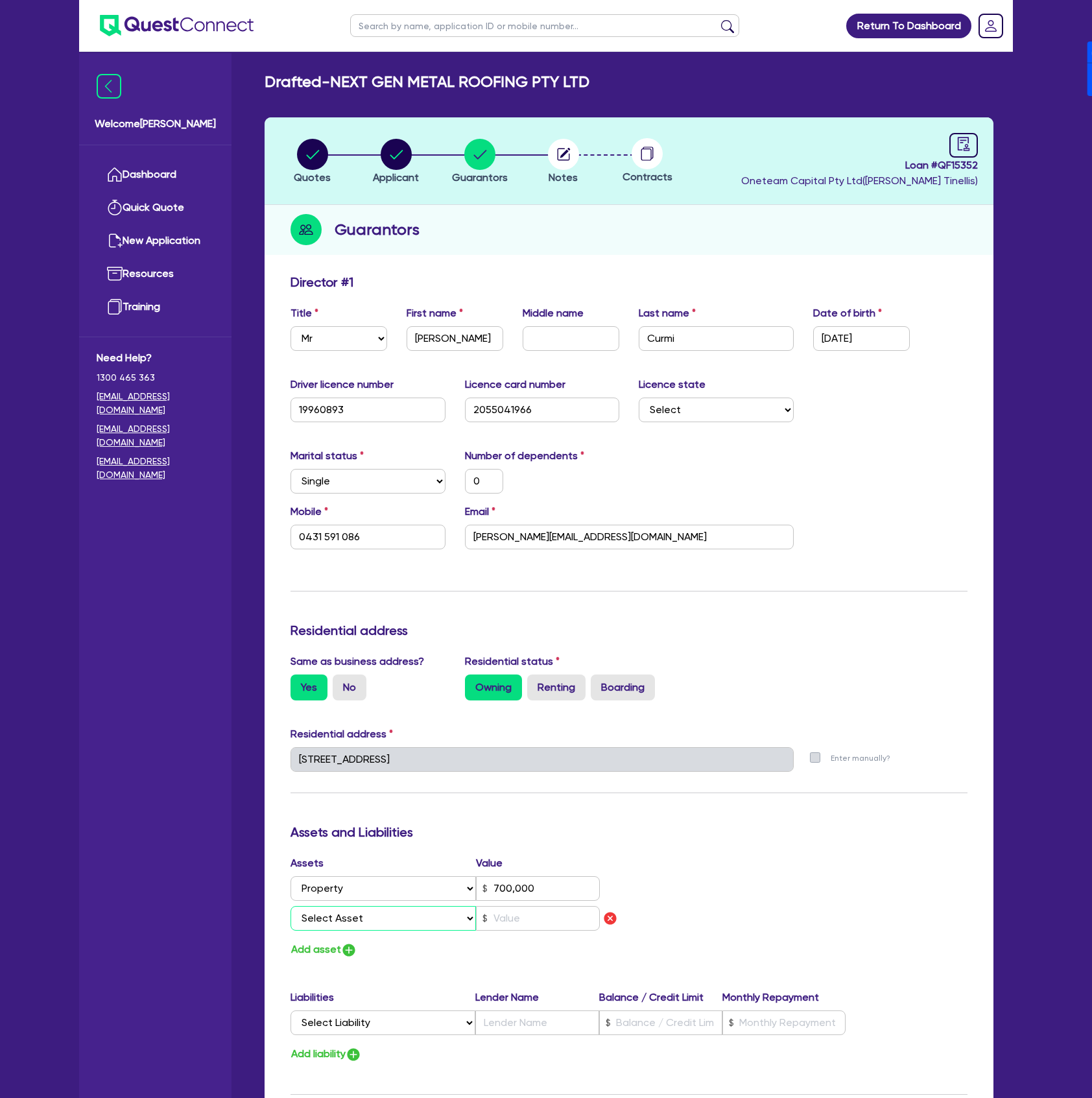
click at [330, 920] on select "Select Asset Cash Property Investment property Vehicle Truck Trailer Equipment …" at bounding box center [383, 918] width 186 height 25
select select "CASH"
click at [290, 906] on select "Select Asset Cash Property Investment property Vehicle Truck Trailer Equipment …" at bounding box center [383, 918] width 186 height 25
type input "0"
type input "0431 591 086"
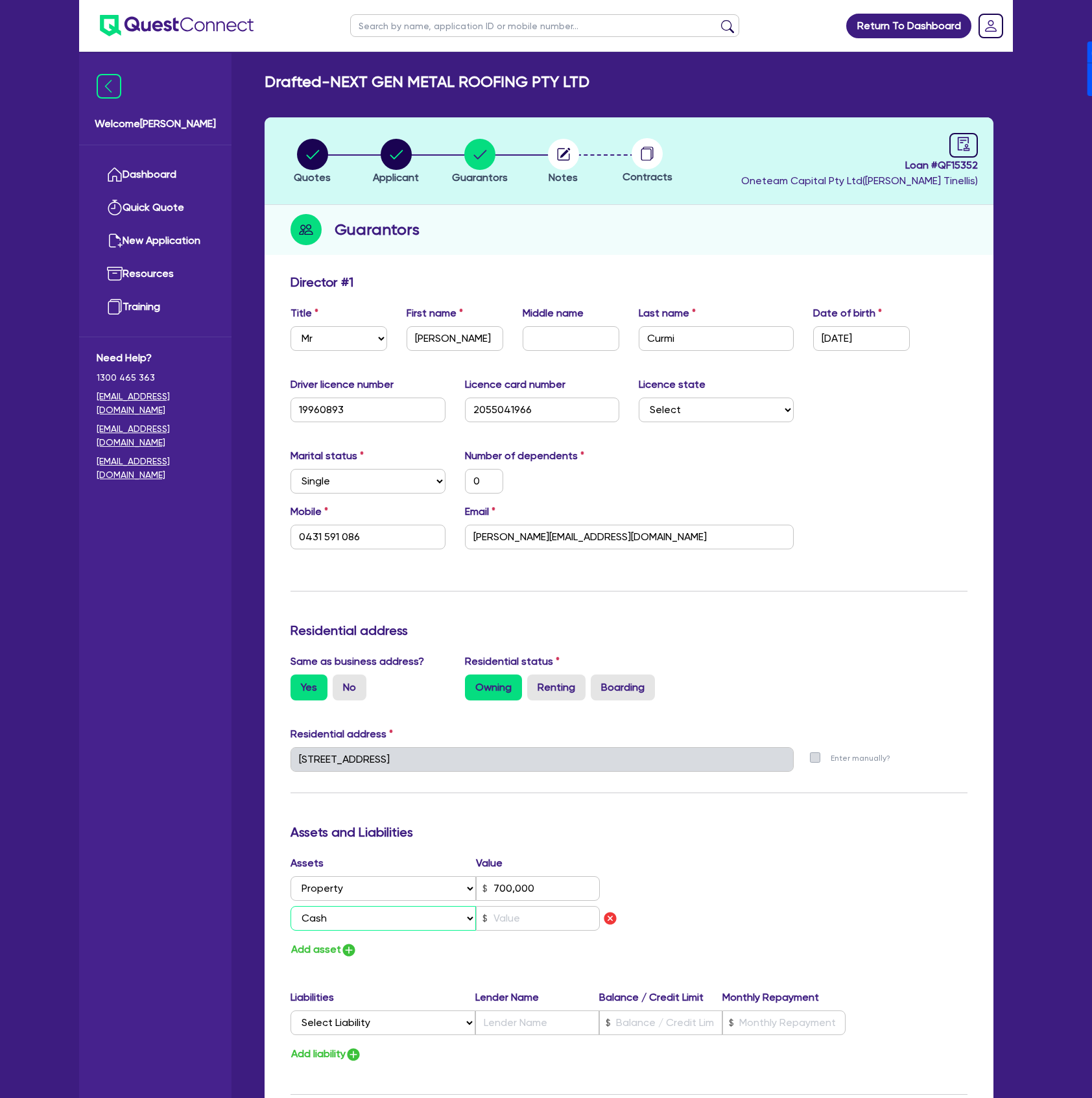
type input "700,000"
click at [507, 917] on input "text" at bounding box center [537, 918] width 124 height 25
type input "0"
type input "0431 591 086"
type input "700,000"
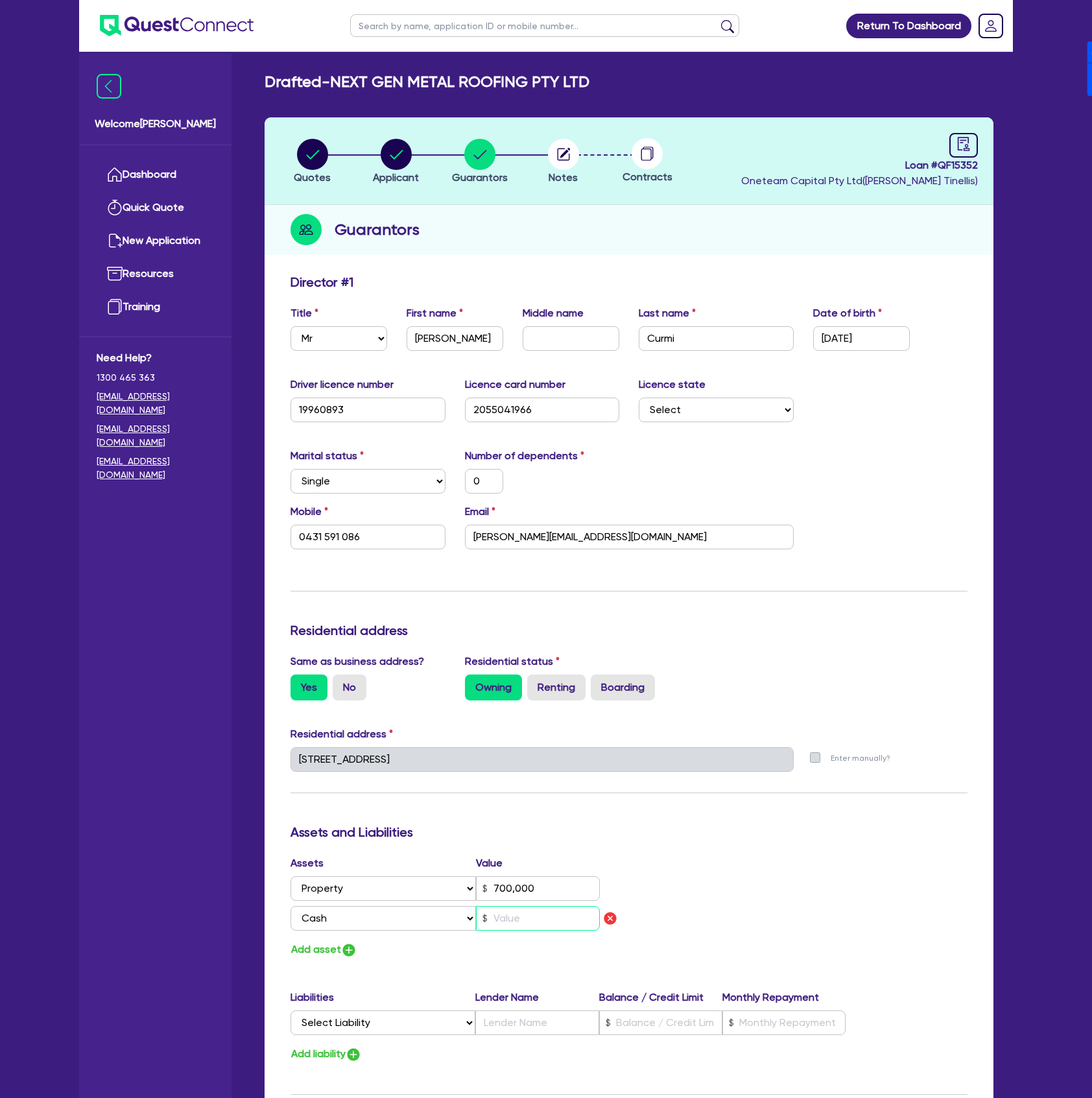
type input "1"
type input "0"
type input "0431 591 086"
type input "700,000"
type input "15"
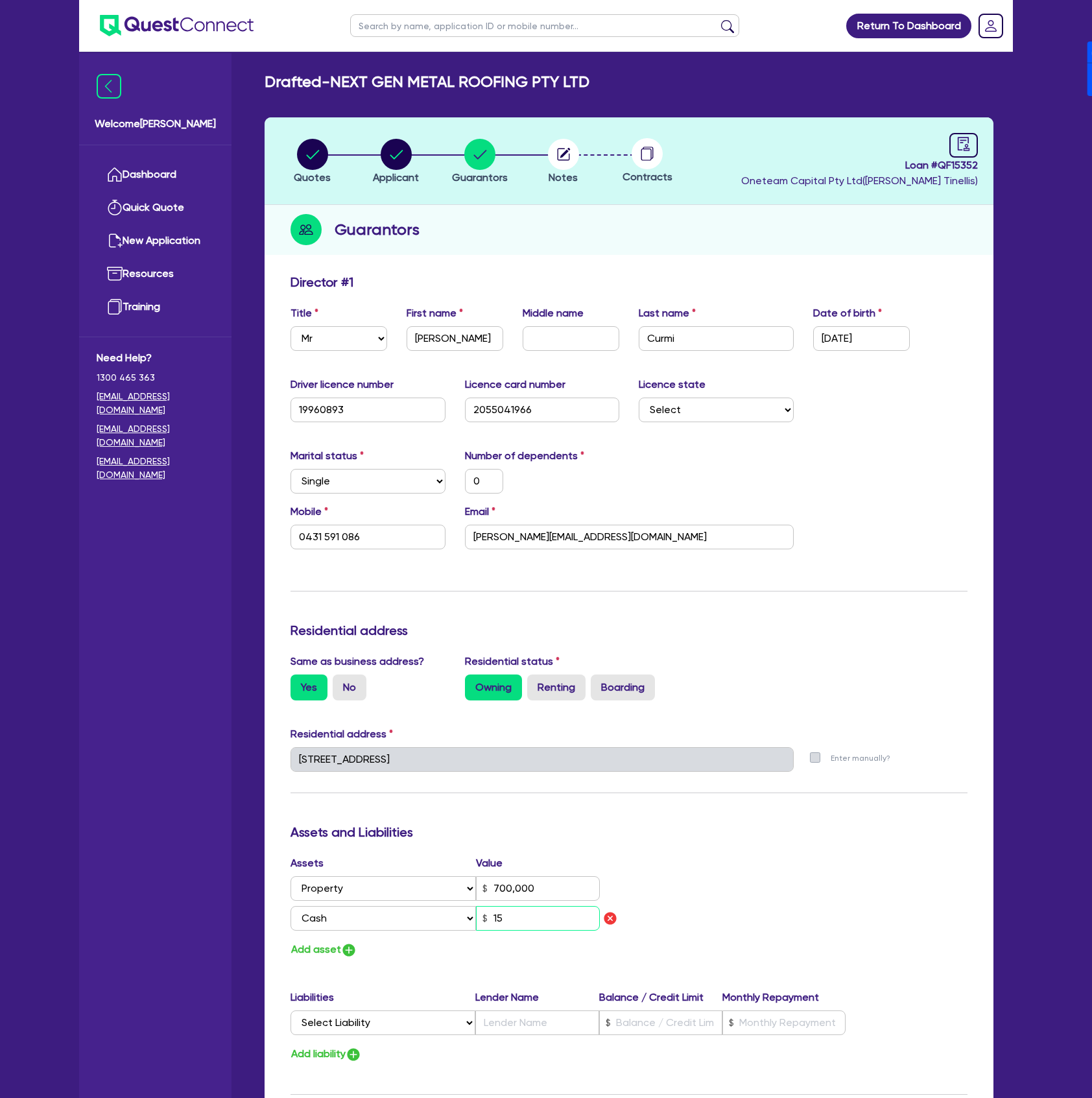
type input "0"
type input "0431 591 086"
type input "700,000"
type input "150"
type input "0"
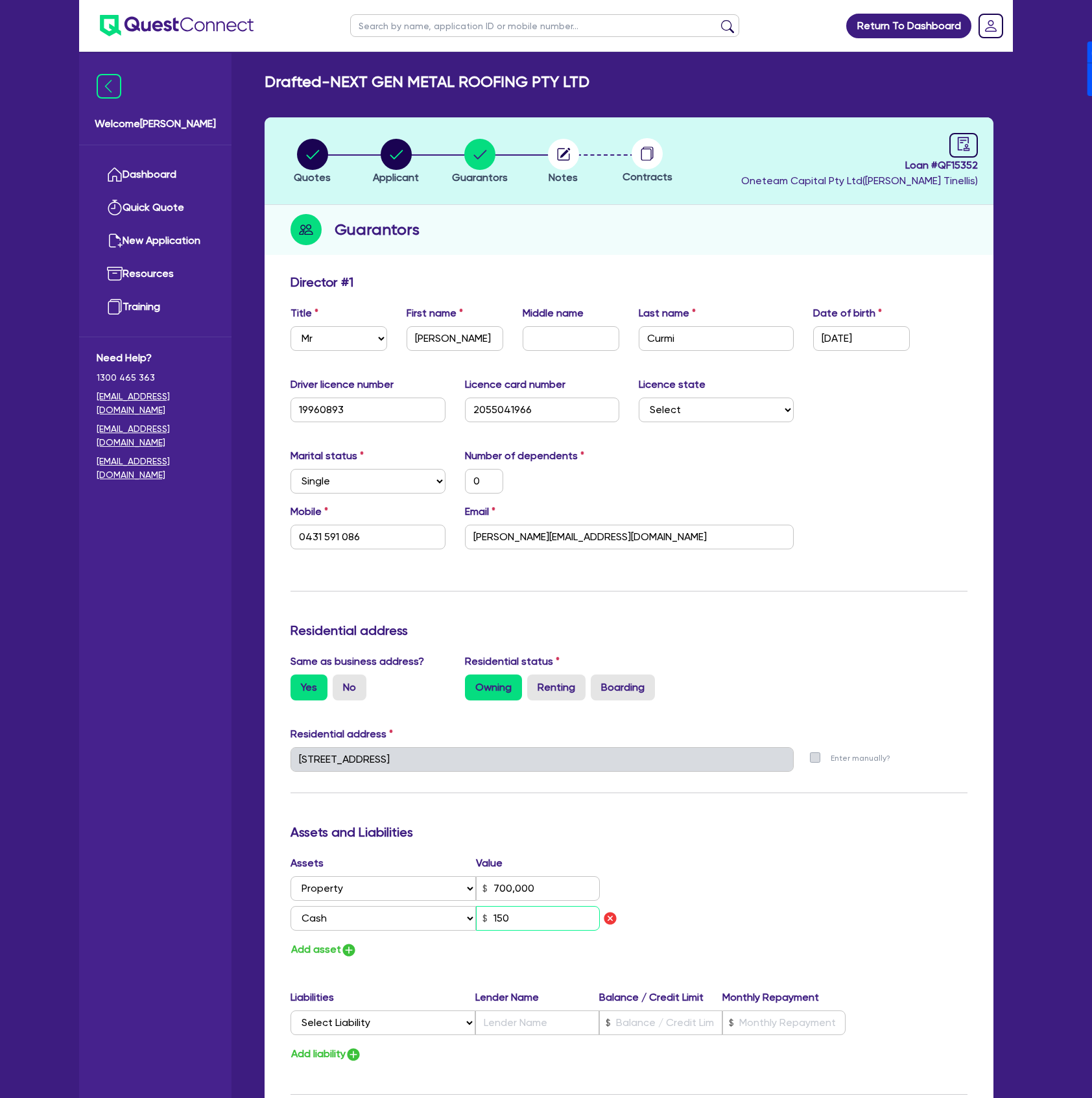
type input "0431 591 086"
type input "700,000"
type input "1,500"
type input "0"
type input "0431 591 086"
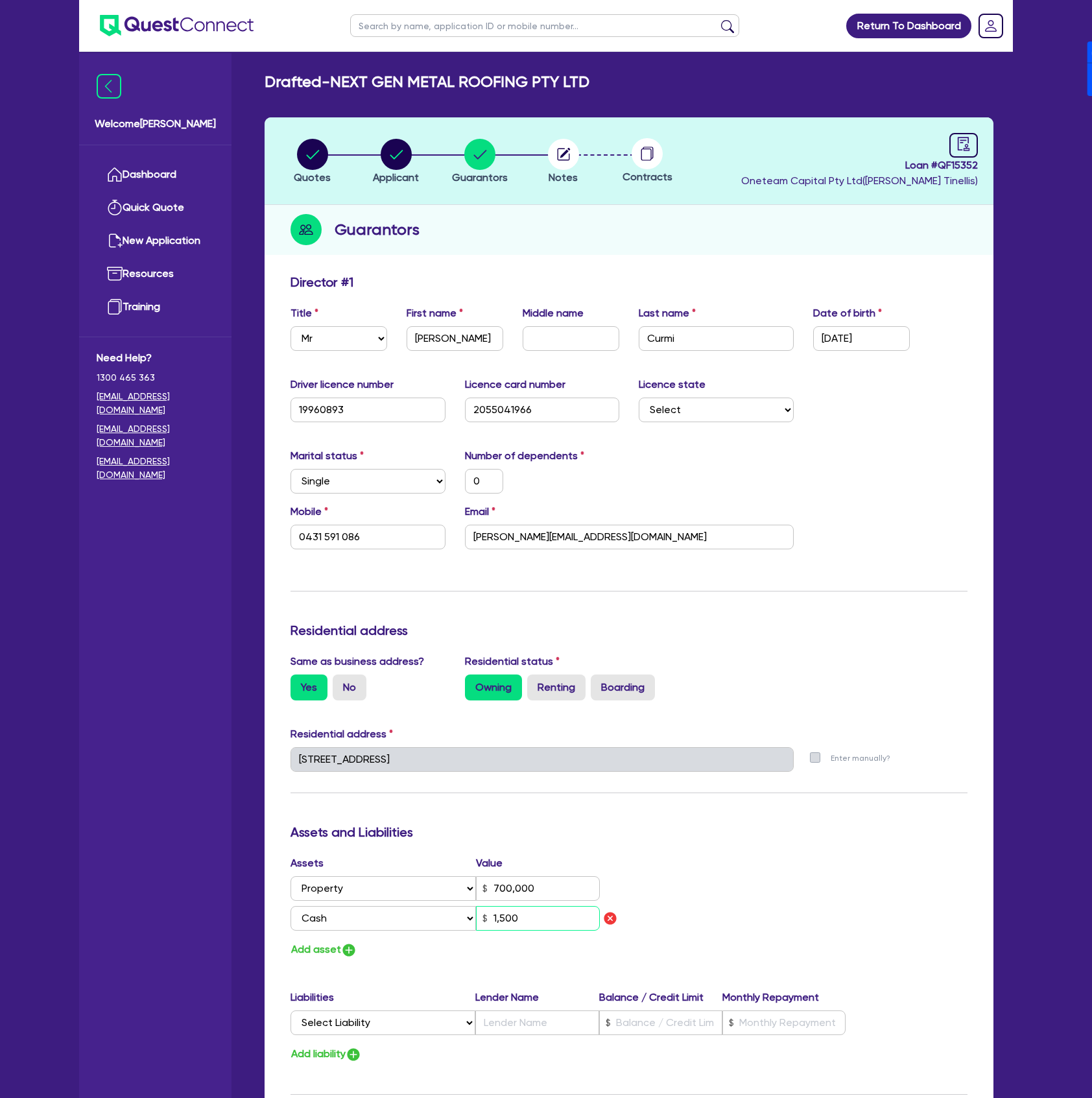
type input "700,000"
type input "15,000"
click at [345, 948] on img "button" at bounding box center [348, 950] width 16 height 16
type input "0"
type input "0431 591 086"
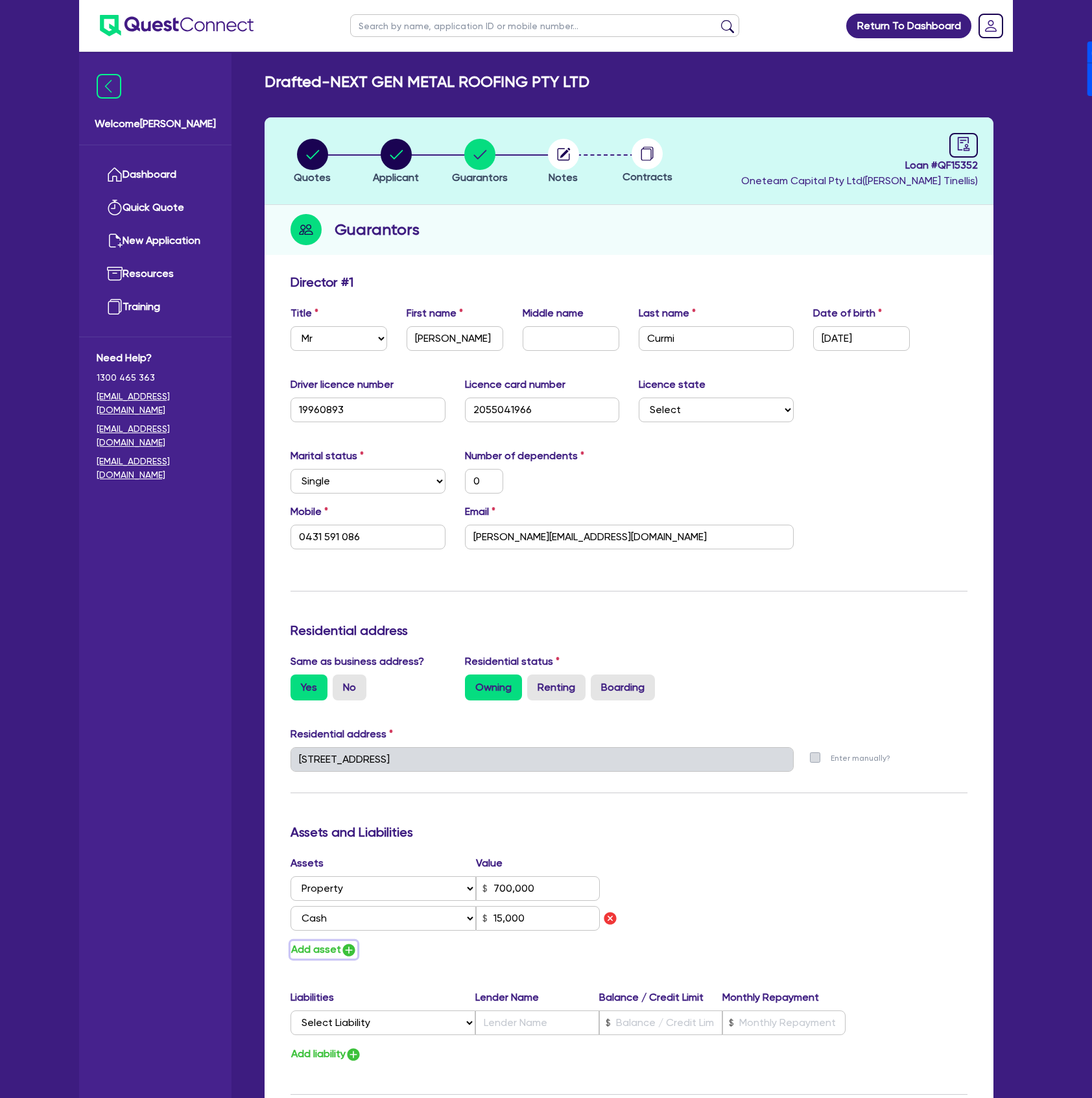
type input "700,000"
type input "15,000"
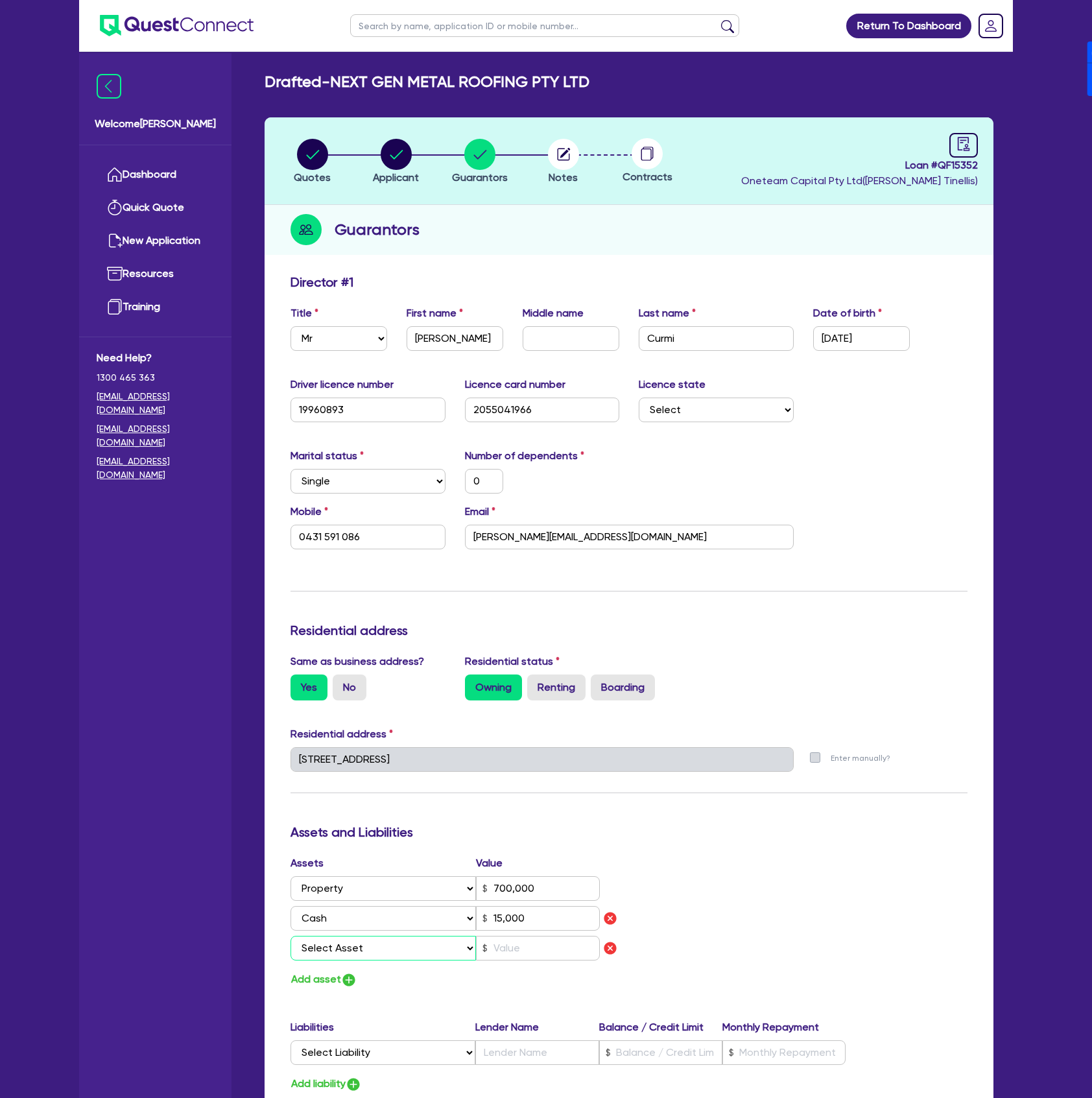
drag, startPoint x: 345, startPoint y: 948, endPoint x: 348, endPoint y: 939, distance: 9.5
click at [348, 938] on select "Select Asset Cash Property Investment property Vehicle Truck Trailer Equipment …" at bounding box center [383, 948] width 186 height 25
select select "CASH"
click at [290, 936] on select "Select Asset Cash Property Investment property Vehicle Truck Trailer Equipment …" at bounding box center [383, 948] width 186 height 25
type input "0"
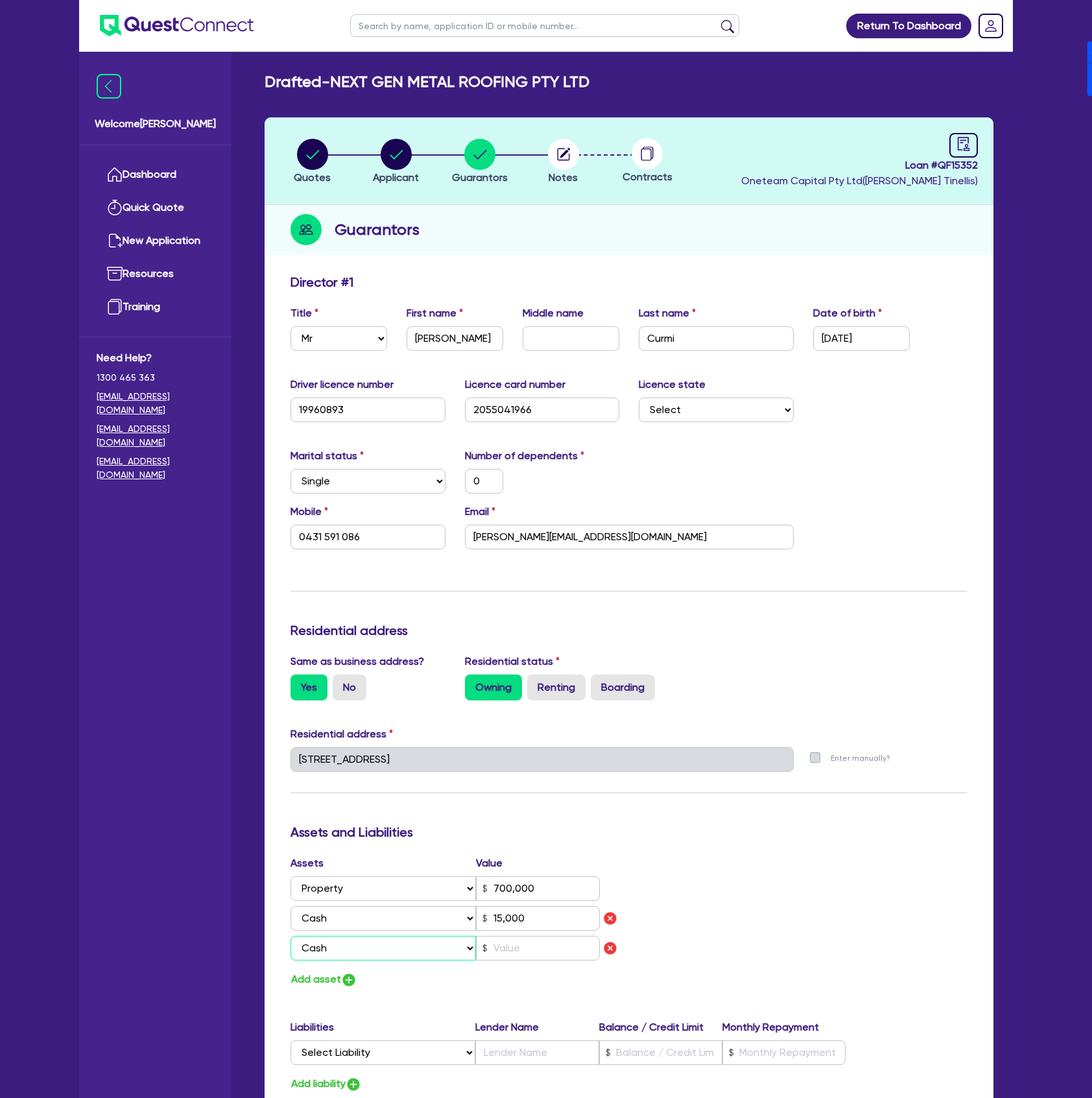
type input "0431 591 086"
type input "700,000"
type input "15,000"
click at [511, 952] on input "text" at bounding box center [537, 948] width 124 height 25
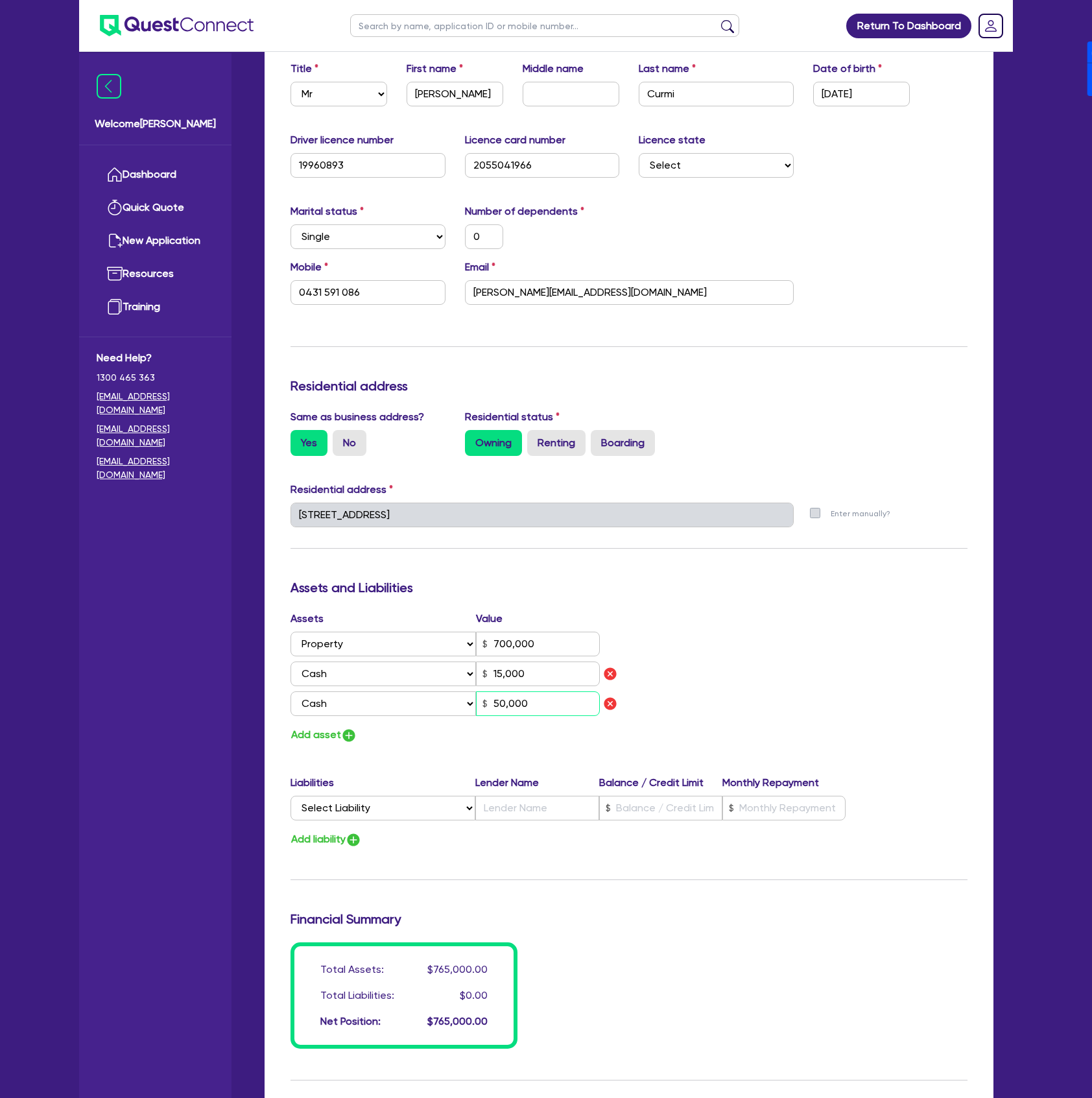
scroll to position [259, 0]
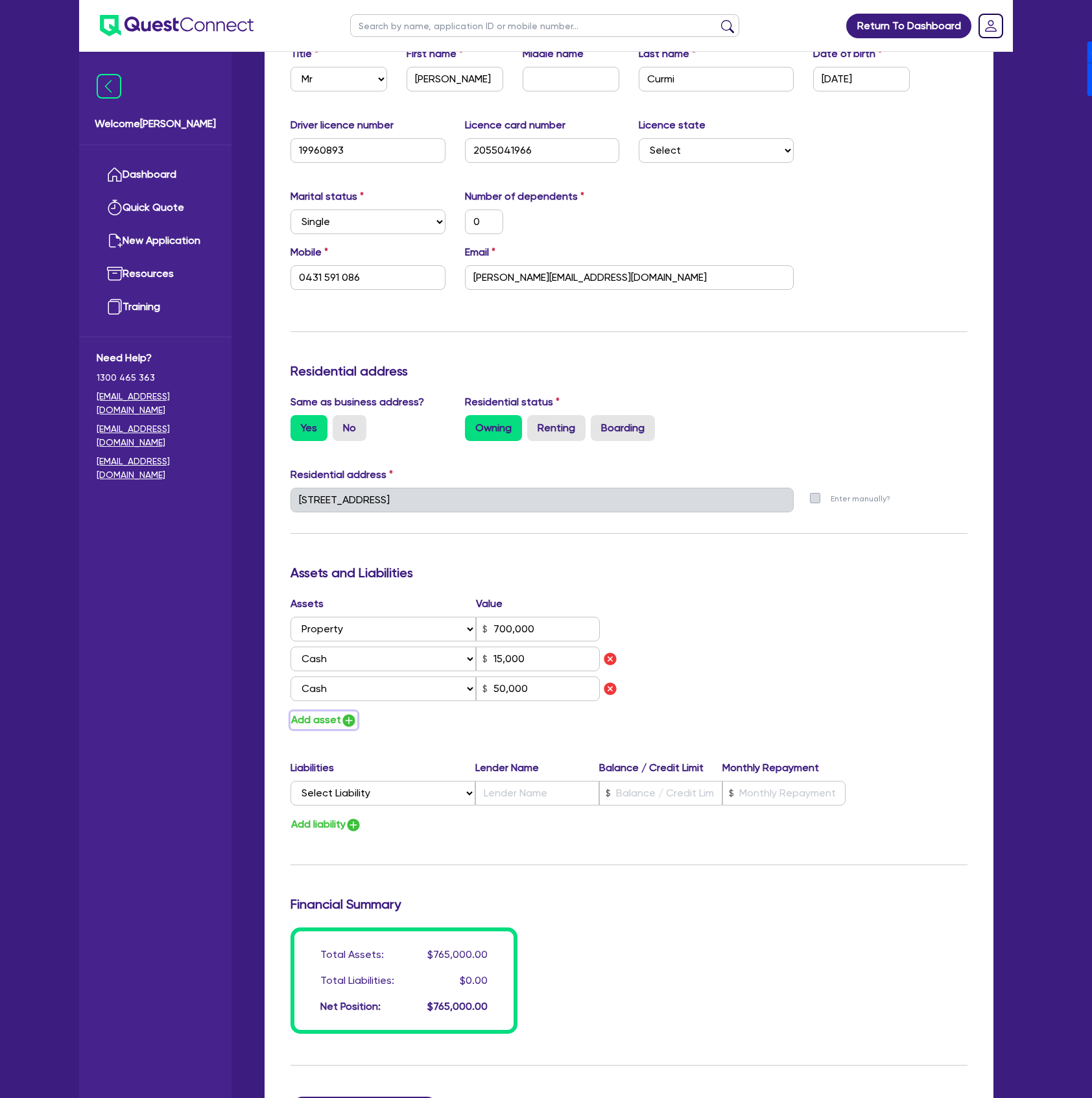
click at [356, 717] on img "button" at bounding box center [348, 720] width 16 height 16
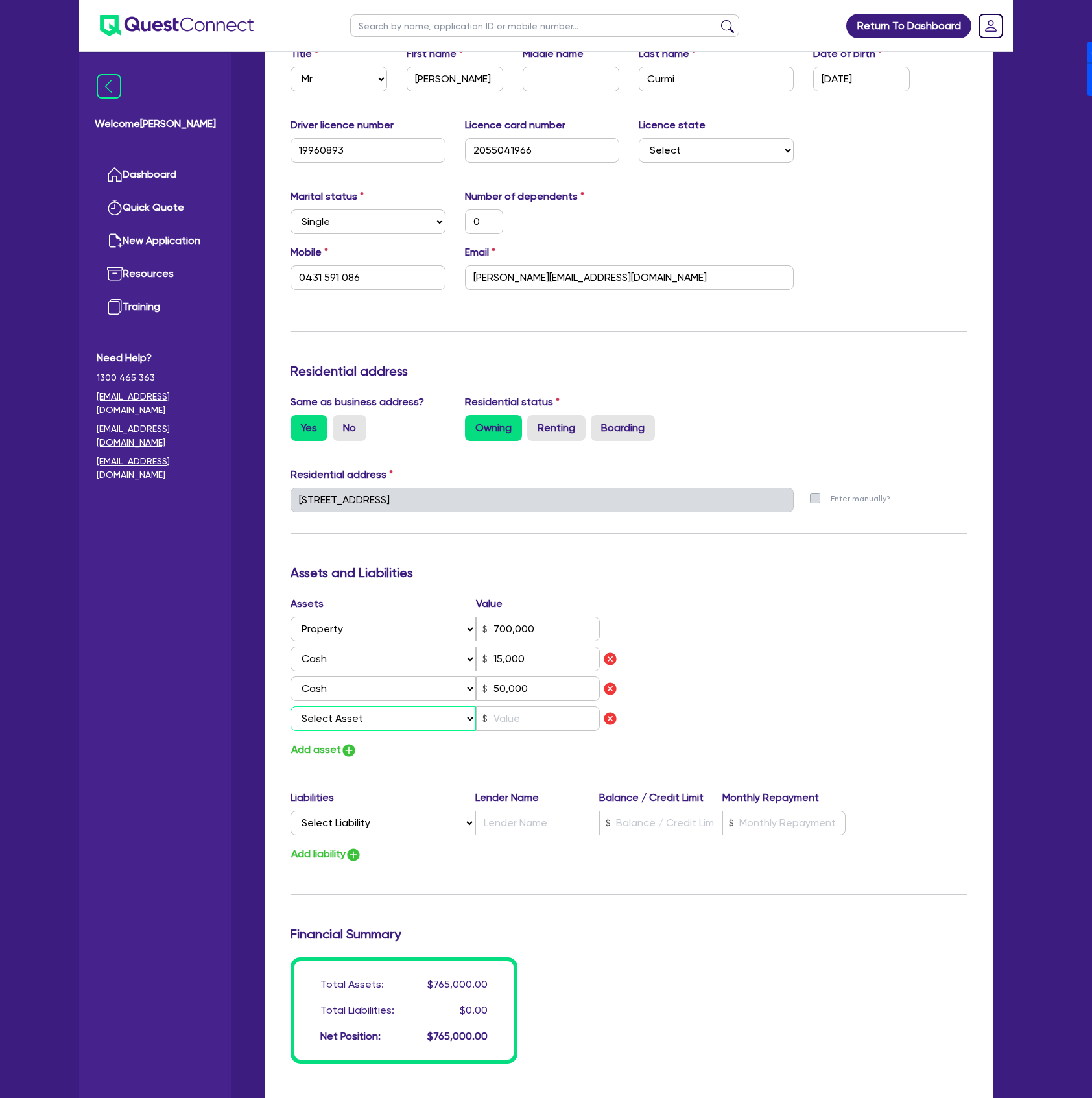
click at [335, 727] on select "Select Asset Cash Property Investment property Vehicle Truck Trailer Equipment …" at bounding box center [383, 718] width 186 height 25
click at [290, 706] on select "Select Asset Cash Property Investment property Vehicle Truck Trailer Equipment …" at bounding box center [383, 718] width 186 height 25
click at [542, 722] on input "text" at bounding box center [537, 718] width 124 height 25
click at [292, 751] on button "Add asset" at bounding box center [324, 749] width 67 height 17
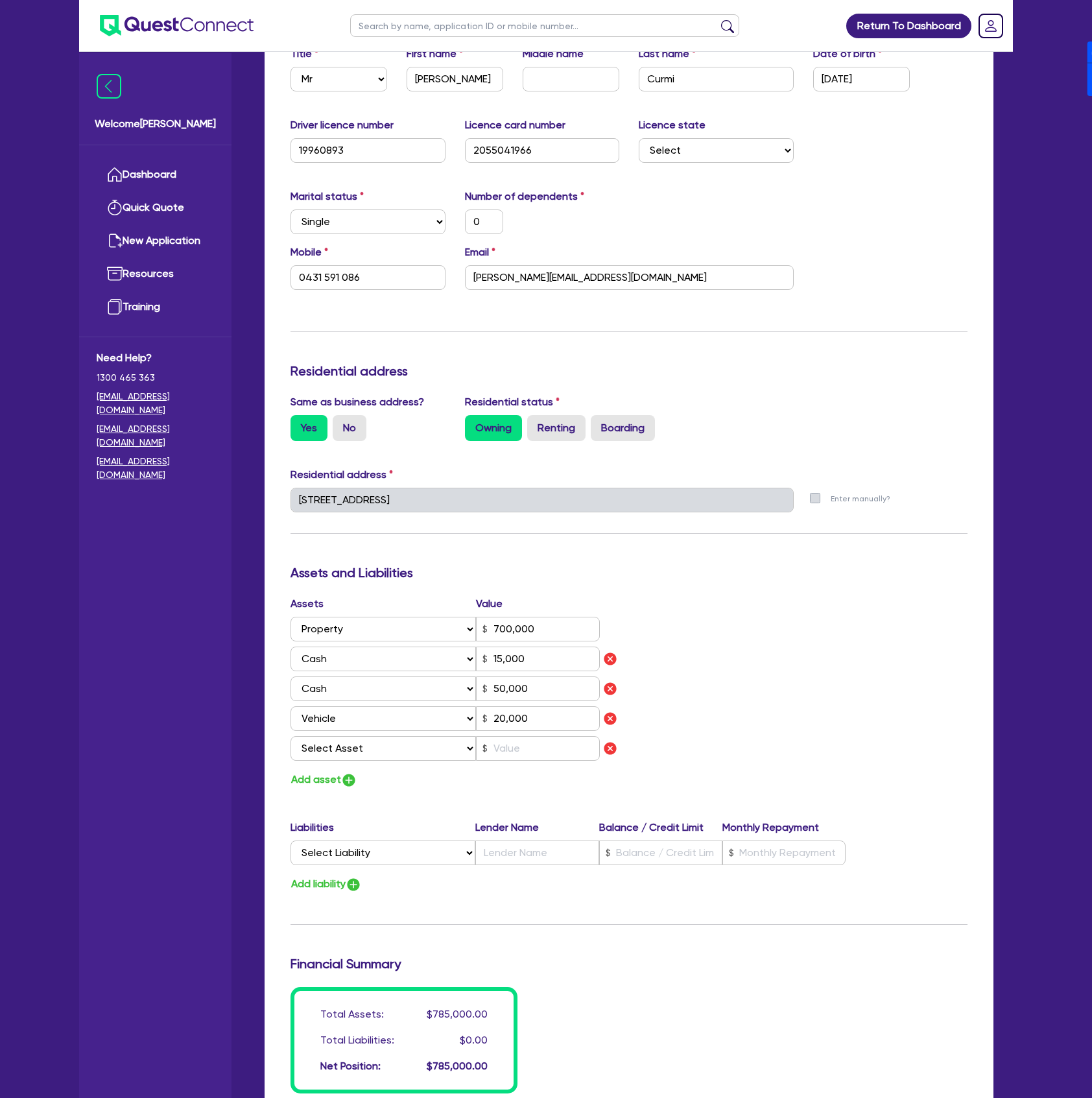
click at [374, 762] on div "Assets Value Select Asset Cash Property Investment property Vehicle Truck Trail…" at bounding box center [455, 681] width 348 height 170
drag, startPoint x: 372, startPoint y: 740, endPoint x: 363, endPoint y: 751, distance: 14.2
click at [372, 740] on select "Select Asset Cash Property Investment property Vehicle Truck Trailer Equipment …" at bounding box center [383, 749] width 186 height 25
click at [290, 736] on select "Select Asset Cash Property Investment property Vehicle Truck Trailer Equipment …" at bounding box center [383, 749] width 186 height 25
click at [535, 743] on input "text" at bounding box center [537, 749] width 124 height 25
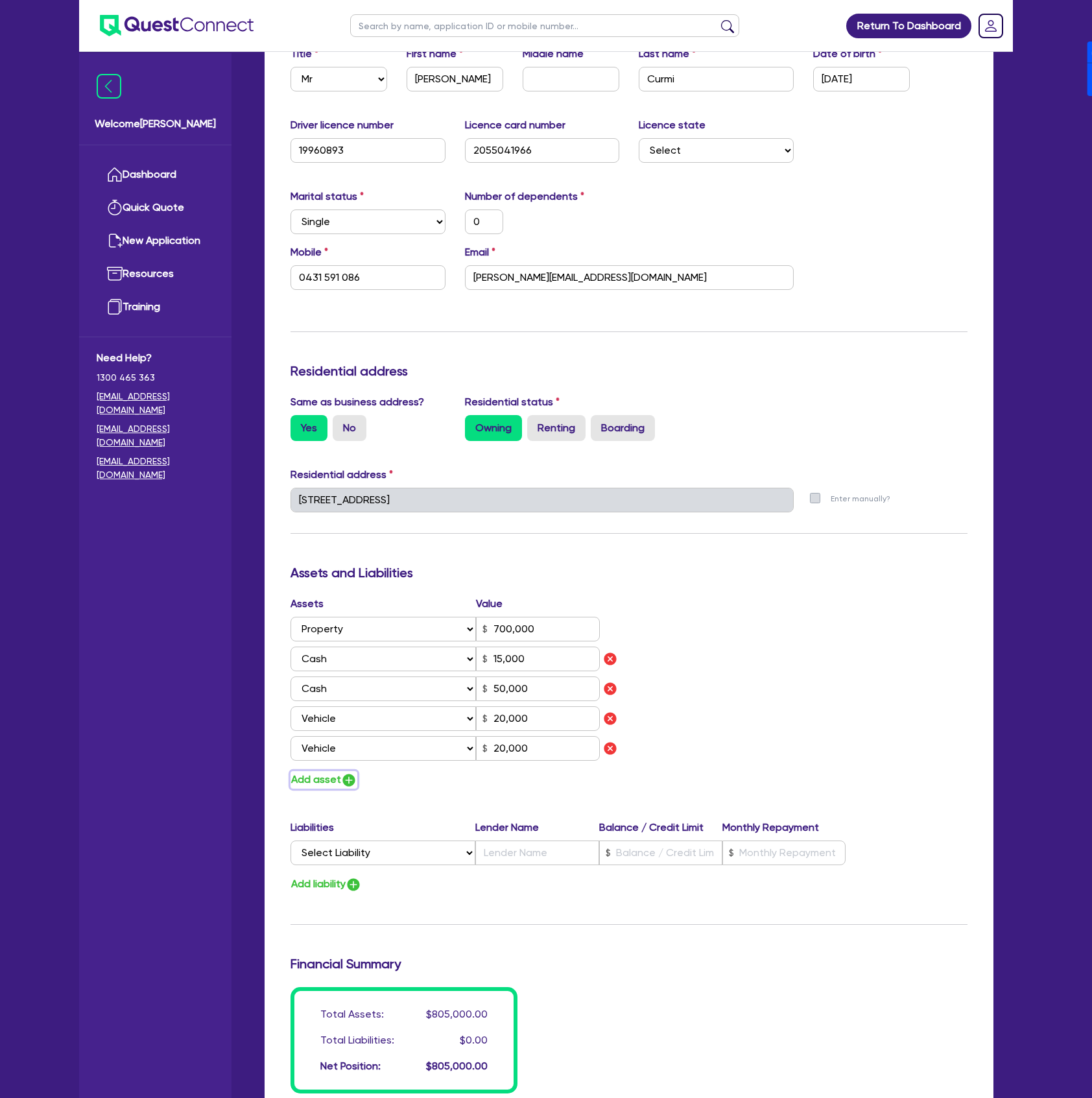
click at [348, 781] on img "button" at bounding box center [348, 780] width 16 height 16
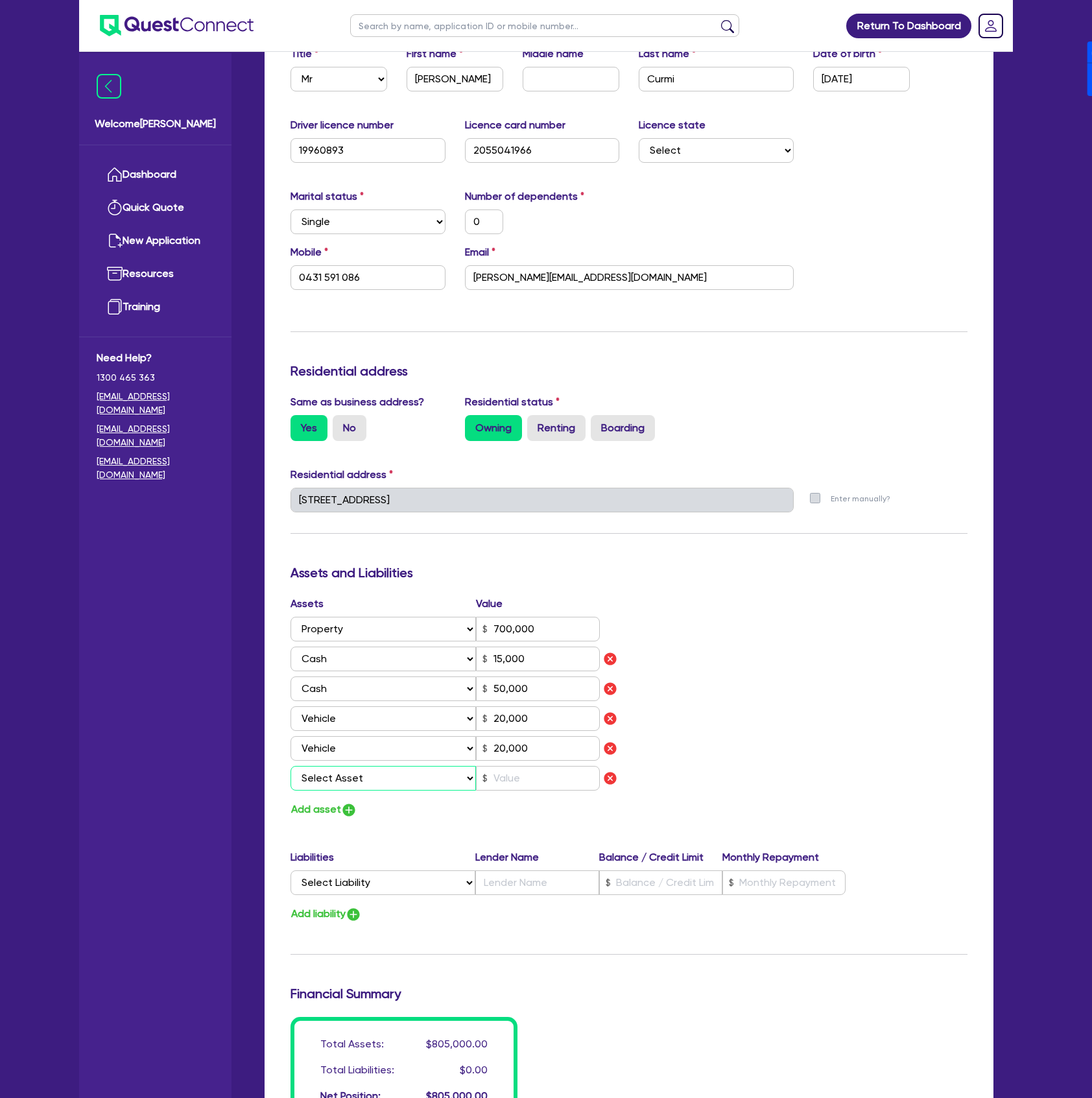
click at [350, 771] on select "Select Asset Cash Property Investment property Vehicle Truck Trailer Equipment …" at bounding box center [383, 778] width 186 height 25
click at [290, 766] on select "Select Asset Cash Property Investment property Vehicle Truck Trailer Equipment …" at bounding box center [383, 778] width 186 height 25
click at [535, 781] on input "text" at bounding box center [537, 778] width 124 height 25
click at [320, 816] on button "Add asset" at bounding box center [324, 809] width 67 height 17
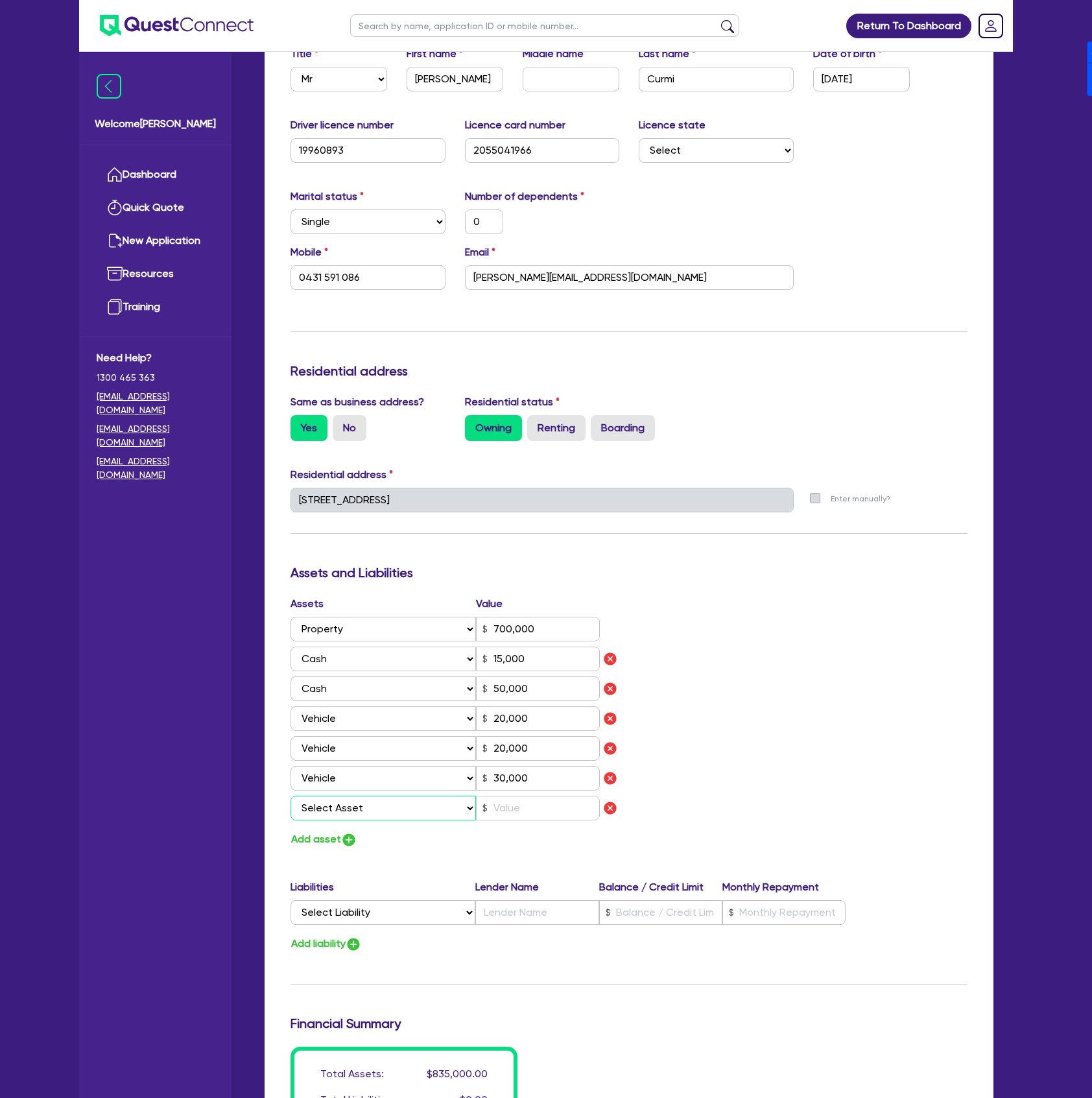
click at [352, 817] on select "Select Asset Cash Property Investment property Vehicle Truck Trailer Equipment …" at bounding box center [383, 808] width 186 height 25
click at [290, 796] on select "Select Asset Cash Property Investment property Vehicle Truck Trailer Equipment …" at bounding box center [383, 808] width 186 height 25
click at [540, 812] on input "text" at bounding box center [537, 808] width 124 height 25
click at [843, 691] on div "Assets Value Select Asset Cash Property Investment property Vehicle Truck Trail…" at bounding box center [628, 722] width 696 height 252
click at [348, 836] on img "button" at bounding box center [348, 839] width 16 height 16
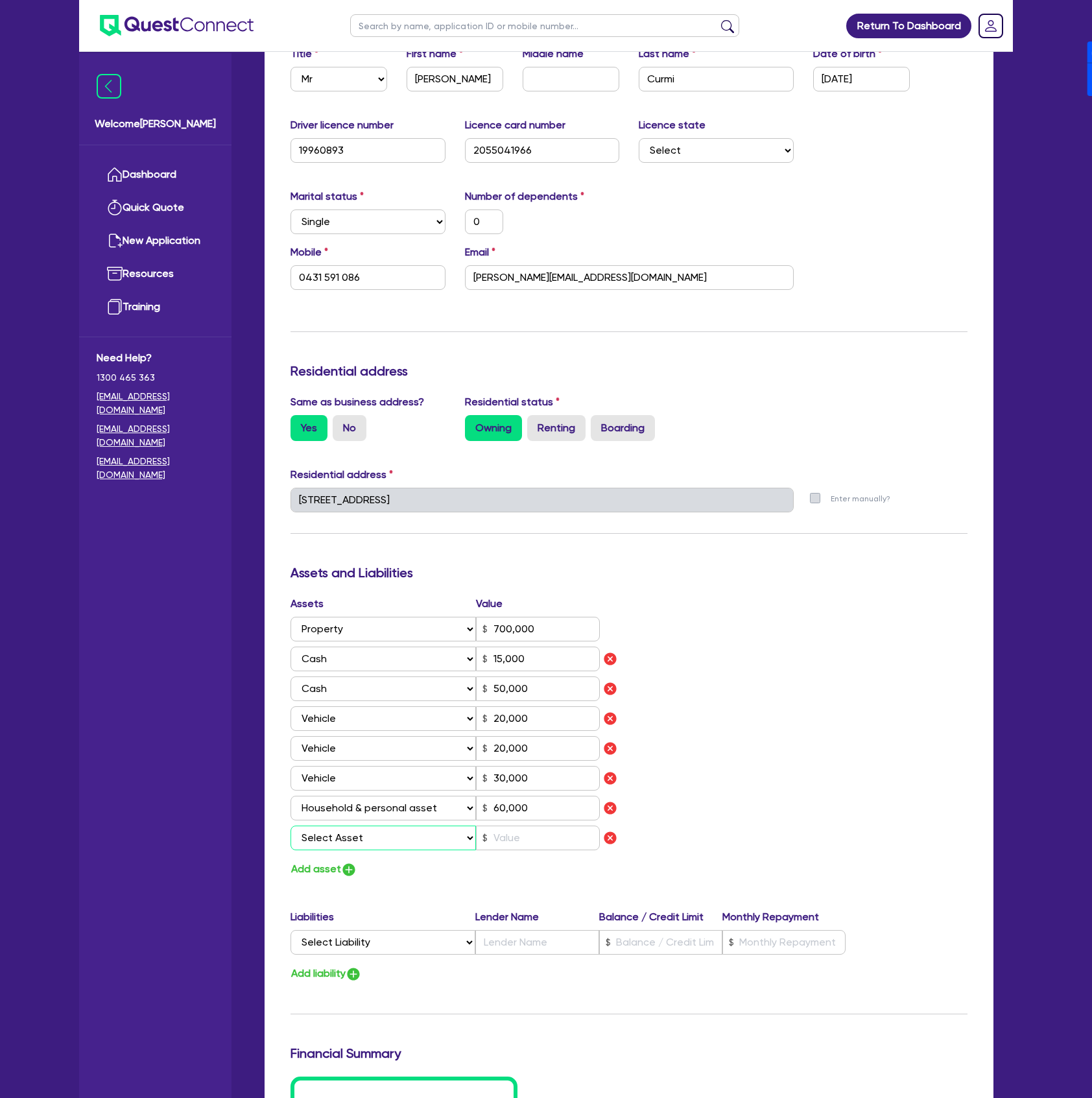
click at [357, 829] on select "Select Asset Cash Property Investment property Vehicle Truck Trailer Equipment …" at bounding box center [383, 838] width 186 height 25
click at [290, 826] on select "Select Asset Cash Property Investment property Vehicle Truck Trailer Equipment …" at bounding box center [383, 838] width 186 height 25
click at [514, 839] on input "text" at bounding box center [537, 838] width 124 height 25
click at [861, 668] on div "Assets Value Select Asset Cash Property Investment property Vehicle Truck Trail…" at bounding box center [628, 736] width 696 height 282
drag, startPoint x: 398, startPoint y: 950, endPoint x: 382, endPoint y: 953, distance: 16.3
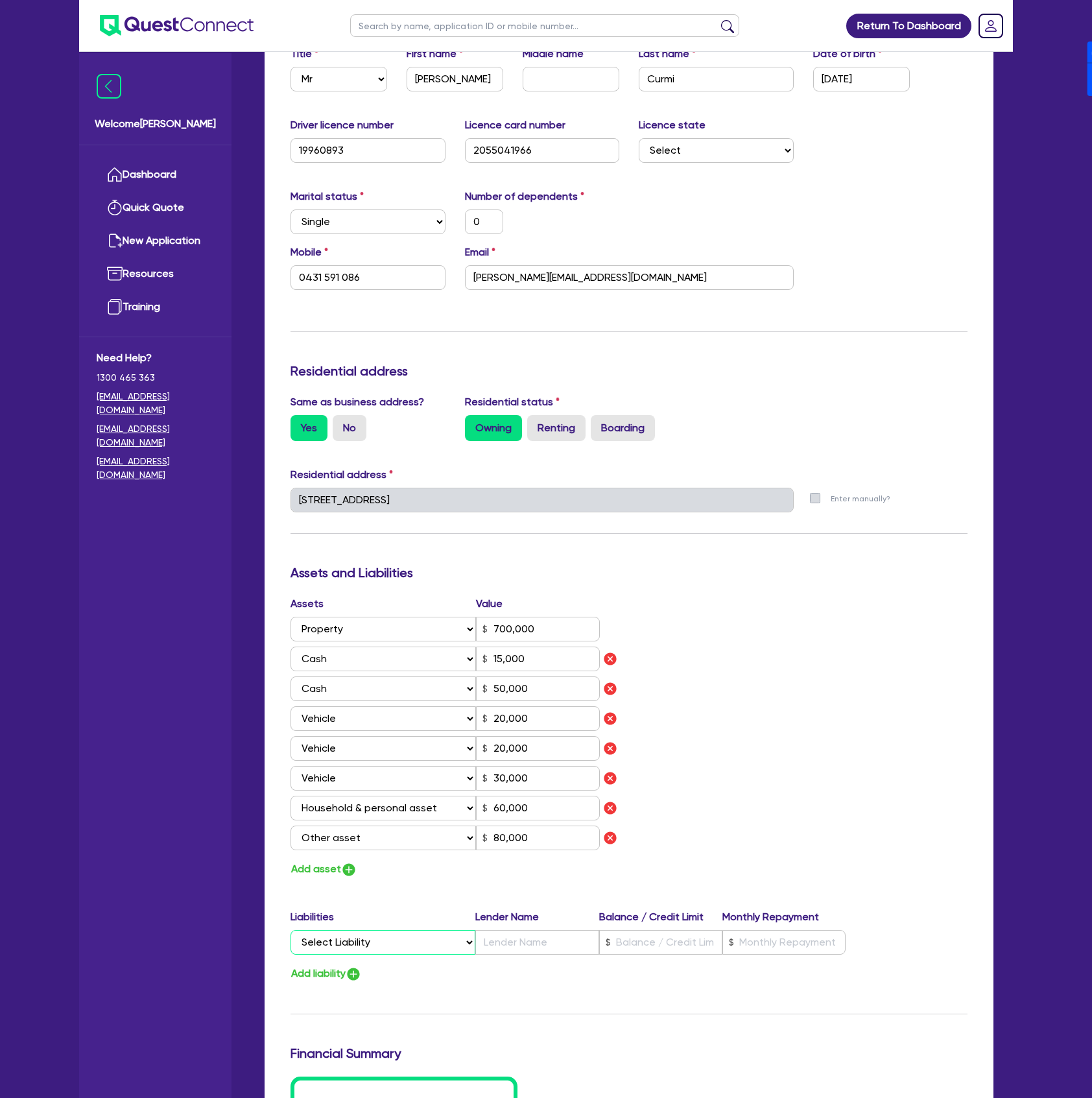
click at [398, 950] on select "Select Liability Credit card Mortgage Investment property loan Vehicle loan Tru…" at bounding box center [383, 943] width 185 height 25
click at [290, 930] on select "Select Liability Credit card Mortgage Investment property loan Vehicle loan Tru…" at bounding box center [383, 943] width 185 height 25
click at [506, 946] on input "text" at bounding box center [537, 943] width 124 height 25
click at [777, 717] on div "Assets Value Select Asset Cash Property Investment property Vehicle Truck Trail…" at bounding box center [628, 736] width 696 height 282
click at [671, 939] on input "627,745" at bounding box center [660, 943] width 124 height 25
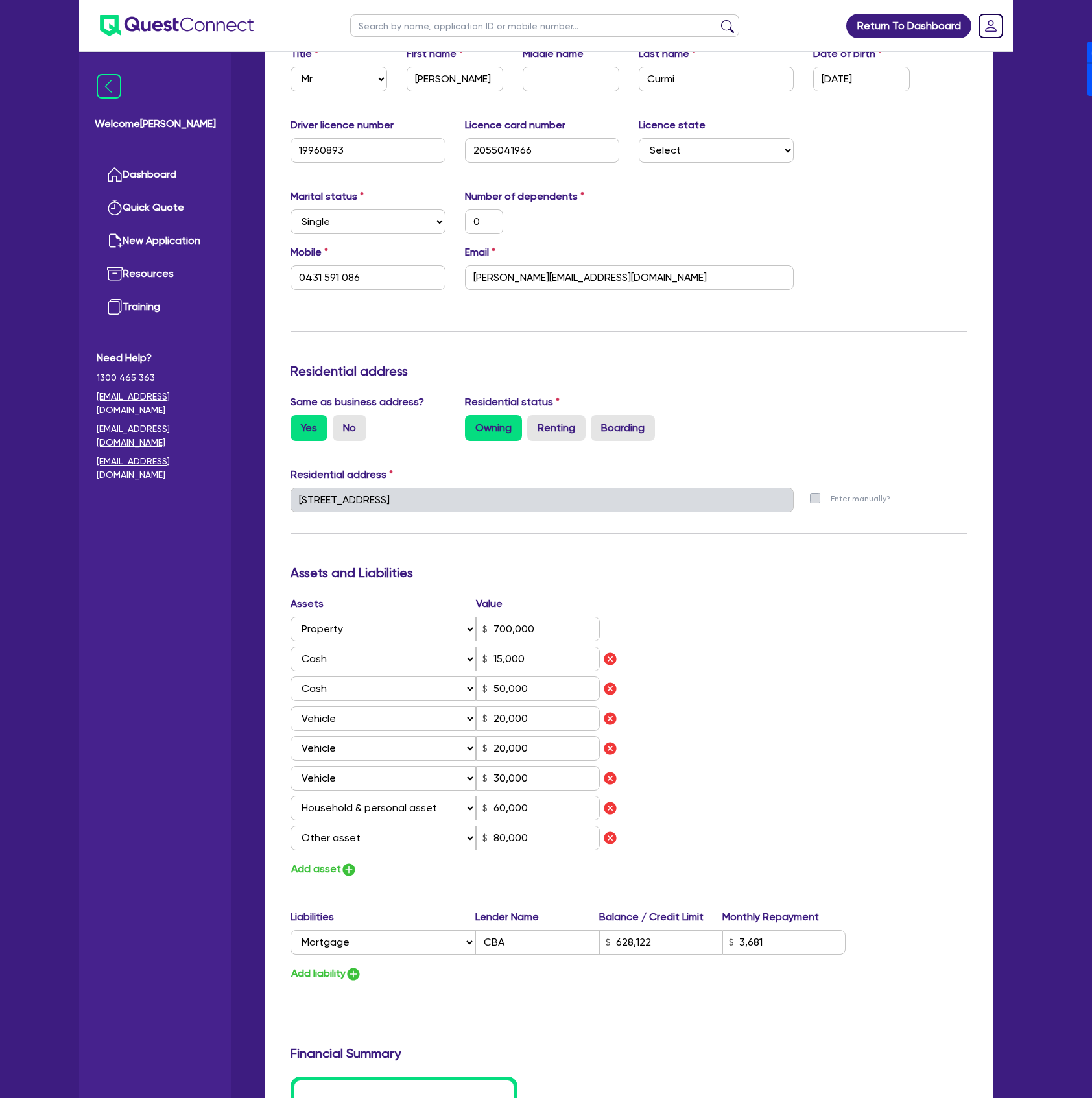
click at [761, 853] on div "Assets Value Select Asset Cash Property Investment property Vehicle Truck Trail…" at bounding box center [628, 736] width 696 height 282
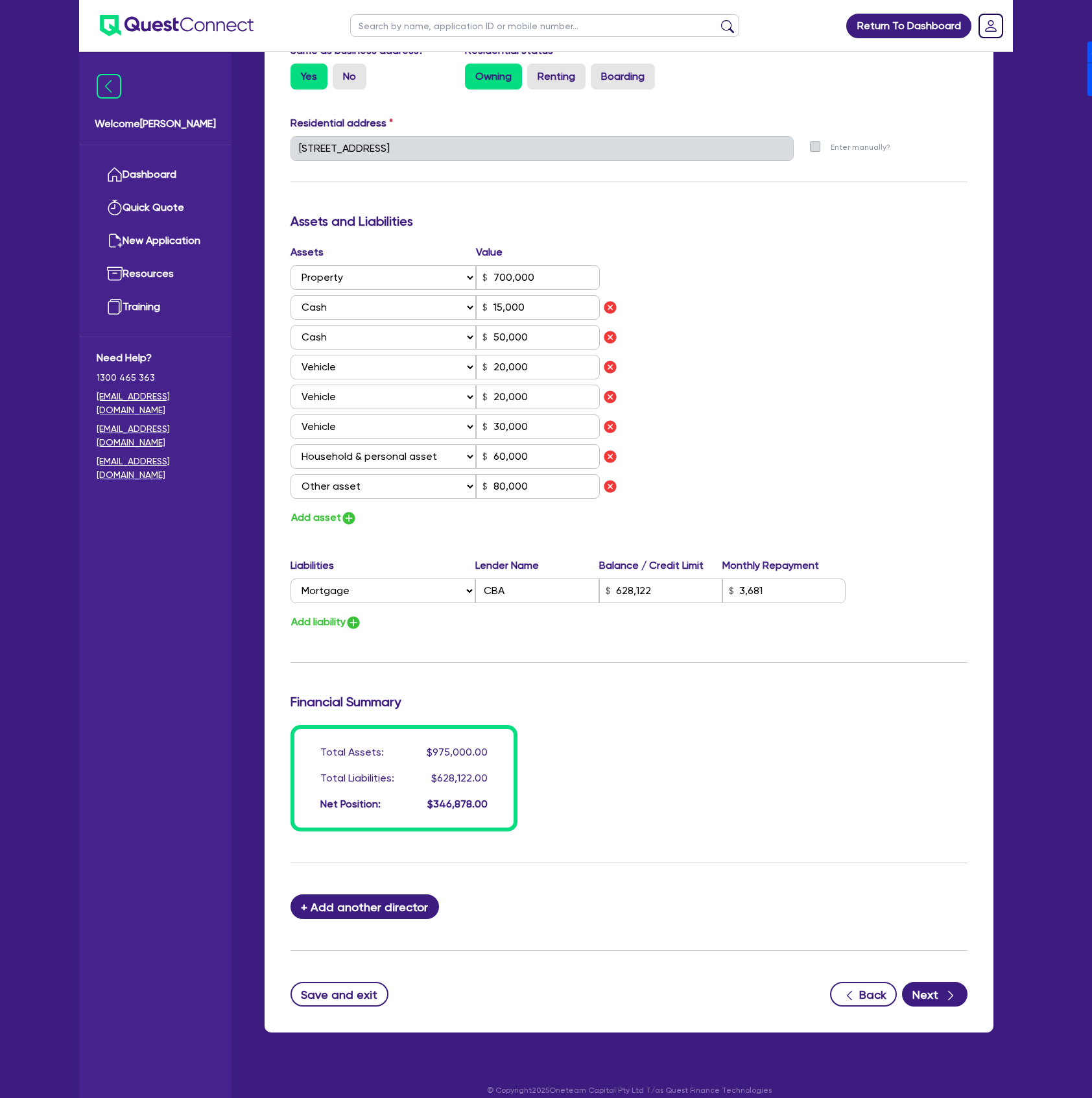
scroll to position [625, 0]
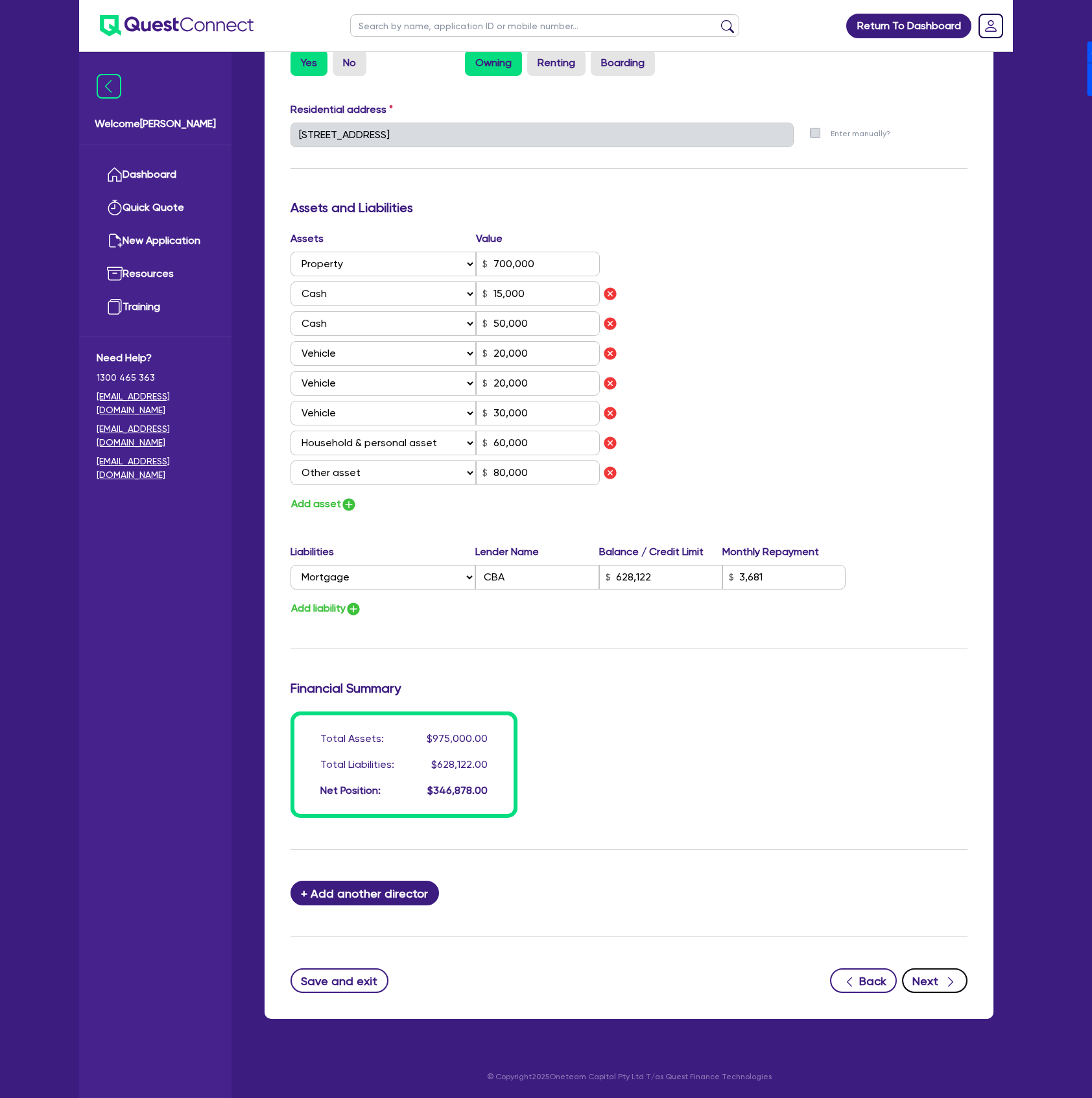
click at [937, 987] on button "Next" at bounding box center [935, 980] width 65 height 25
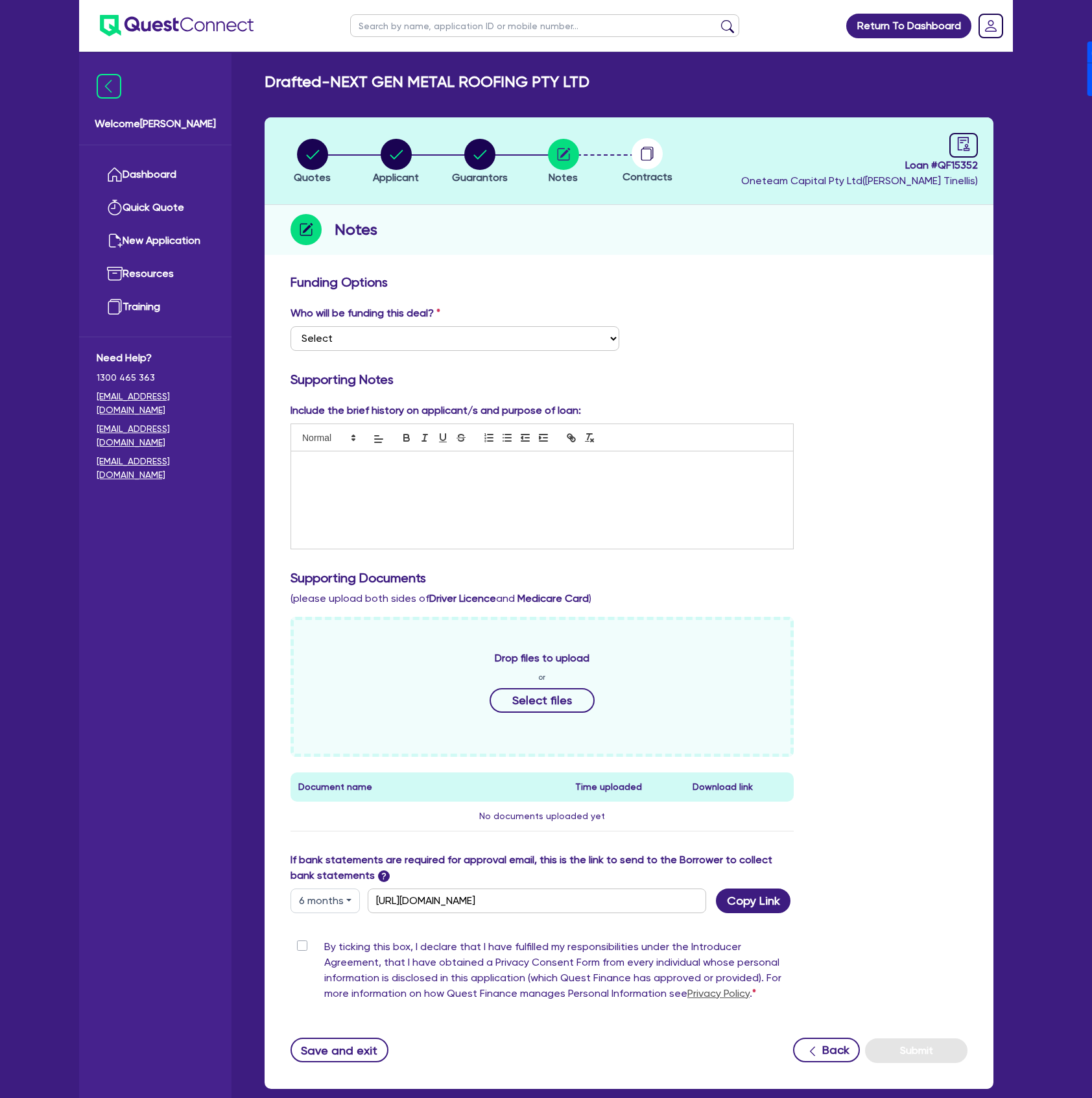
click at [474, 485] on div at bounding box center [542, 500] width 501 height 97
click at [439, 352] on div "Who will be funding this deal? Select I want Quest to fund 100% I will fund 100…" at bounding box center [628, 333] width 696 height 56
click at [444, 335] on select "Select I want Quest to fund 100% I will fund 100% I will co-fund with Quest Oth…" at bounding box center [455, 339] width 329 height 25
click at [290, 326] on select "Select I want Quest to fund 100% I will fund 100% I will co-fund with Quest Oth…" at bounding box center [455, 339] width 329 height 25
click at [674, 348] on div "Who will be funding this deal? Select I want Quest to fund 100% I will fund 100…" at bounding box center [628, 333] width 696 height 56
